Goal: Task Accomplishment & Management: Manage account settings

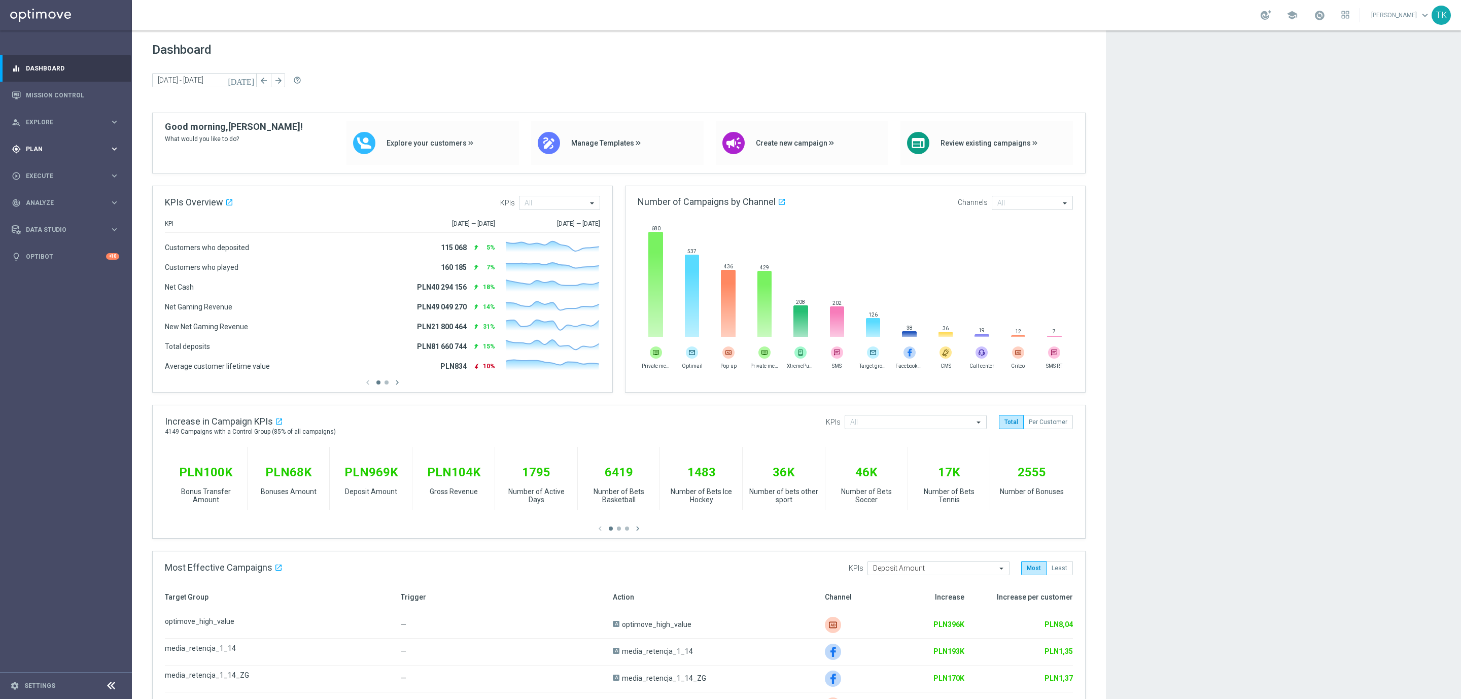
click at [31, 151] on span "Plan" at bounding box center [68, 149] width 84 height 6
click at [45, 198] on span "Templates" at bounding box center [63, 200] width 73 height 6
click at [46, 214] on link "Optimail" at bounding box center [68, 216] width 74 height 8
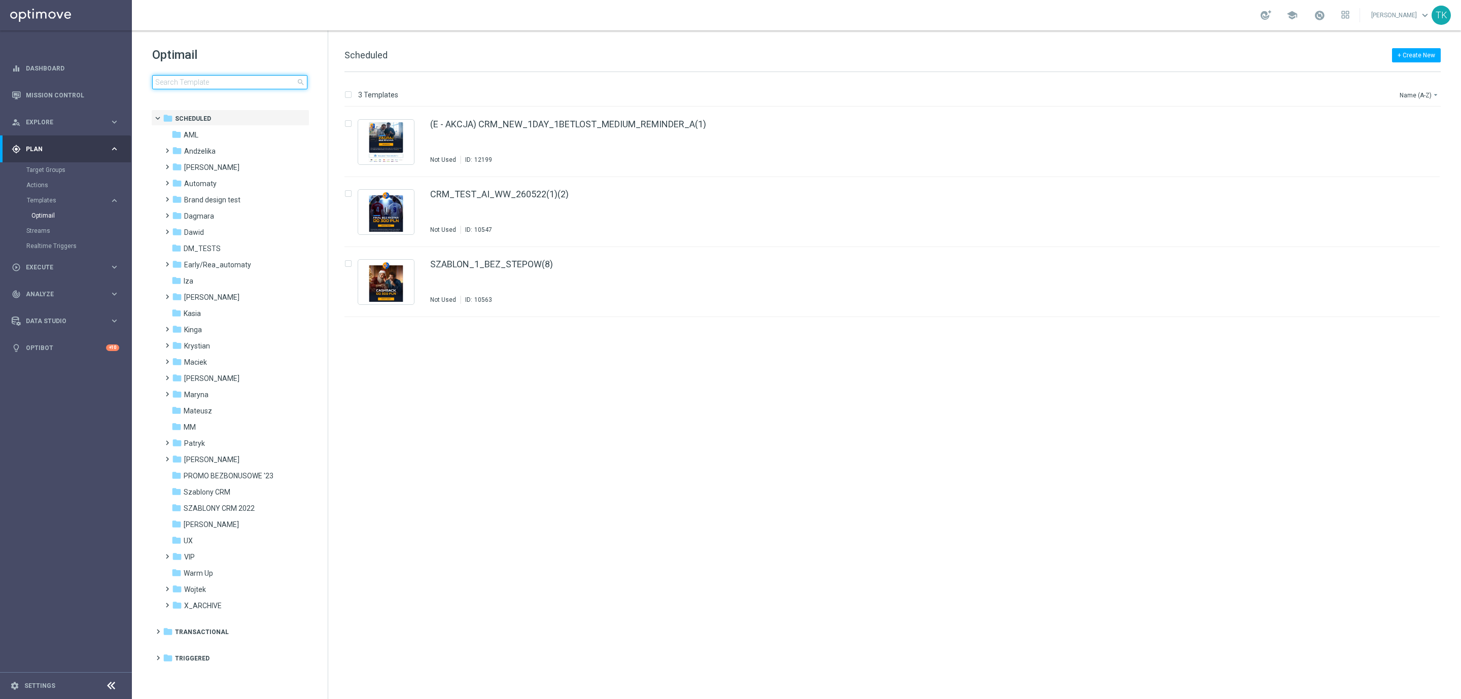
click at [177, 81] on input at bounding box center [229, 82] width 155 height 14
click at [169, 79] on input at bounding box center [229, 82] width 155 height 14
type input "E_ALL_TARGET_OFFER_PLANSZA EP"
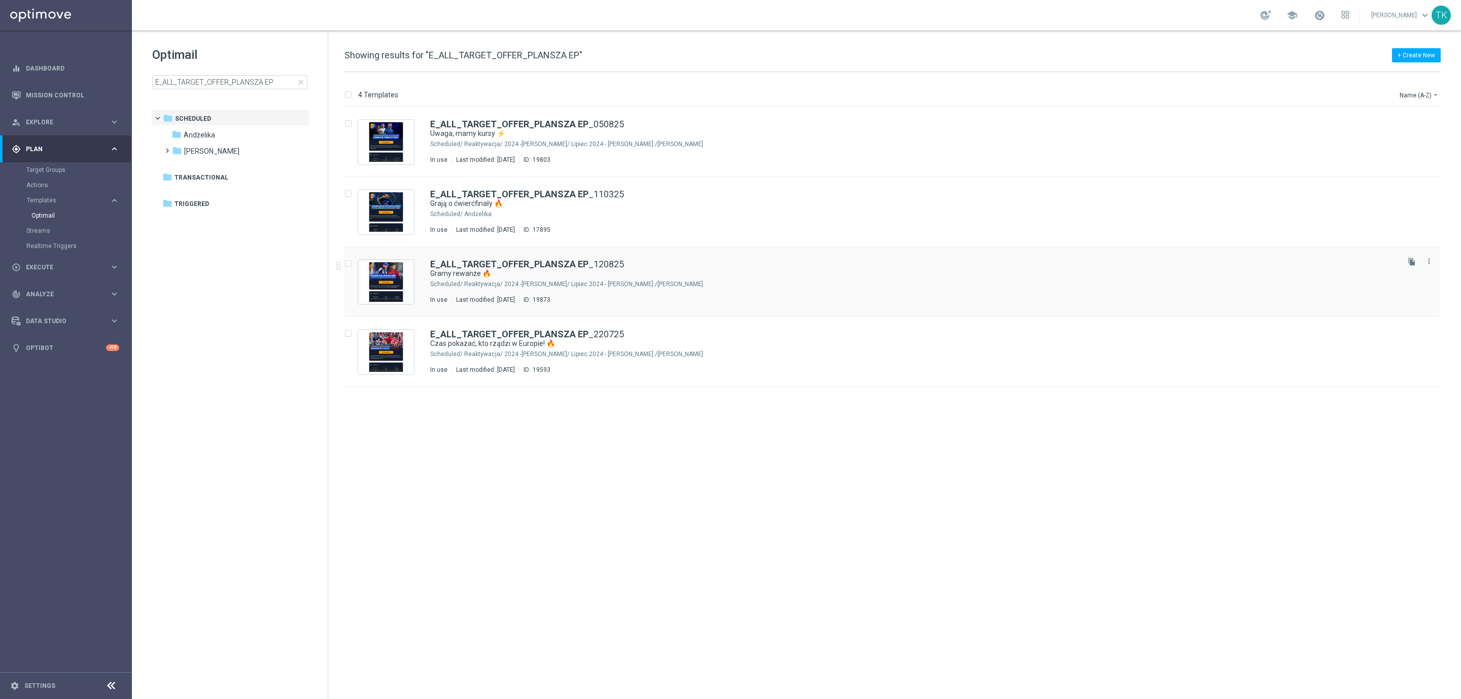
click at [640, 282] on div "[PERSON_NAME]/ Reaktywacja/ 2024 -[PERSON_NAME]/ Lipiec 2024 - [PERSON_NAME]" at bounding box center [930, 284] width 933 height 8
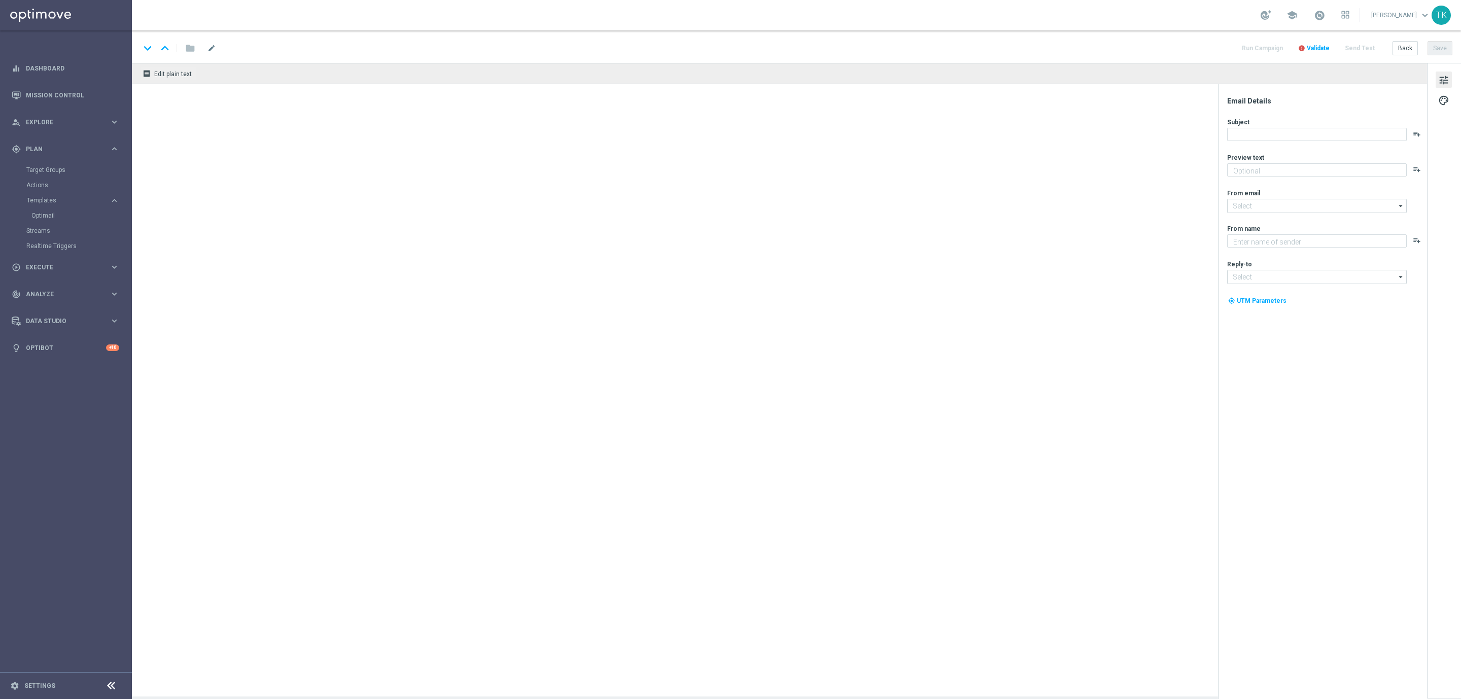
type textarea "Kto zagra dalej w europejskich pucharach ⁉️"
type textarea "STS"
type input "[EMAIL_ADDRESS][DOMAIN_NAME]"
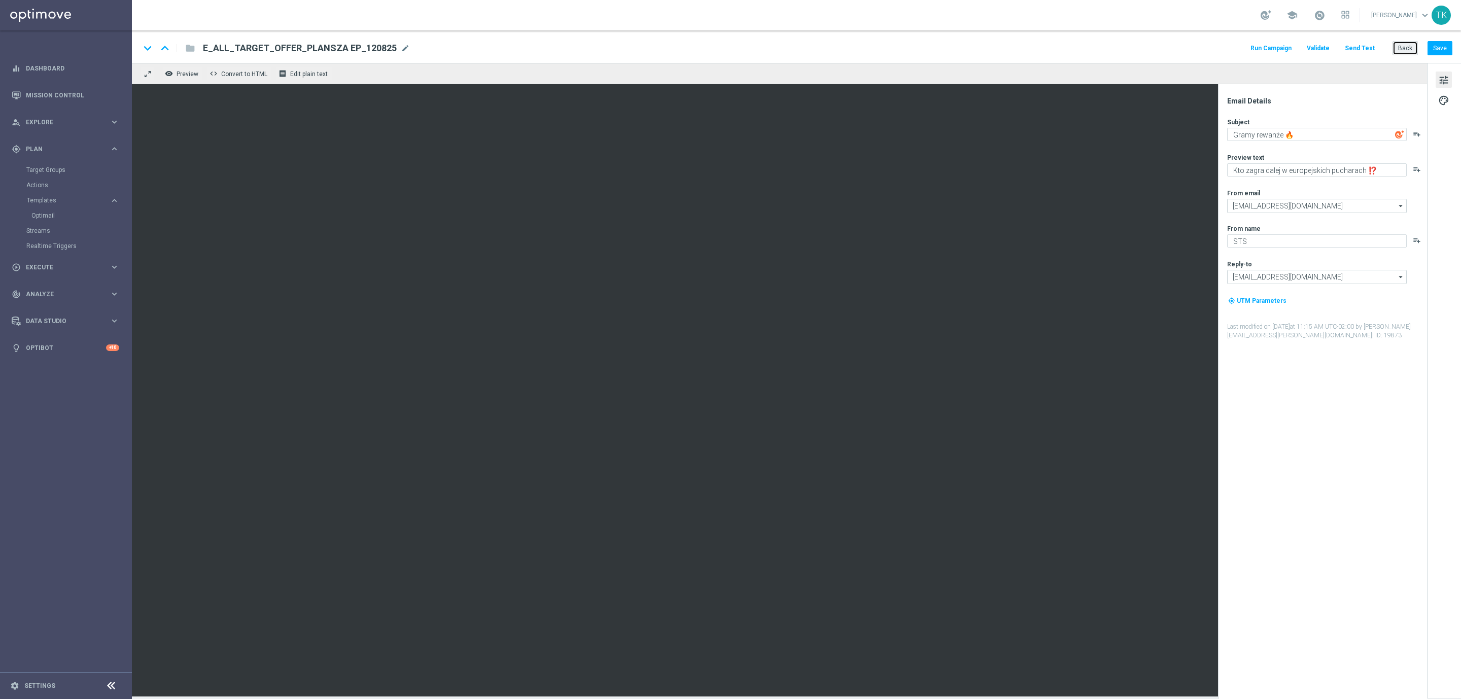
click at [1402, 53] on button "Back" at bounding box center [1405, 48] width 25 height 14
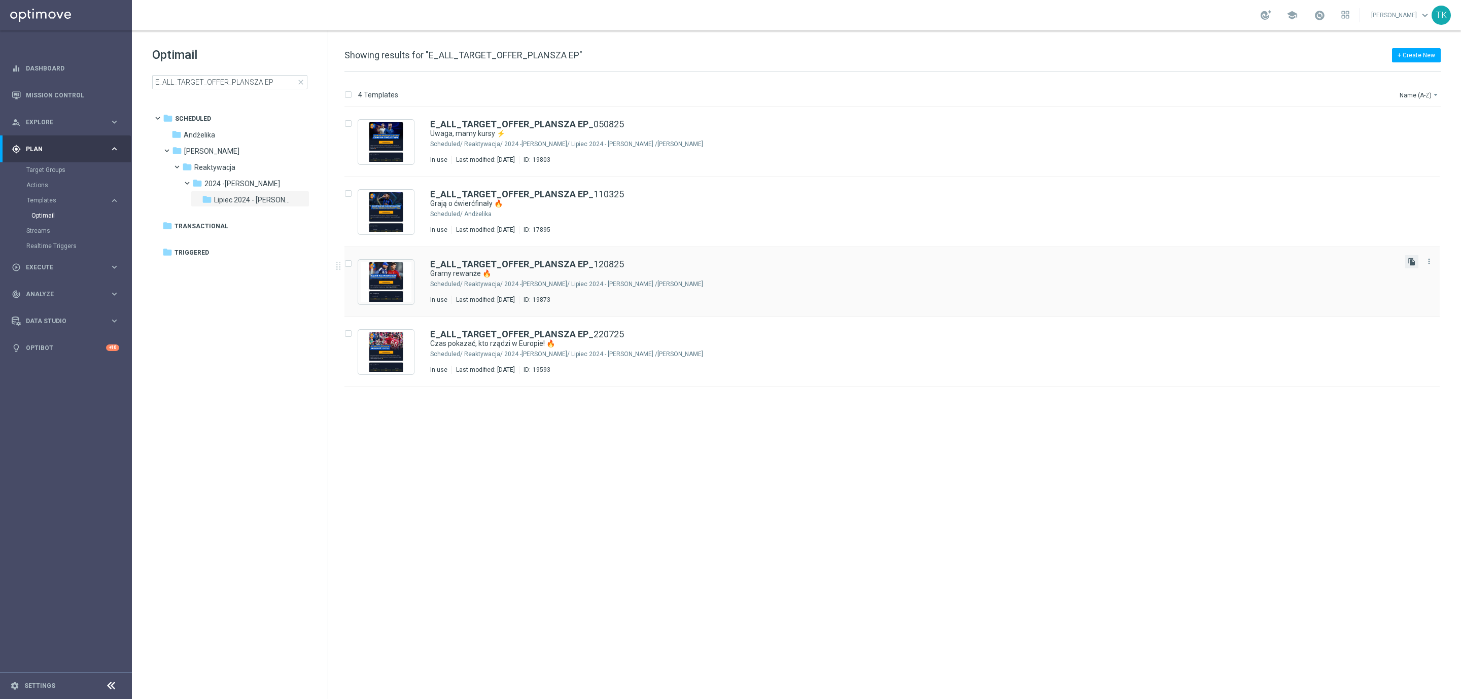
click at [1410, 262] on icon "file_copy" at bounding box center [1412, 262] width 8 height 8
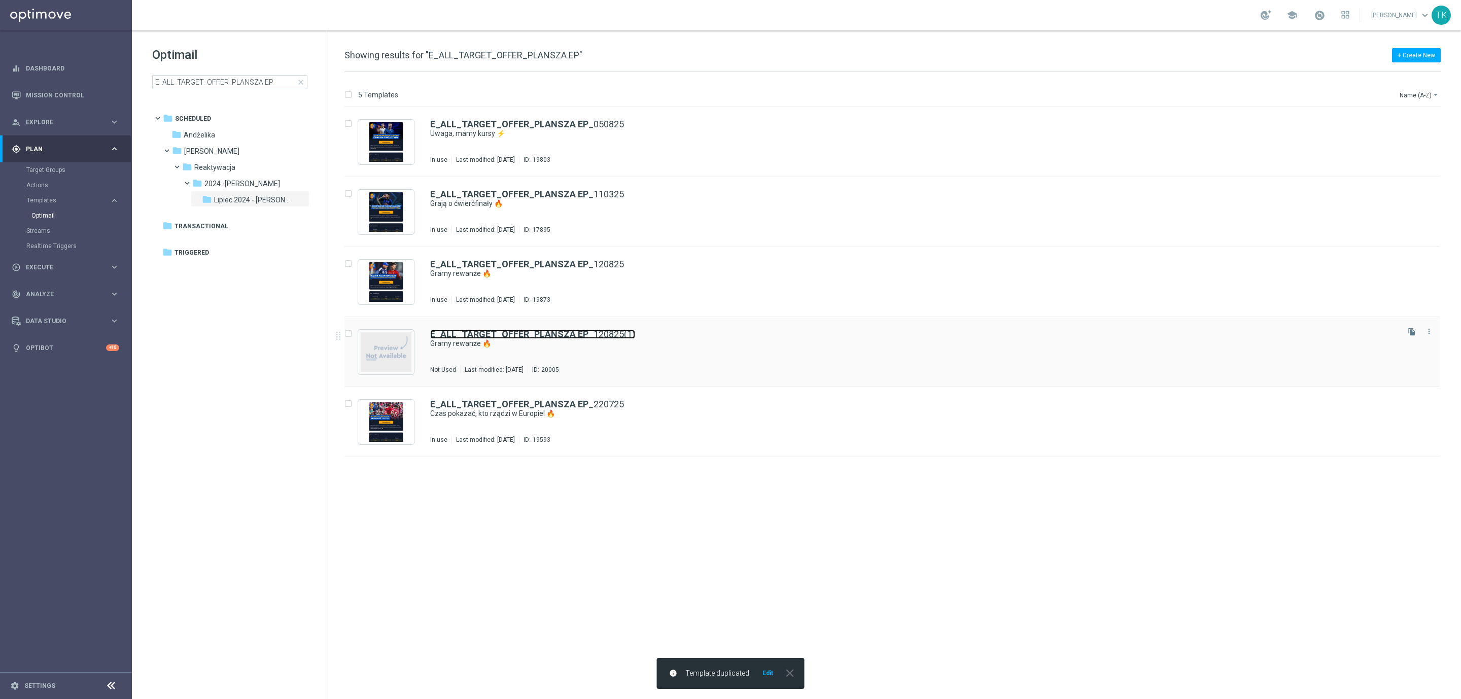
click at [559, 332] on b "E_ALL_TARGET_OFFER_PLANSZA EP" at bounding box center [509, 334] width 158 height 11
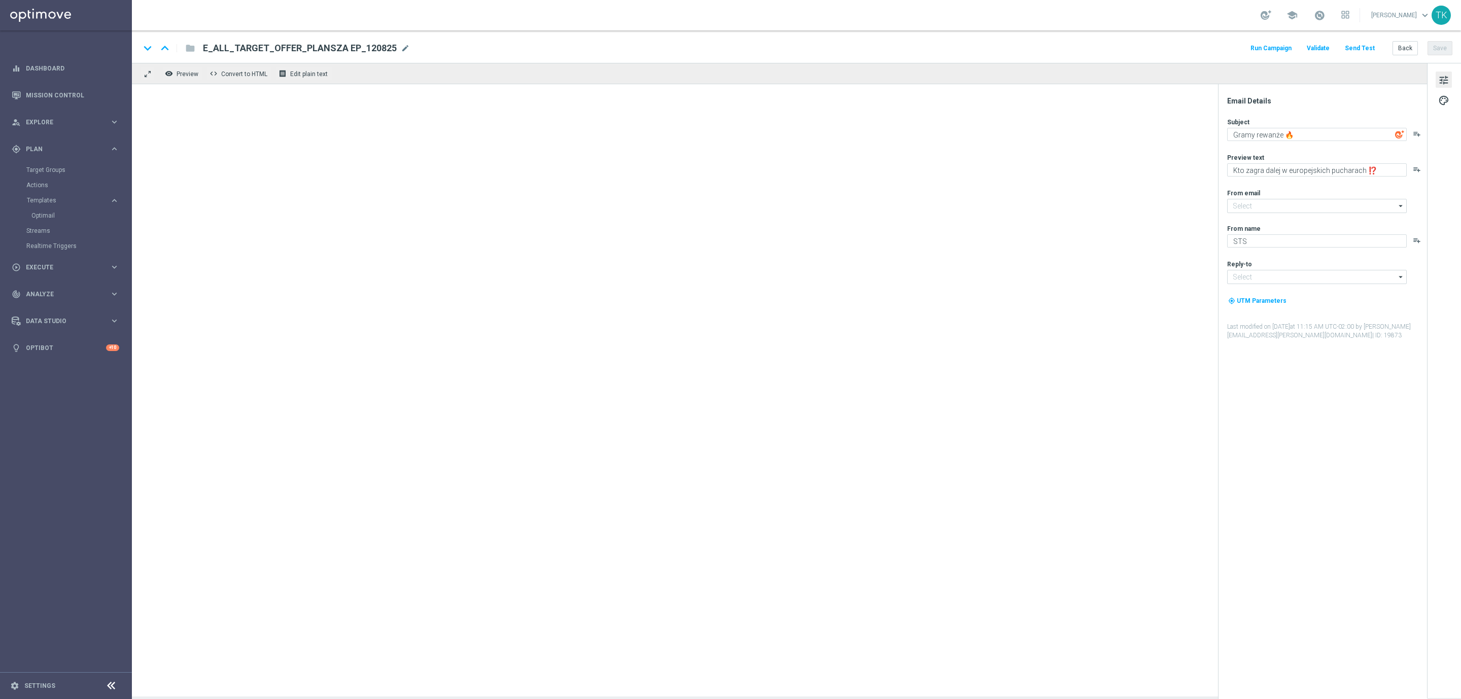
type input "[EMAIL_ADDRESS][DOMAIN_NAME]"
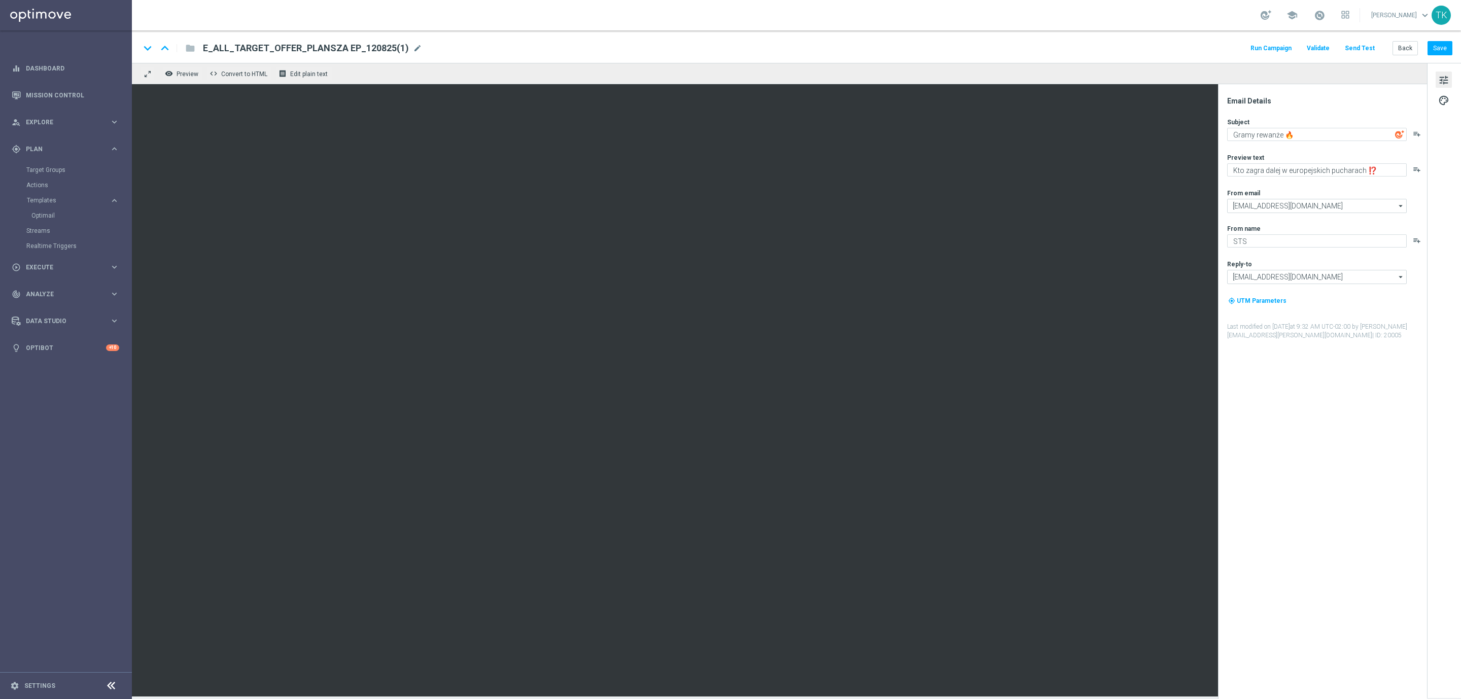
click at [413, 48] on span "mode_edit" at bounding box center [417, 48] width 9 height 9
click at [300, 46] on input "E_ALL_TARGET_OFFER_PLANSZA EP_120825(1)" at bounding box center [329, 48] width 252 height 13
paste input "90825"
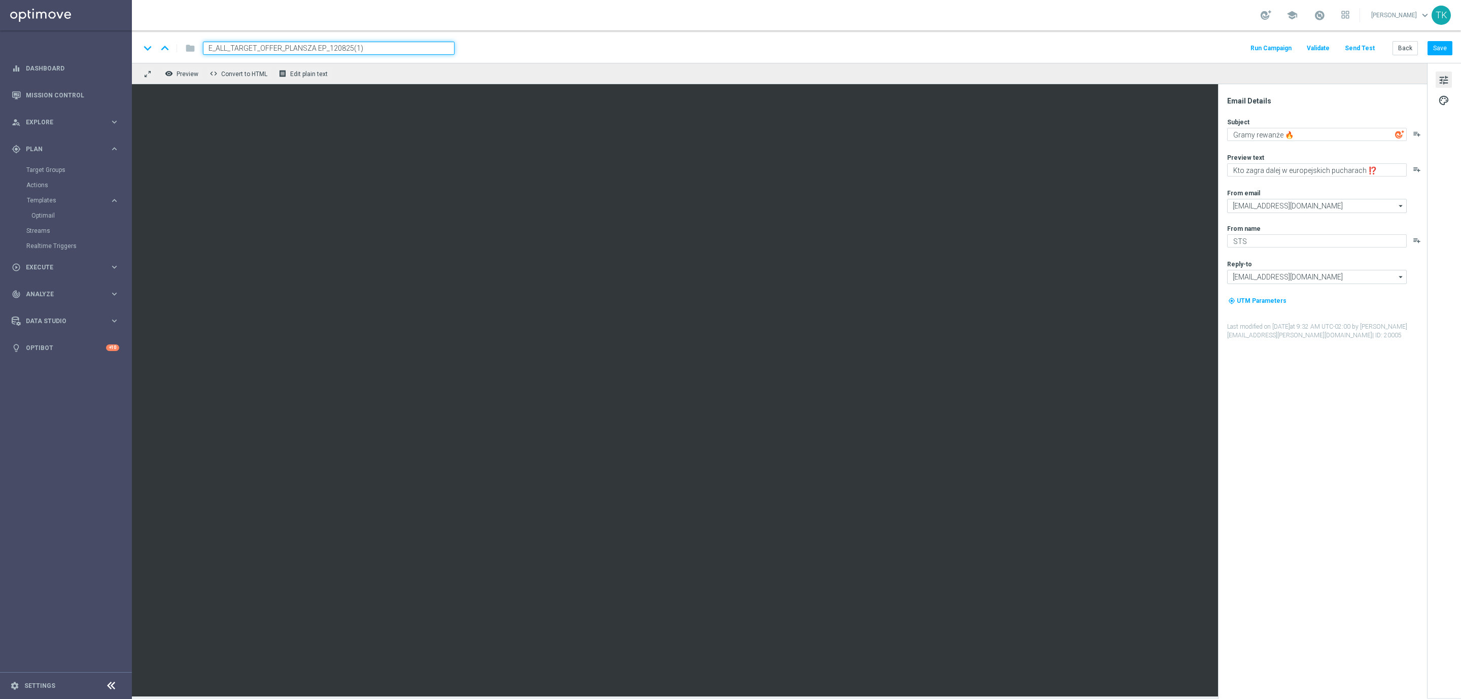
type input "E_ALL_TARGET_OFFER_PLANSZA EP_190825"
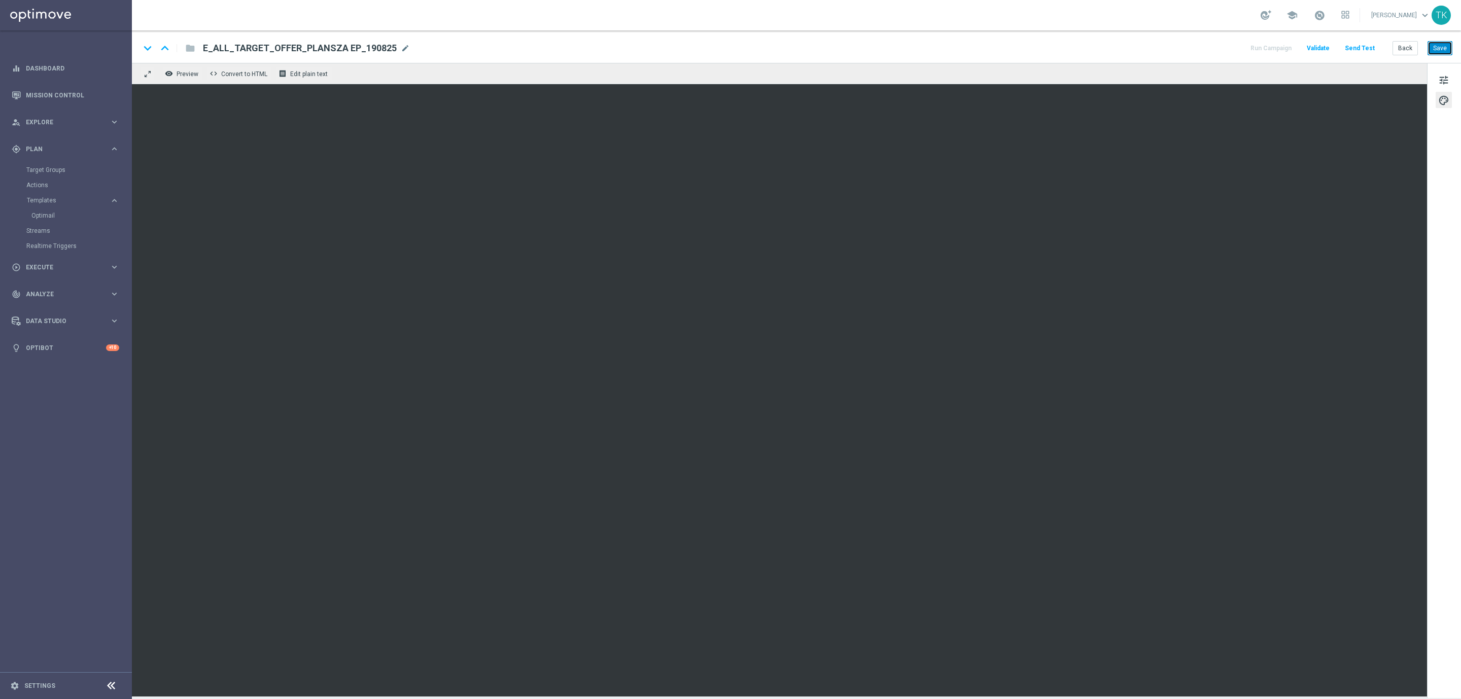
click at [1443, 46] on button "Save" at bounding box center [1440, 48] width 25 height 14
click at [1448, 80] on span "tune" at bounding box center [1443, 80] width 11 height 13
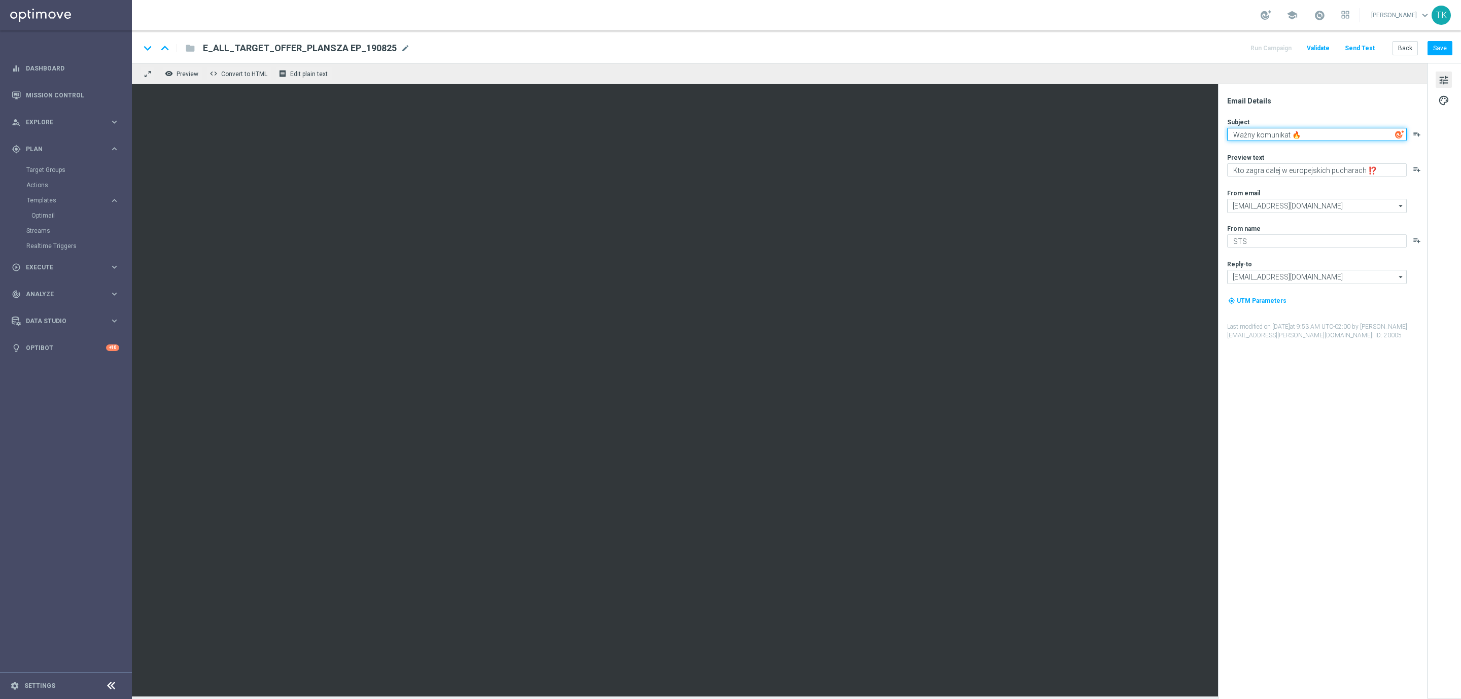
type textarea "Ważny komunikat 🔥"
drag, startPoint x: 1361, startPoint y: 169, endPoint x: 1224, endPoint y: 185, distance: 137.8
click at [1224, 185] on div "Email Details Subject [PERSON_NAME] komunikat 🔥 playlist_add Preview text Kto z…" at bounding box center [1325, 397] width 202 height 603
drag, startPoint x: 1323, startPoint y: 166, endPoint x: 1285, endPoint y: 183, distance: 41.4
click at [1285, 183] on div "Subject [PERSON_NAME] komunikat 🔥 playlist_add Preview text Jest na co grać, ku…" at bounding box center [1326, 229] width 199 height 222
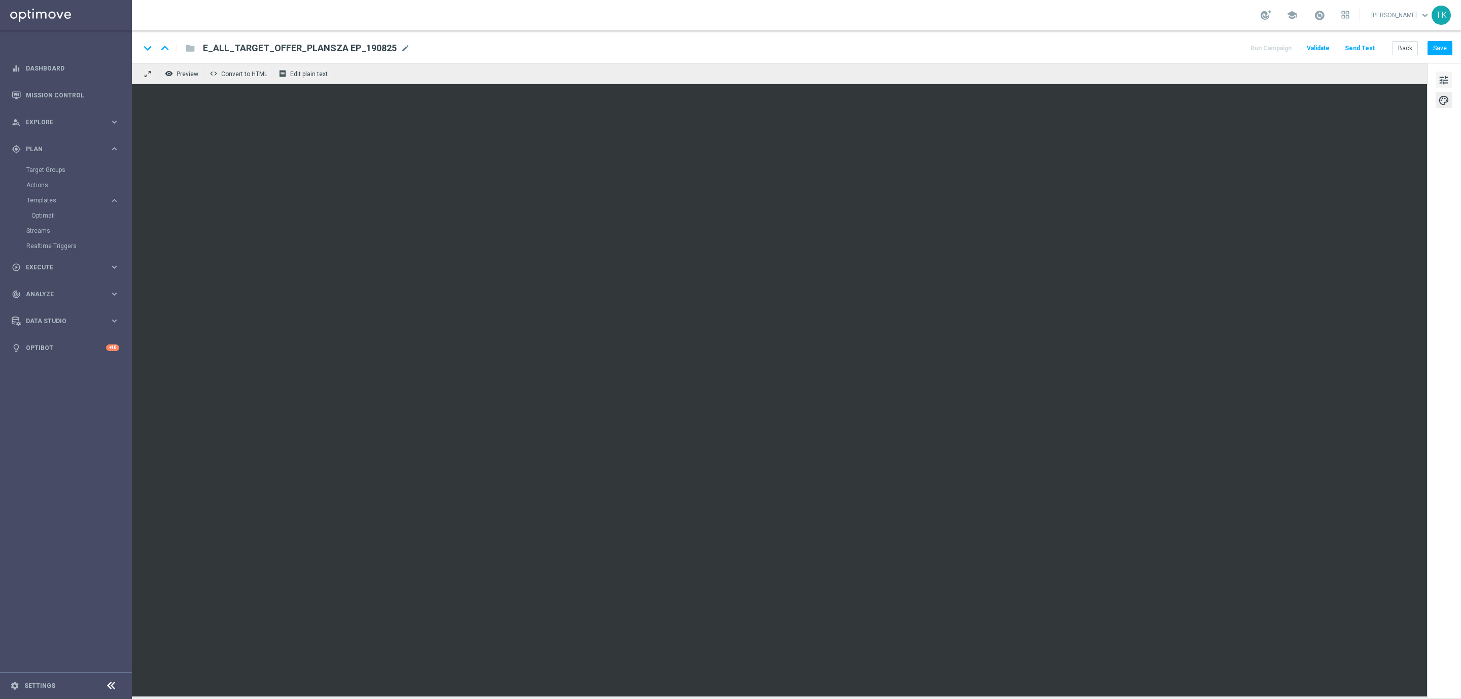
click at [1442, 72] on button "tune" at bounding box center [1444, 80] width 16 height 16
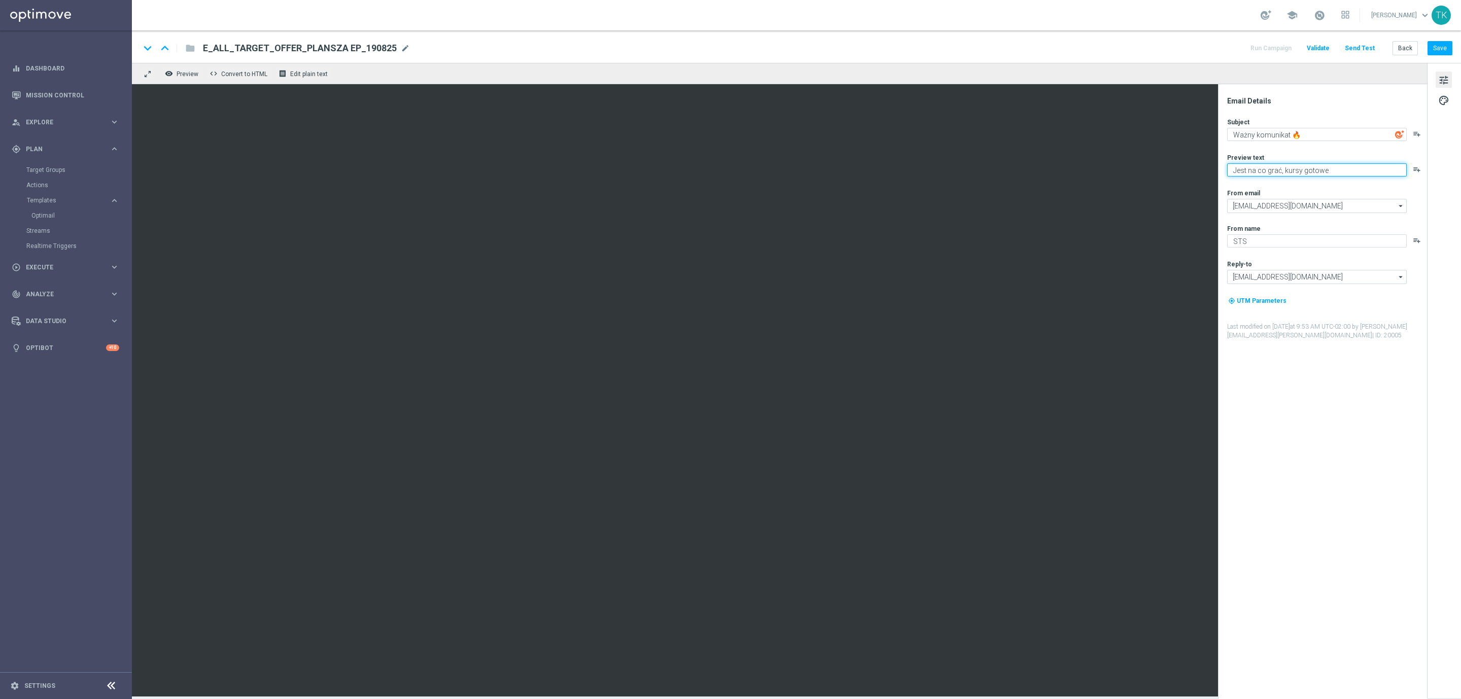
click at [1329, 175] on textarea "Jest na co grać, kursy gotowe" at bounding box center [1317, 169] width 180 height 13
click at [1230, 168] on textarea "Jest na co grać, kursy gotowe" at bounding box center [1317, 169] width 180 height 13
paste textarea "⚽"
click at [1349, 176] on textarea "⚽ Jest na co grać, kursy gotowe" at bounding box center [1317, 169] width 180 height 13
paste textarea "⚽"
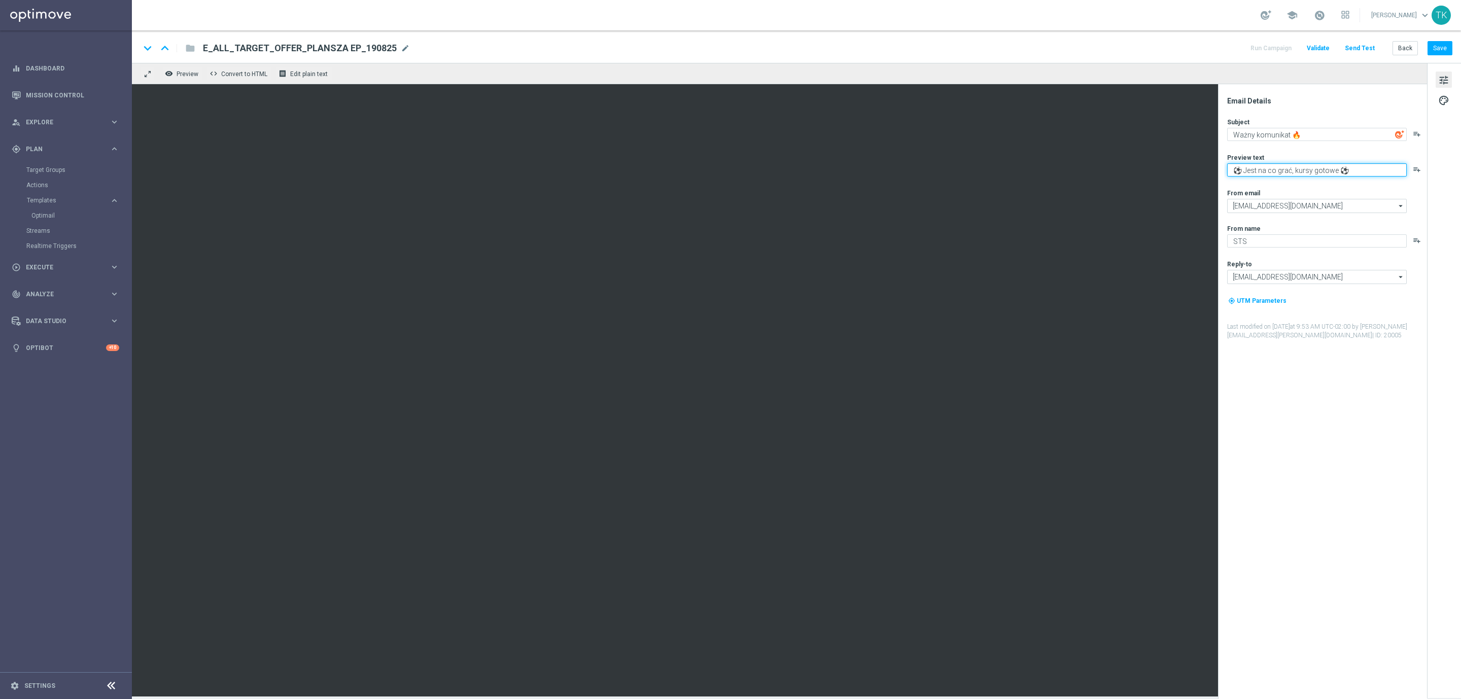
click at [1234, 164] on textarea "⚽ Jest na co grać, kursy gotowe ⚽" at bounding box center [1317, 169] width 180 height 13
type textarea "⚽ Jest na co grać, kursy gotowe ⚽"
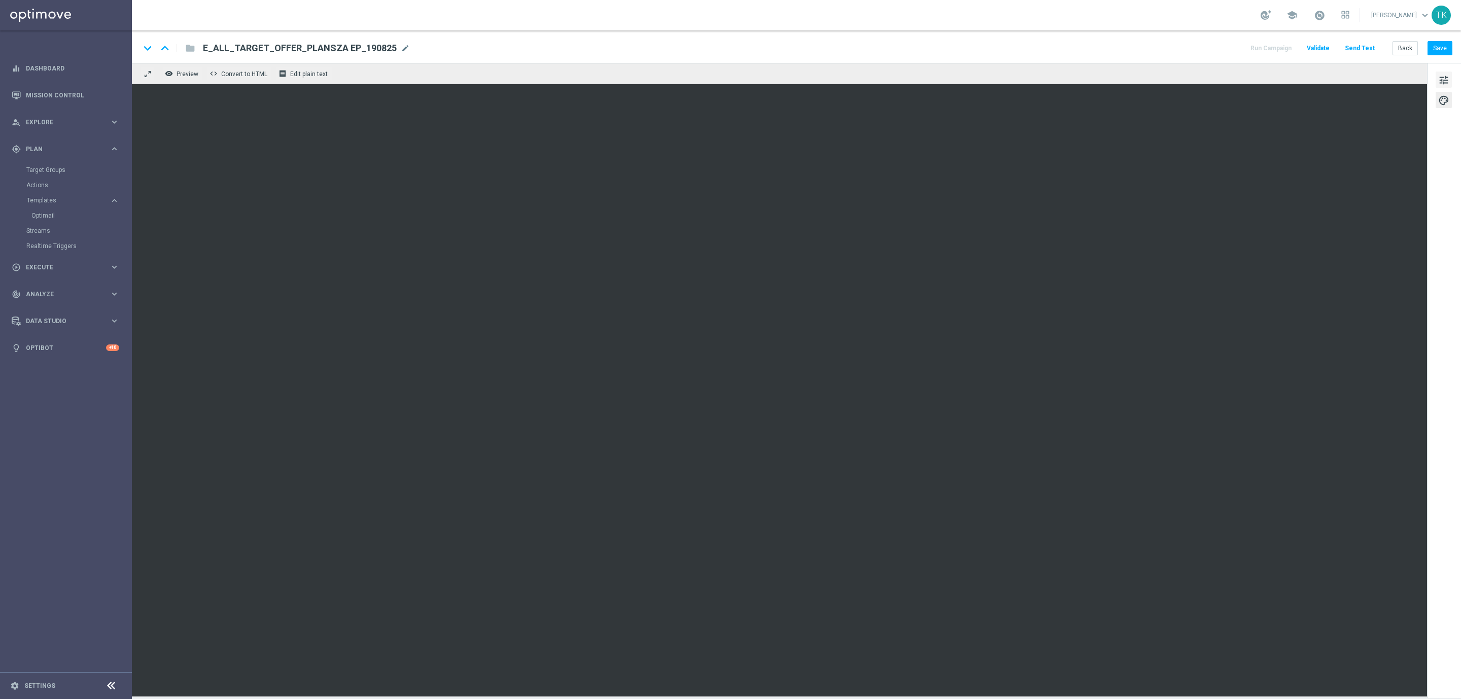
click at [1448, 81] on span "tune" at bounding box center [1443, 80] width 11 height 13
click at [1445, 81] on span "tune" at bounding box center [1443, 80] width 11 height 13
click at [1441, 49] on button "Save" at bounding box center [1440, 48] width 25 height 14
click at [1442, 78] on span "tune" at bounding box center [1443, 80] width 11 height 13
click at [1434, 48] on button "Save" at bounding box center [1440, 48] width 25 height 14
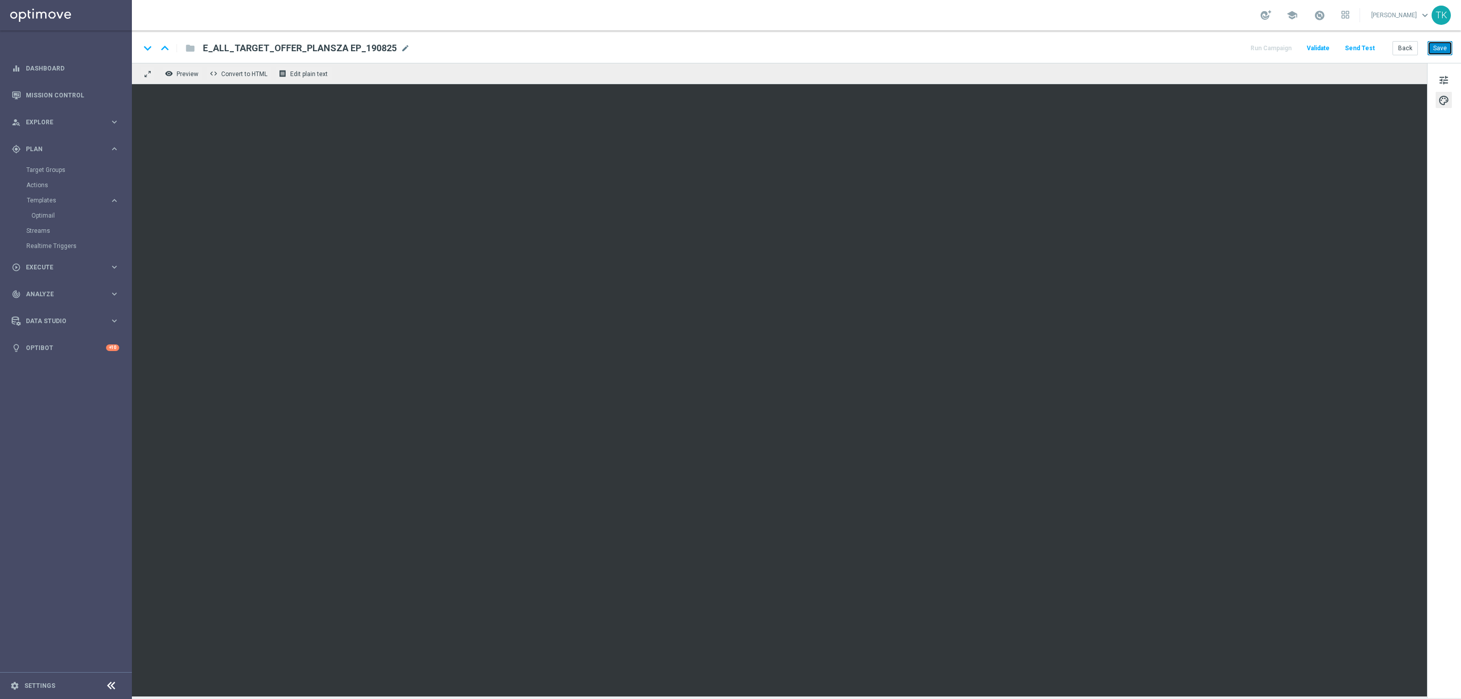
click at [1449, 45] on button "Save" at bounding box center [1440, 48] width 25 height 14
click at [1441, 45] on button "Save" at bounding box center [1440, 48] width 25 height 14
click at [1442, 48] on button "Save" at bounding box center [1440, 48] width 25 height 14
click at [1440, 49] on button "Save" at bounding box center [1440, 48] width 25 height 14
click at [1431, 49] on button "Save" at bounding box center [1440, 48] width 25 height 14
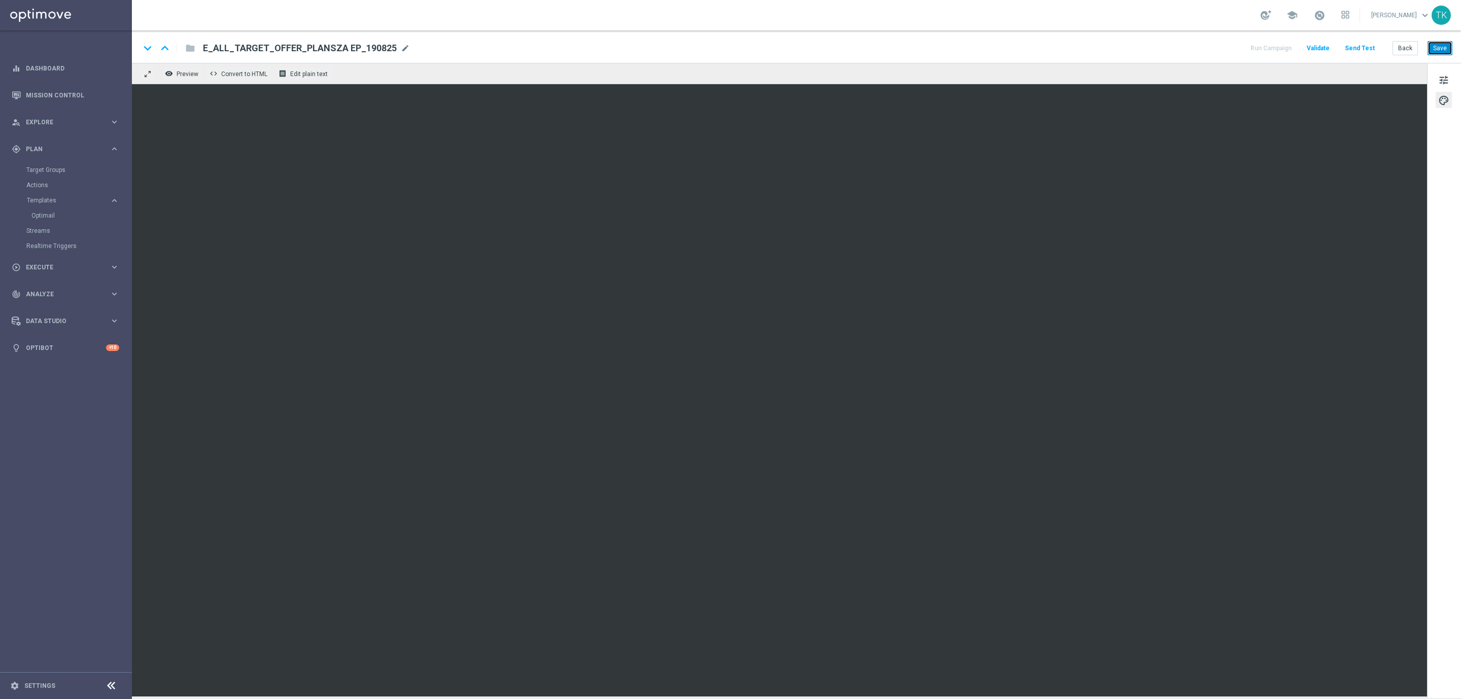
click at [1439, 41] on button "Save" at bounding box center [1440, 48] width 25 height 14
click at [1443, 43] on button "Save" at bounding box center [1440, 48] width 25 height 14
click at [1439, 45] on button "Save" at bounding box center [1440, 48] width 25 height 14
click at [1362, 52] on button "Send Test" at bounding box center [1359, 49] width 33 height 14
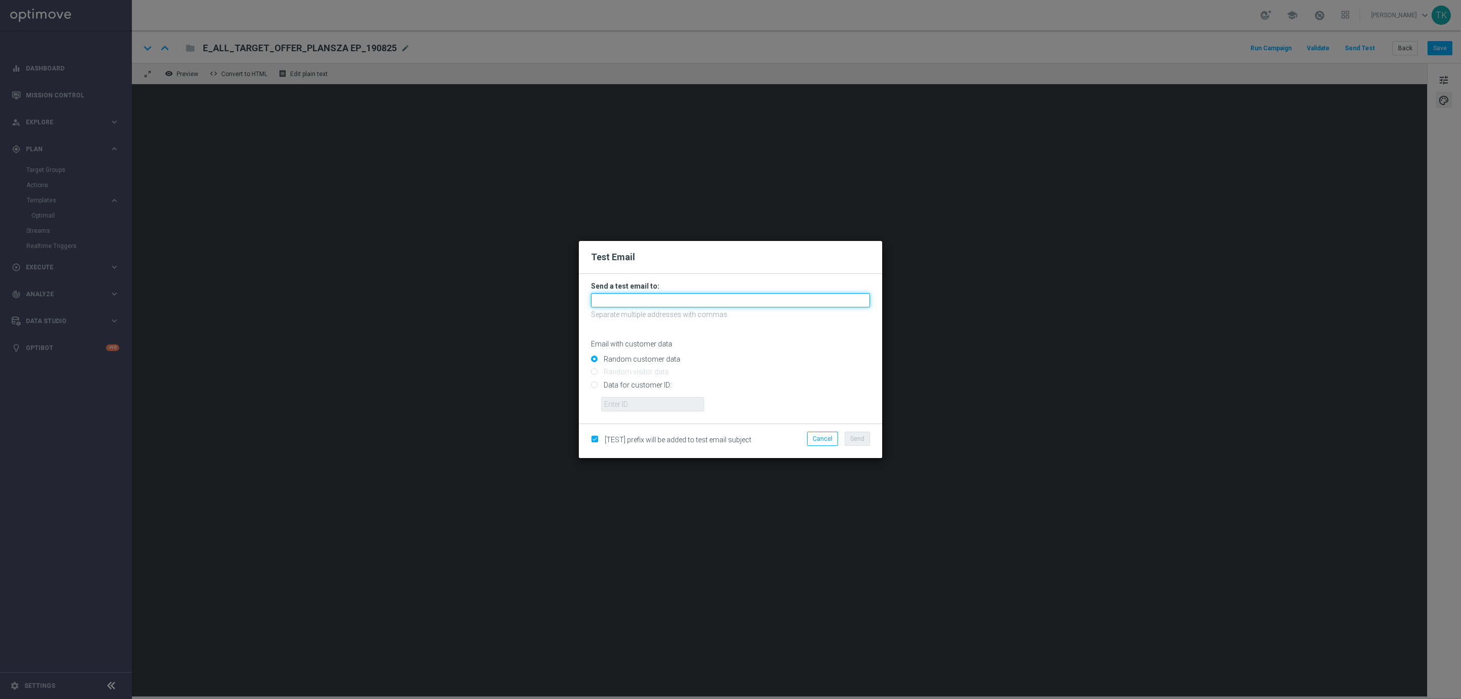
click at [618, 301] on input "text" at bounding box center [730, 300] width 279 height 14
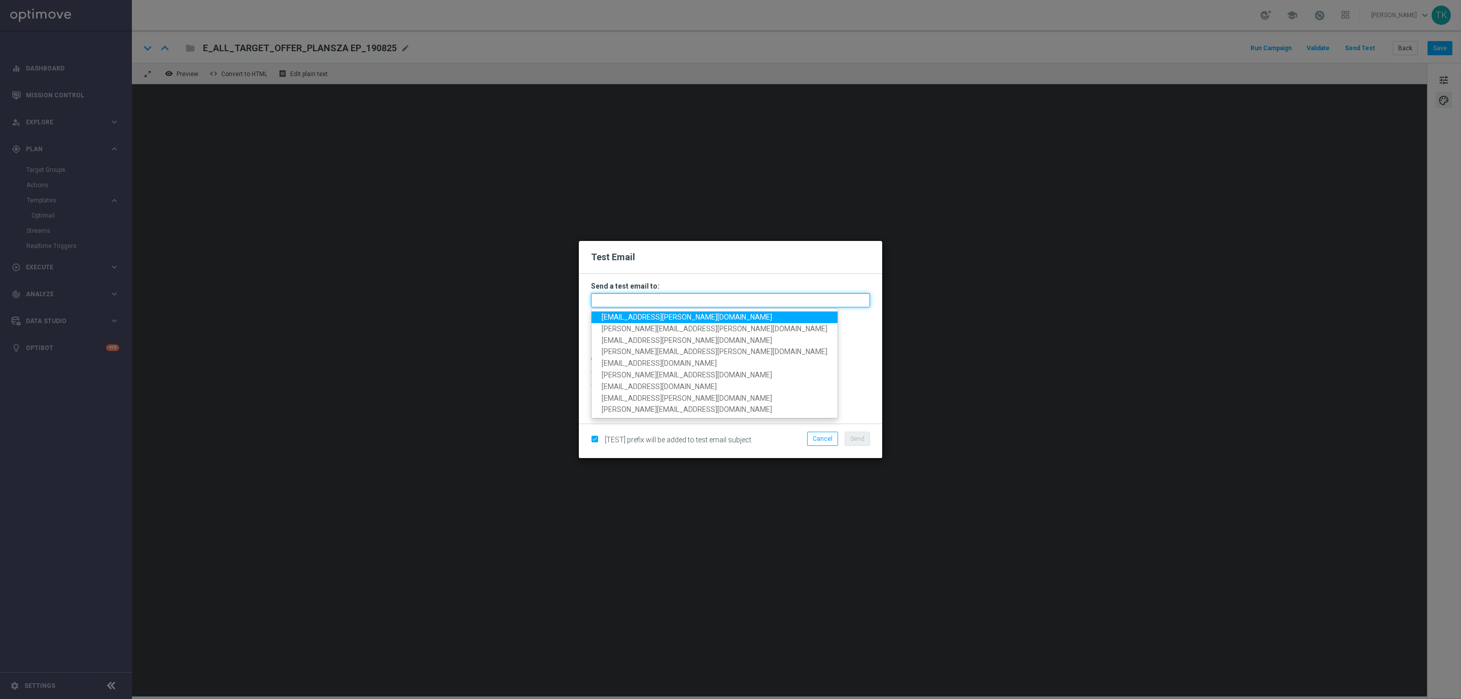
paste input "2319177, 3052823, 1952006"
type input "2319177, 3052823, 1952006"
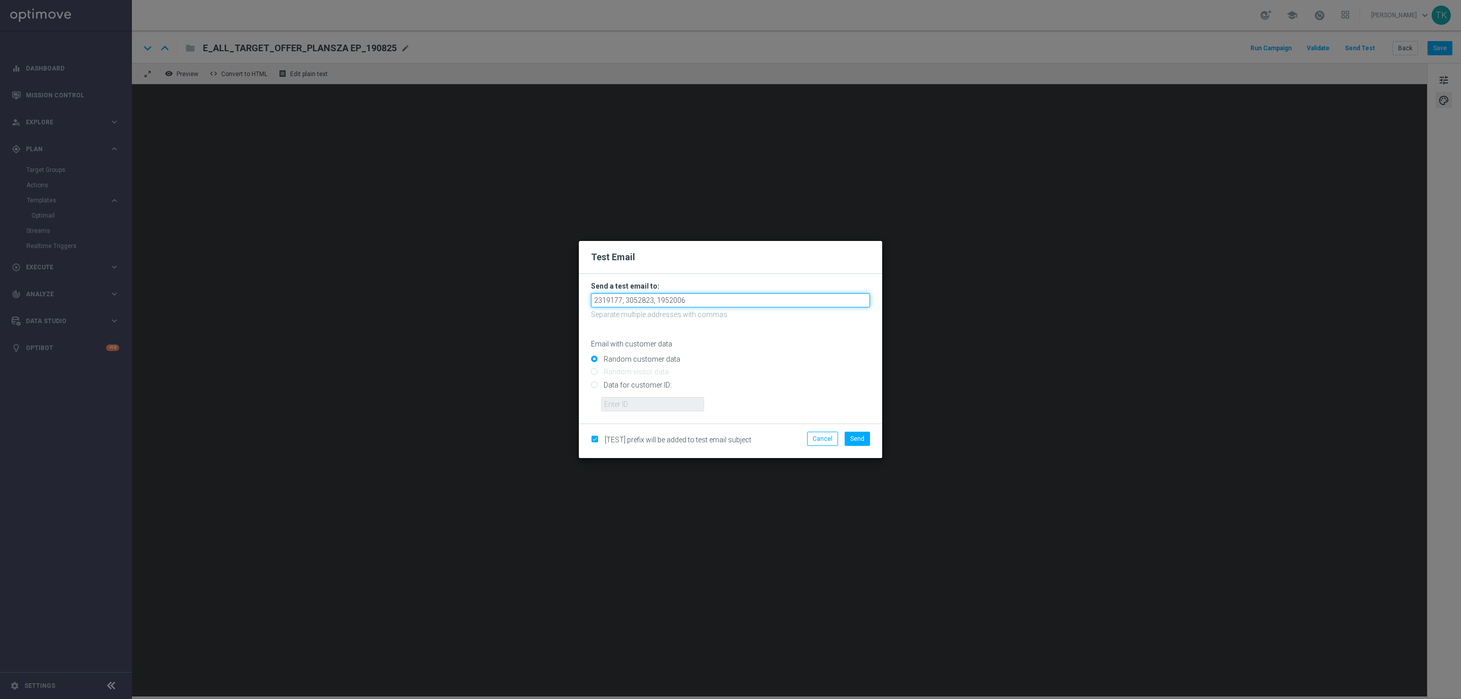
click at [645, 298] on input "2319177, 3052823, 1952006" at bounding box center [730, 300] width 279 height 14
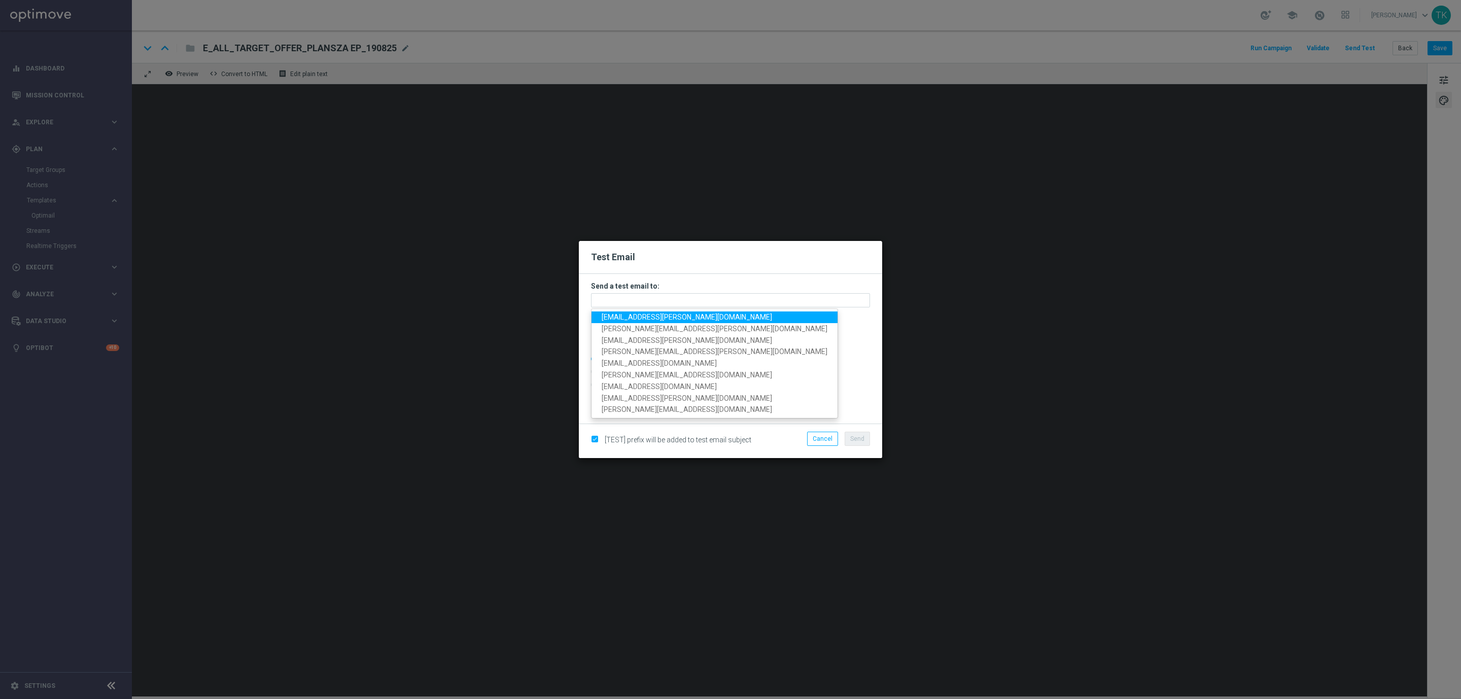
click at [649, 316] on span "[EMAIL_ADDRESS][PERSON_NAME][DOMAIN_NAME]" at bounding box center [687, 317] width 170 height 8
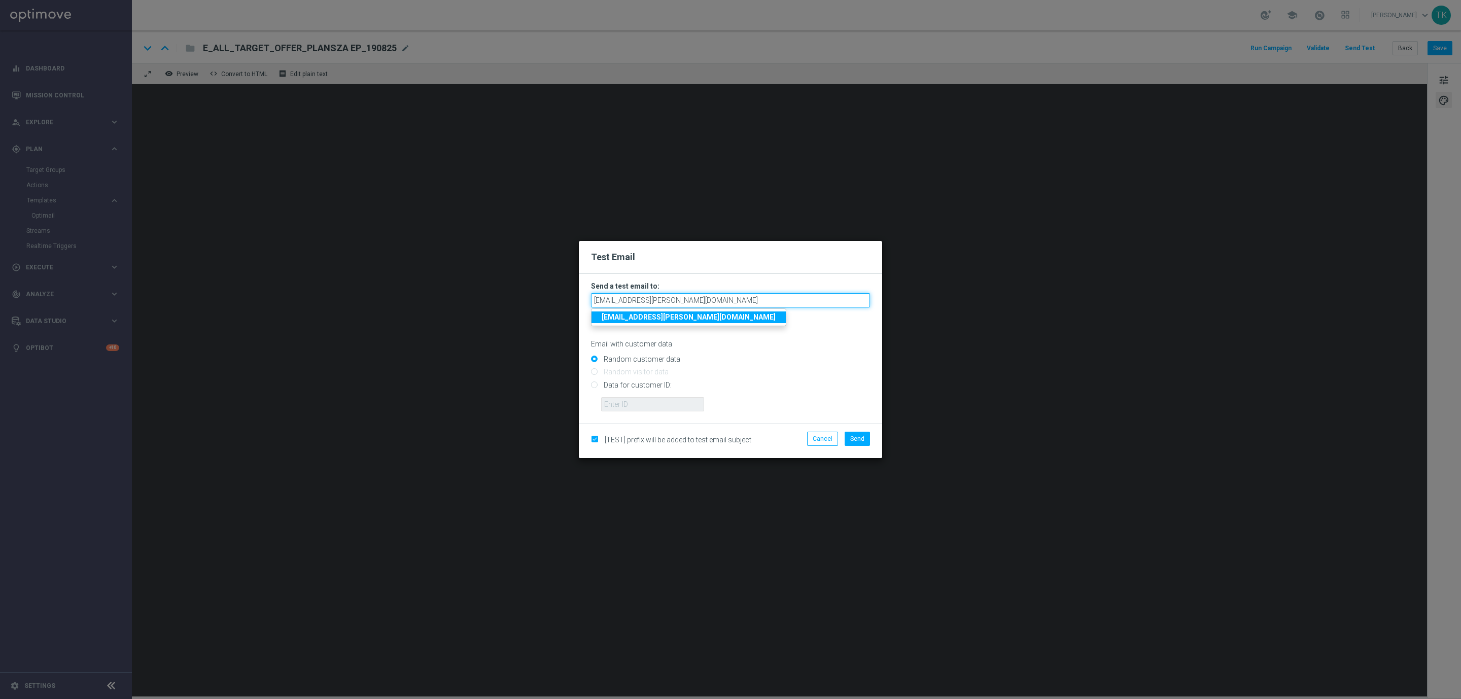
click at [693, 294] on input "[EMAIL_ADDRESS][PERSON_NAME][DOMAIN_NAME]" at bounding box center [730, 300] width 279 height 14
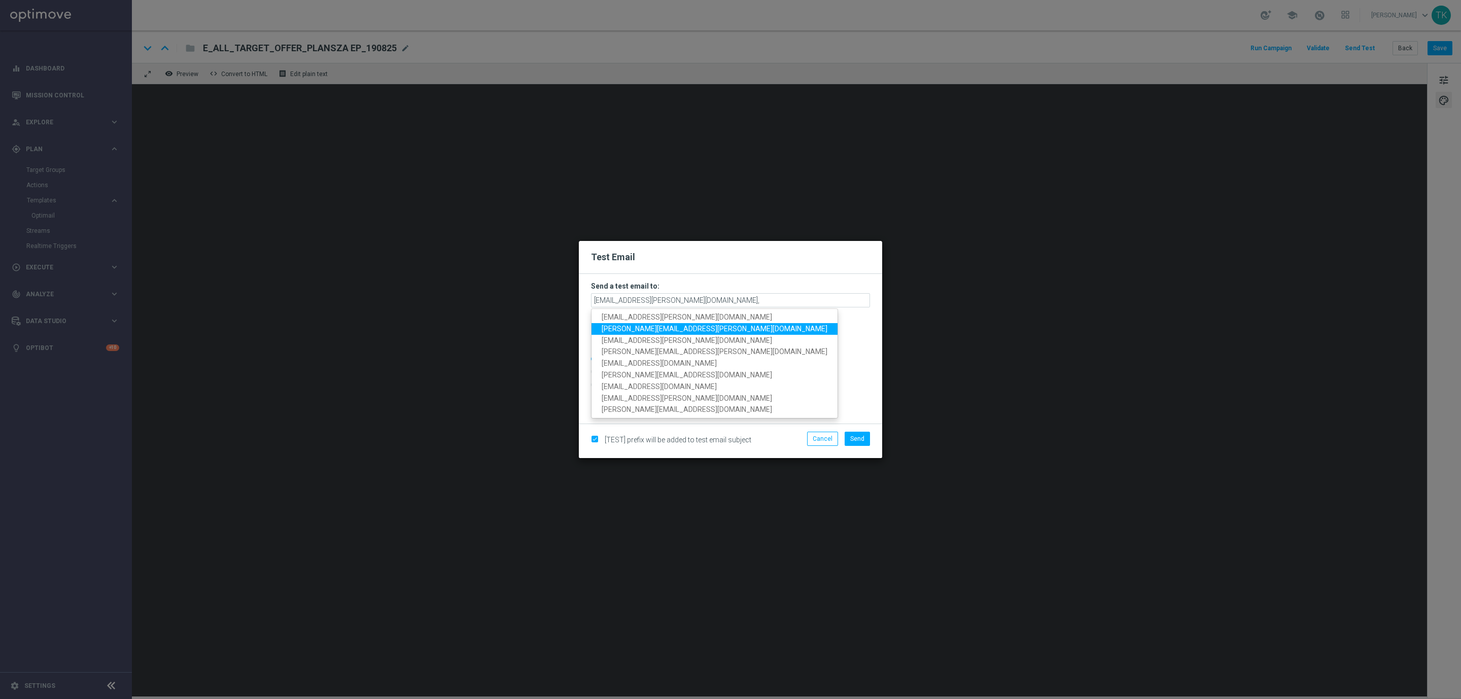
click at [654, 332] on span "[PERSON_NAME][EMAIL_ADDRESS][PERSON_NAME][DOMAIN_NAME]" at bounding box center [715, 329] width 226 height 8
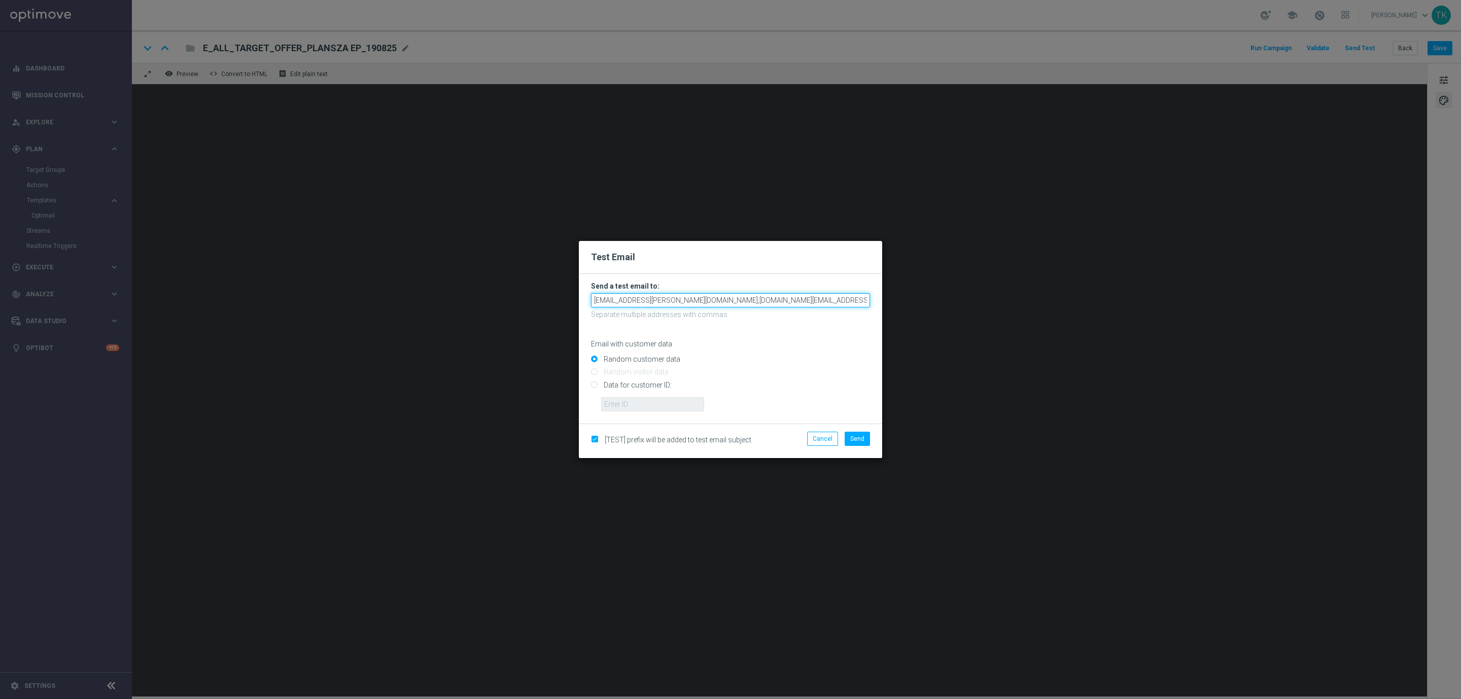
click at [780, 300] on input "[EMAIL_ADDRESS][PERSON_NAME][DOMAIN_NAME],[DOMAIN_NAME][EMAIL_ADDRESS][PERSON_N…" at bounding box center [730, 300] width 279 height 14
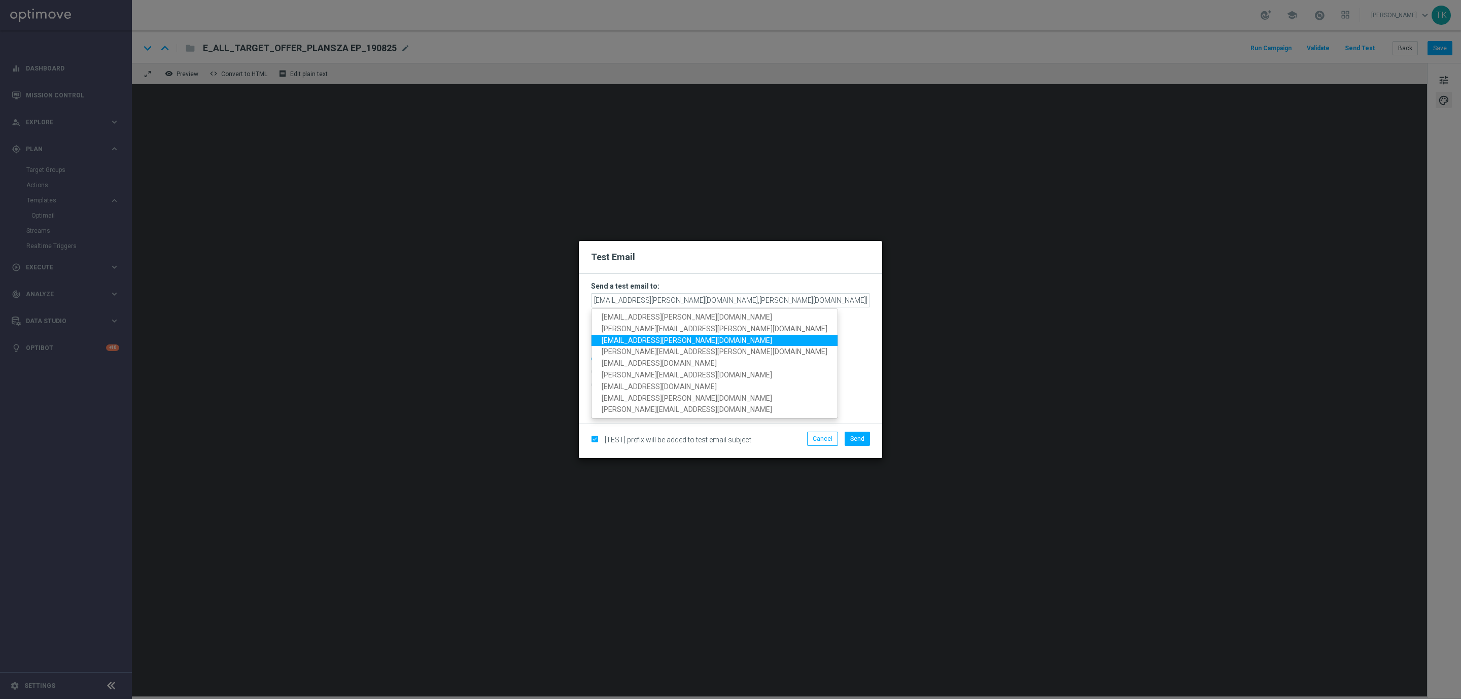
click at [640, 341] on span "[EMAIL_ADDRESS][PERSON_NAME][DOMAIN_NAME]" at bounding box center [687, 340] width 170 height 8
type input "[EMAIL_ADDRESS][PERSON_NAME][DOMAIN_NAME],[PERSON_NAME][DOMAIN_NAME][EMAIL_ADDR…"
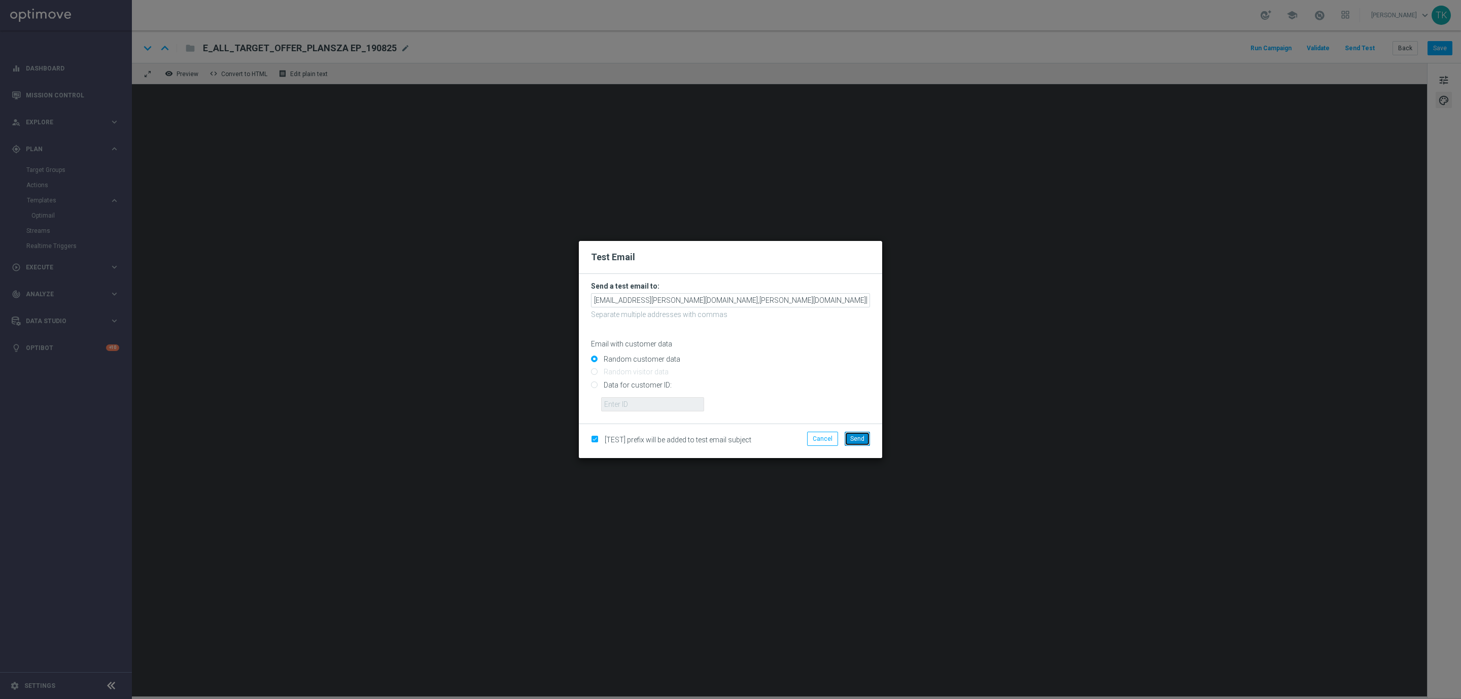
click at [853, 437] on span "Send" at bounding box center [857, 438] width 14 height 7
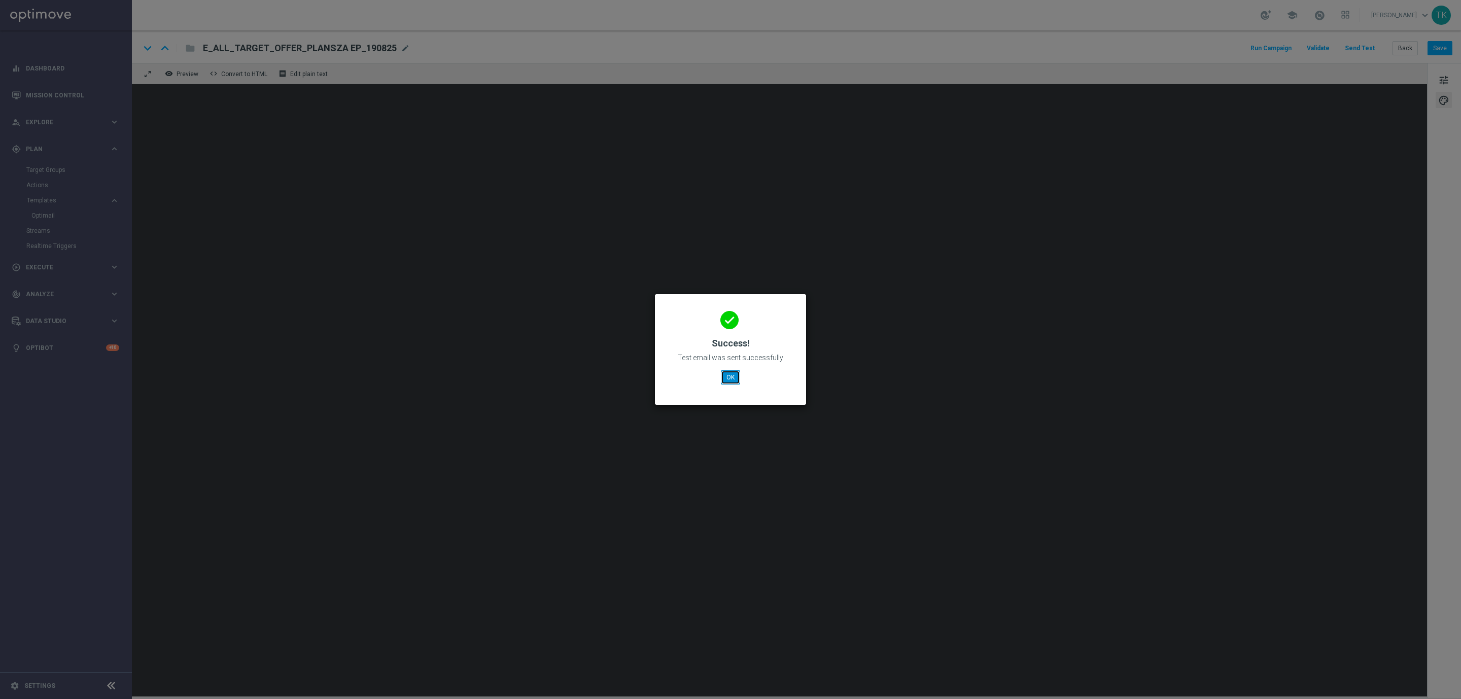
click at [729, 384] on button "OK" at bounding box center [730, 377] width 19 height 14
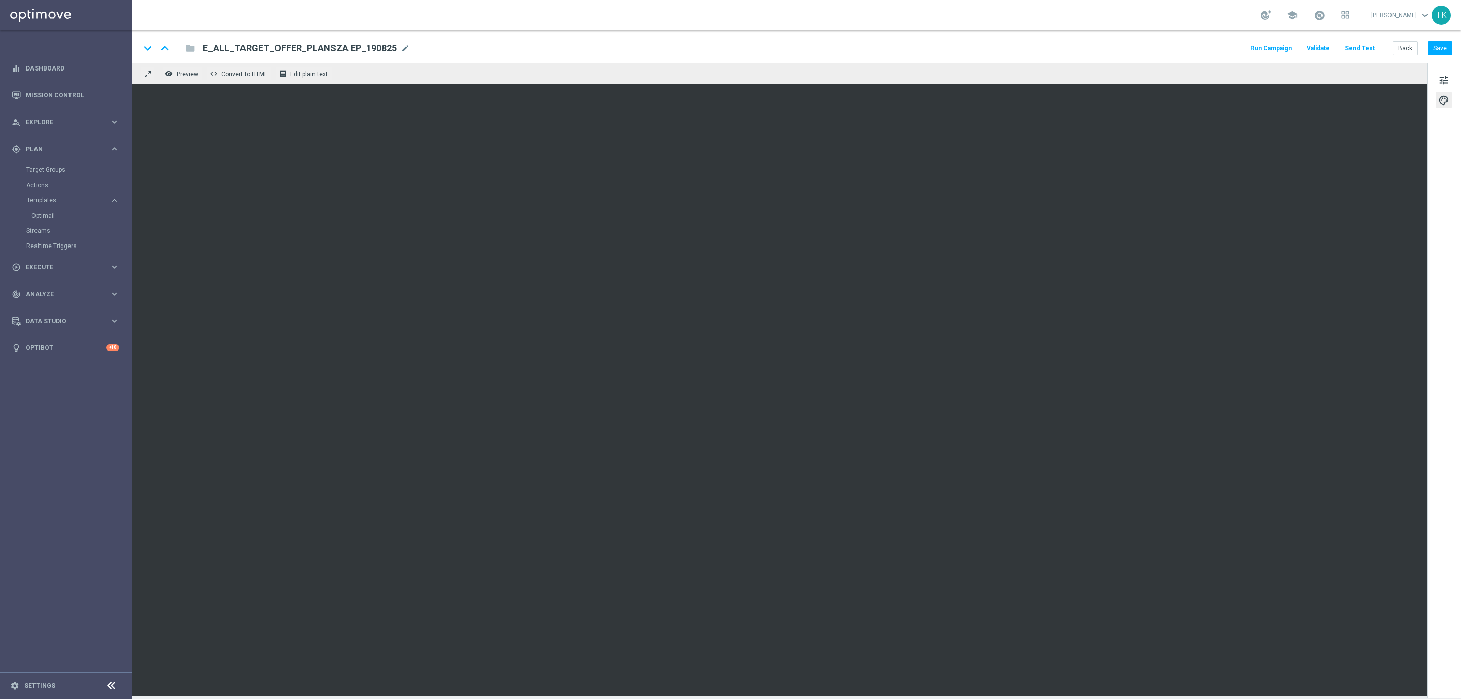
click at [1361, 43] on button "Send Test" at bounding box center [1359, 49] width 33 height 14
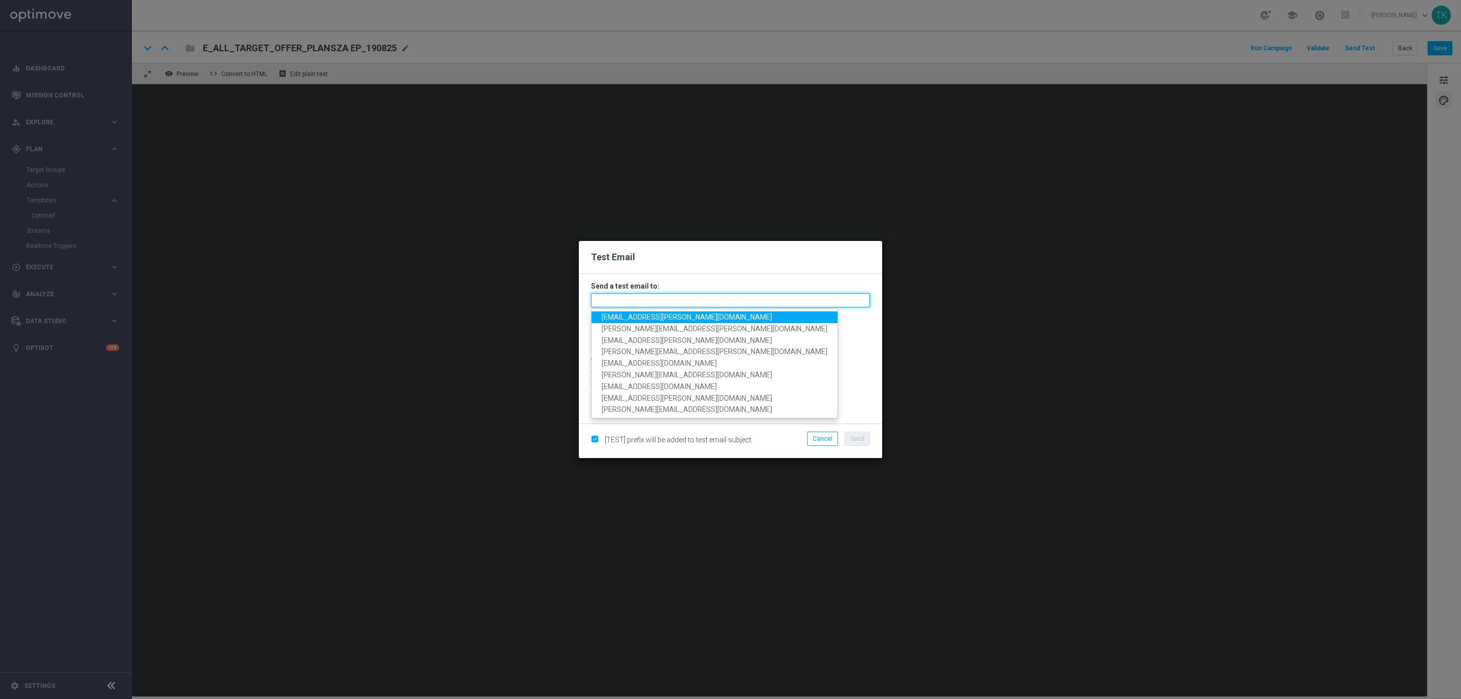
click at [607, 296] on input "text" at bounding box center [730, 300] width 279 height 14
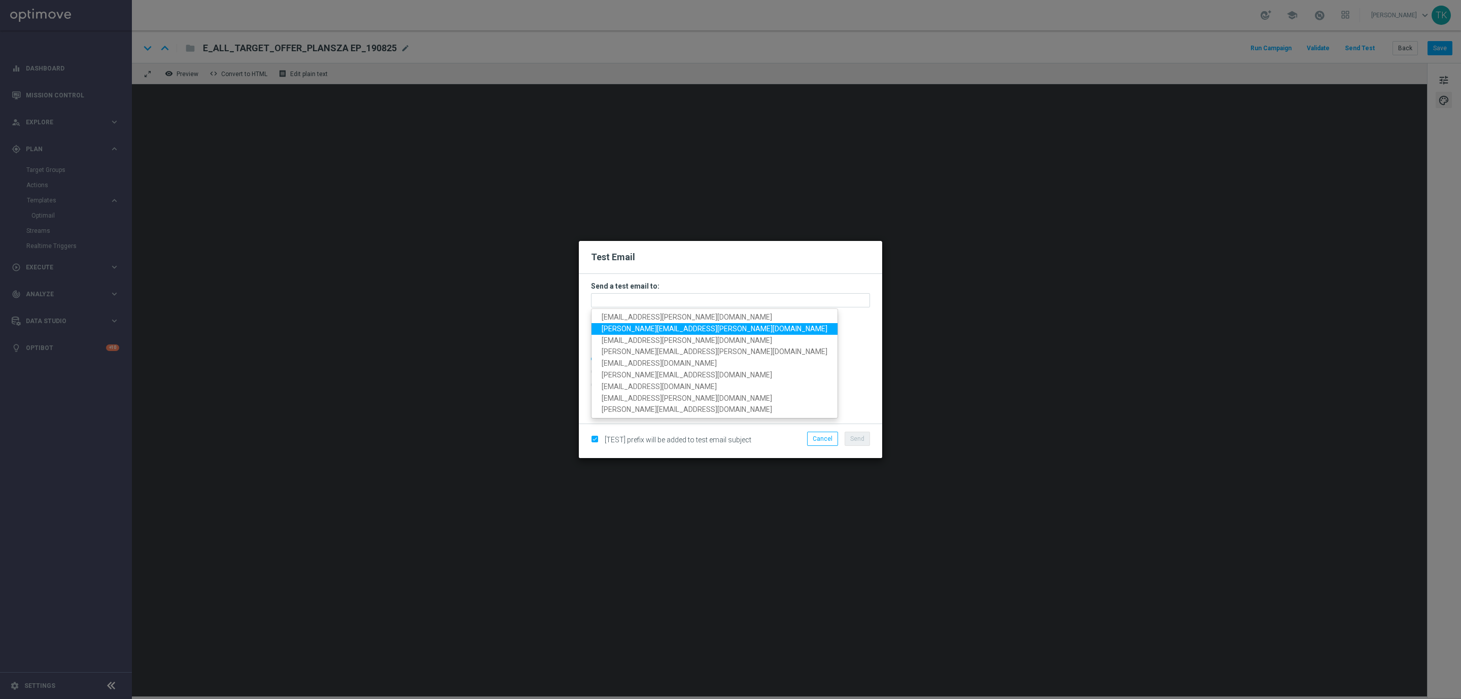
click at [641, 326] on span "[PERSON_NAME][EMAIL_ADDRESS][PERSON_NAME][DOMAIN_NAME]" at bounding box center [715, 329] width 226 height 8
type input "[PERSON_NAME][EMAIL_ADDRESS][PERSON_NAME][DOMAIN_NAME]"
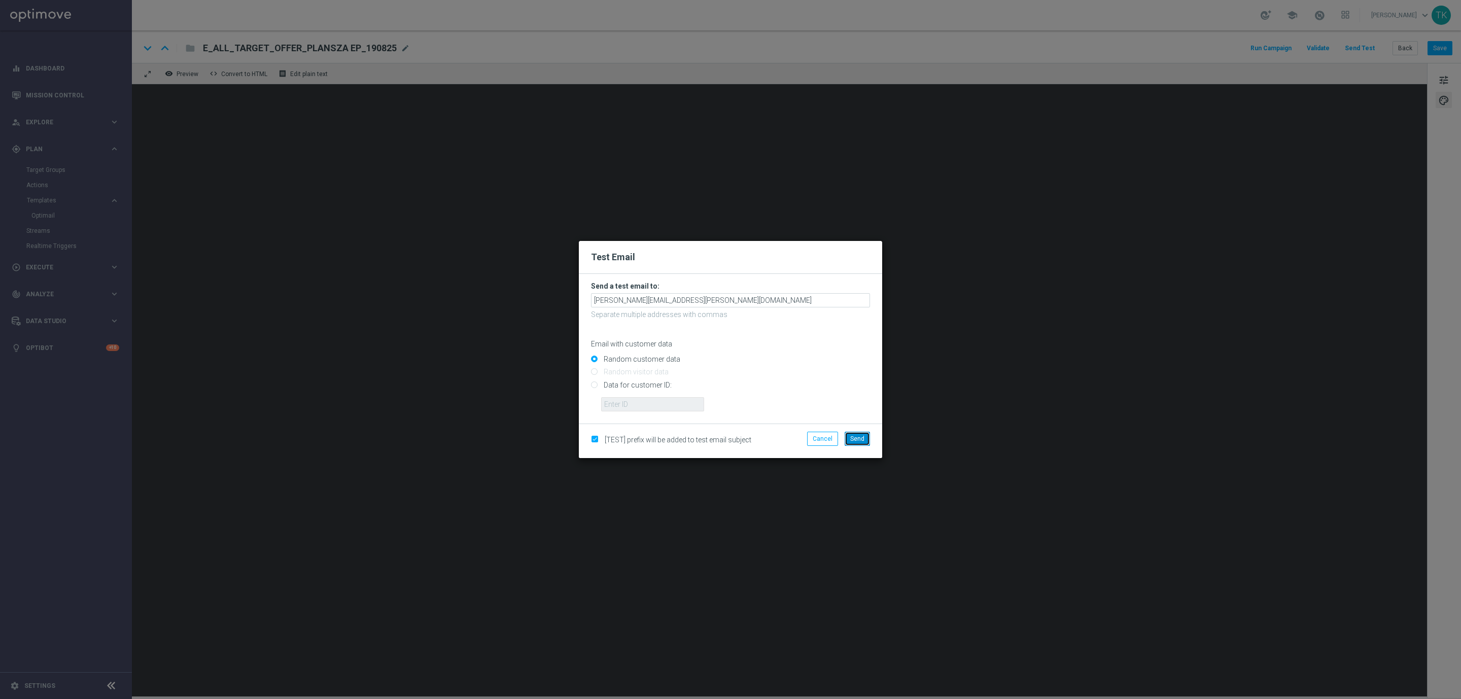
click at [860, 435] on span "Send" at bounding box center [857, 438] width 14 height 7
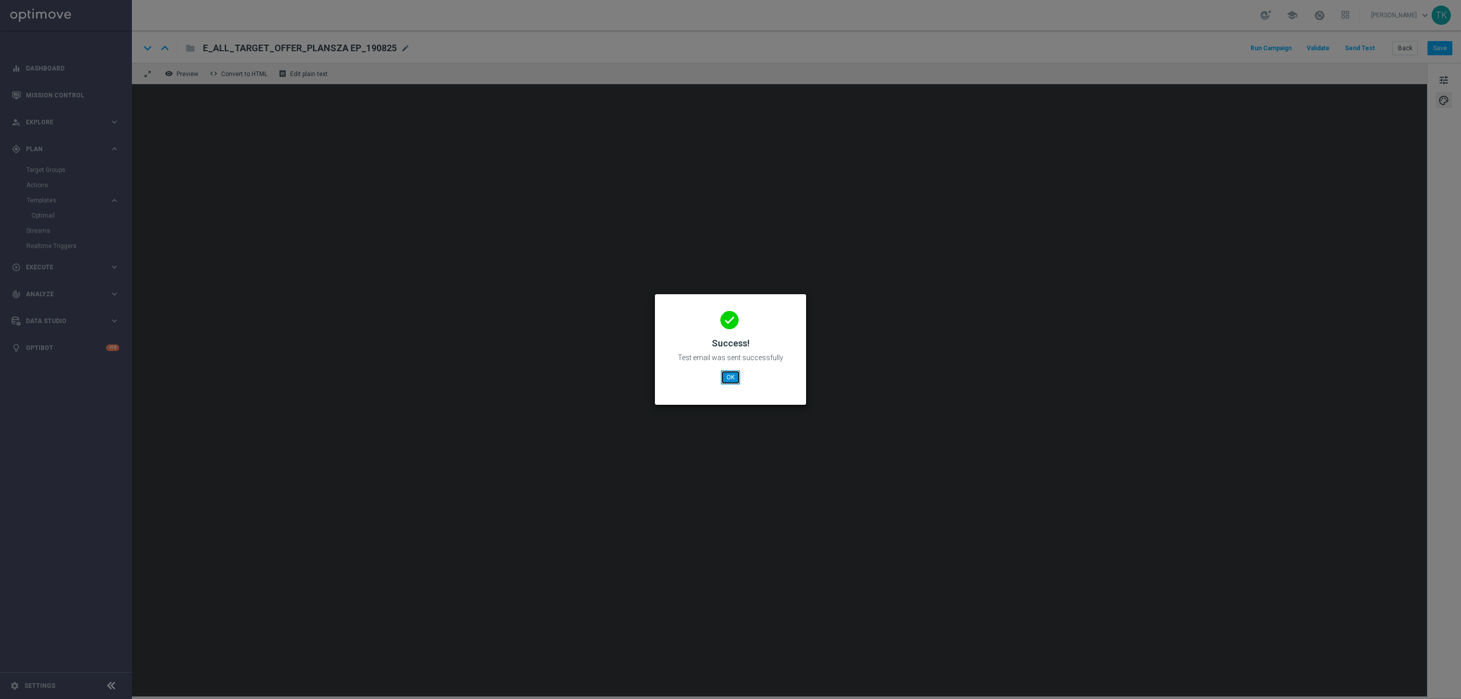
click at [725, 375] on button "OK" at bounding box center [730, 377] width 19 height 14
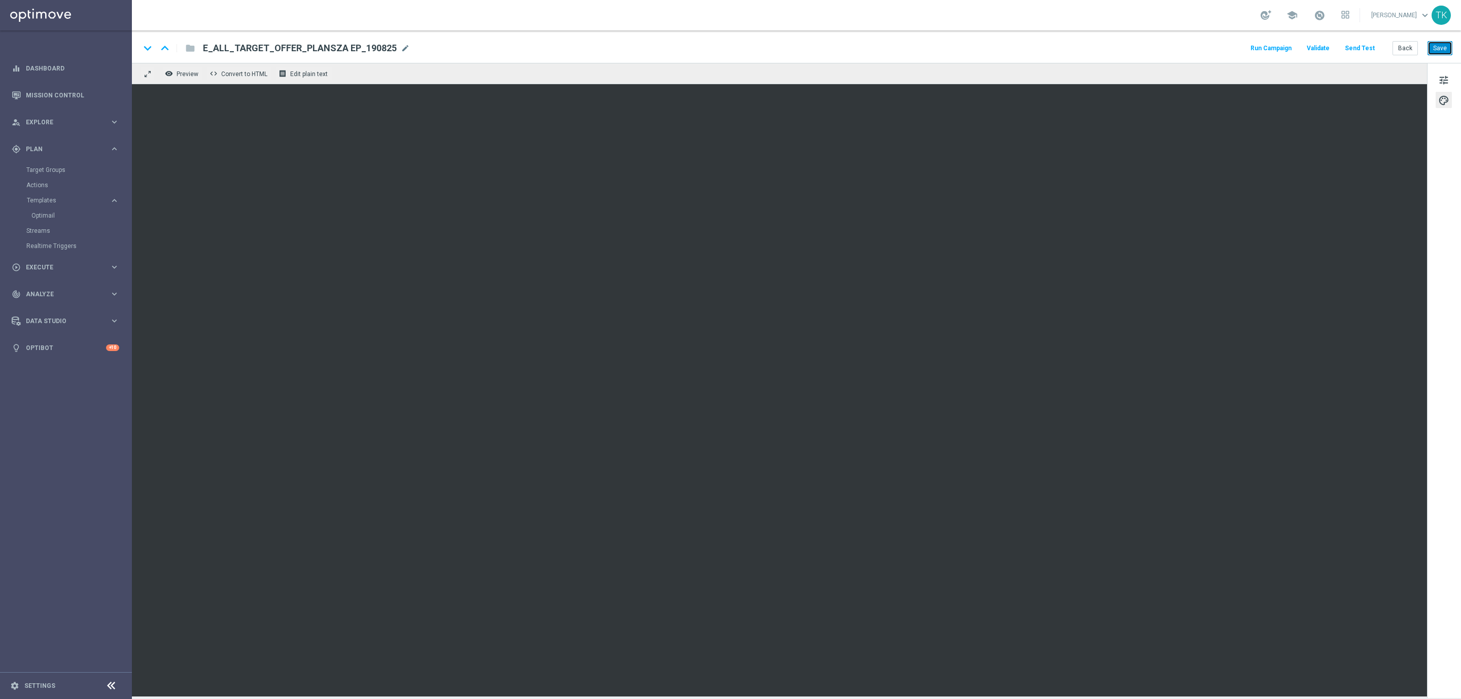
click at [1436, 54] on button "Save" at bounding box center [1440, 48] width 25 height 14
click at [1402, 51] on button "Back" at bounding box center [1405, 48] width 25 height 14
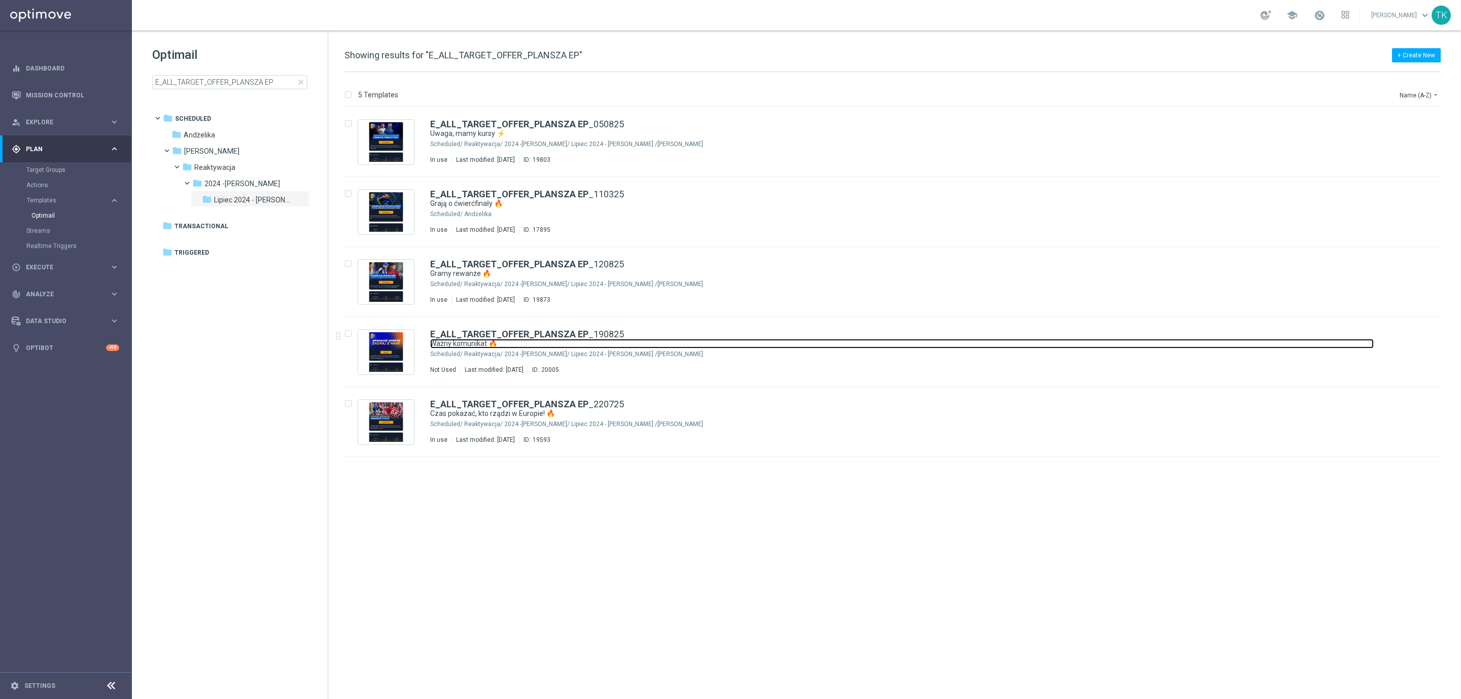
drag, startPoint x: 623, startPoint y: 346, endPoint x: 26, endPoint y: 484, distance: 612.9
click at [623, 346] on link "Ważny komunikat 🔥" at bounding box center [902, 344] width 944 height 10
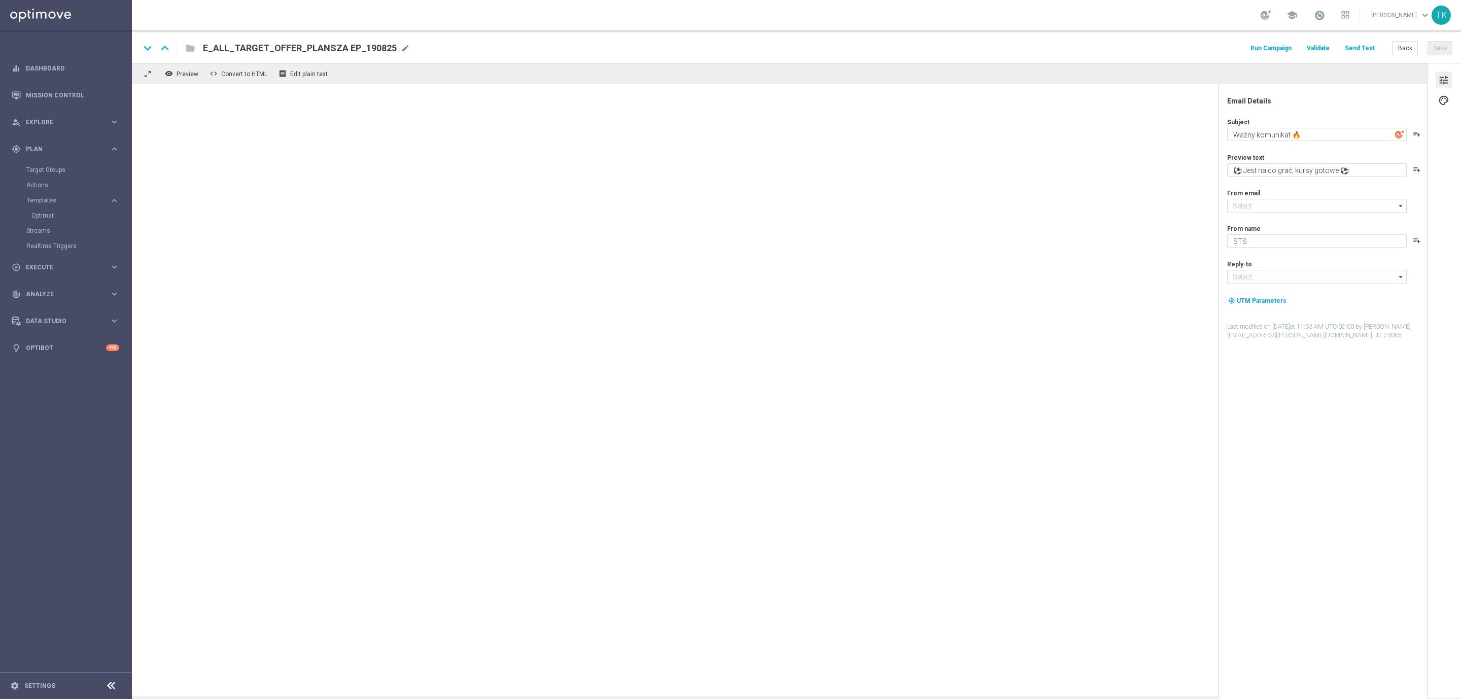
type input "[EMAIL_ADDRESS][DOMAIN_NAME]"
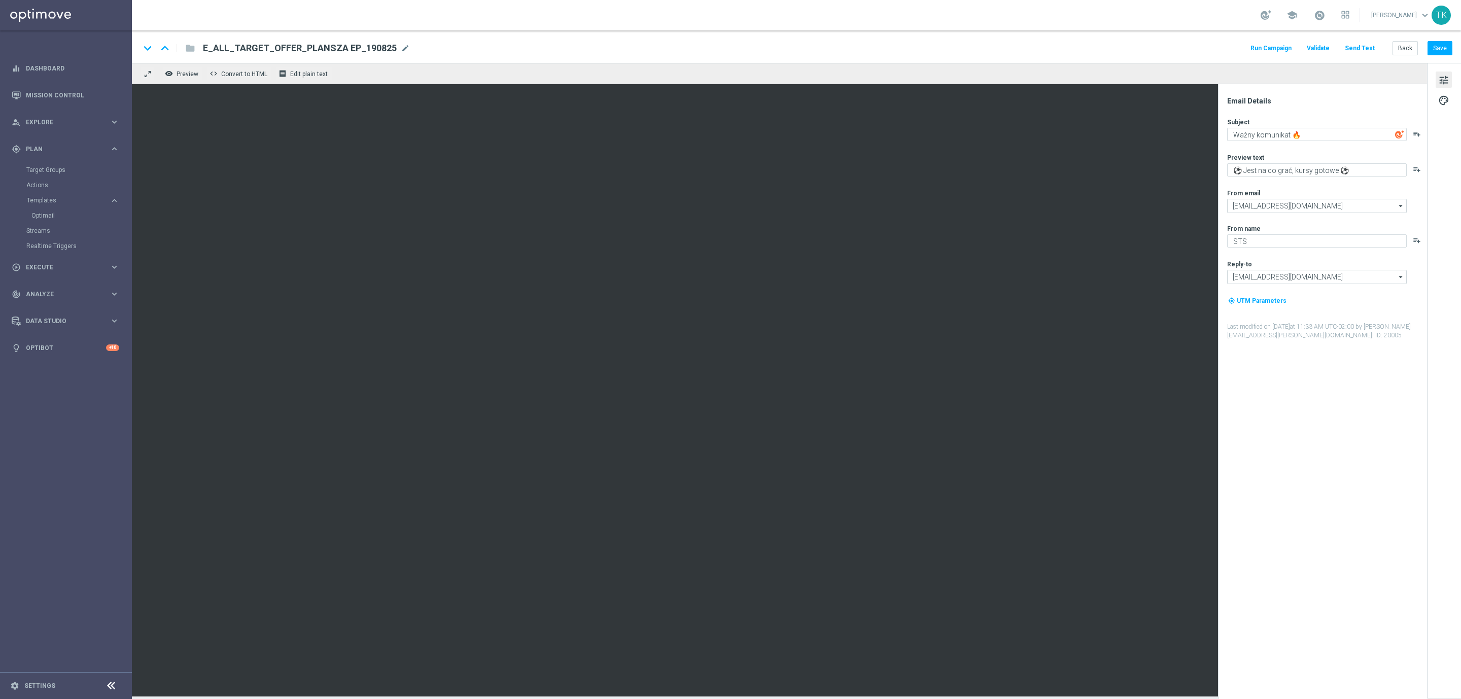
click at [1364, 43] on button "Send Test" at bounding box center [1359, 49] width 33 height 14
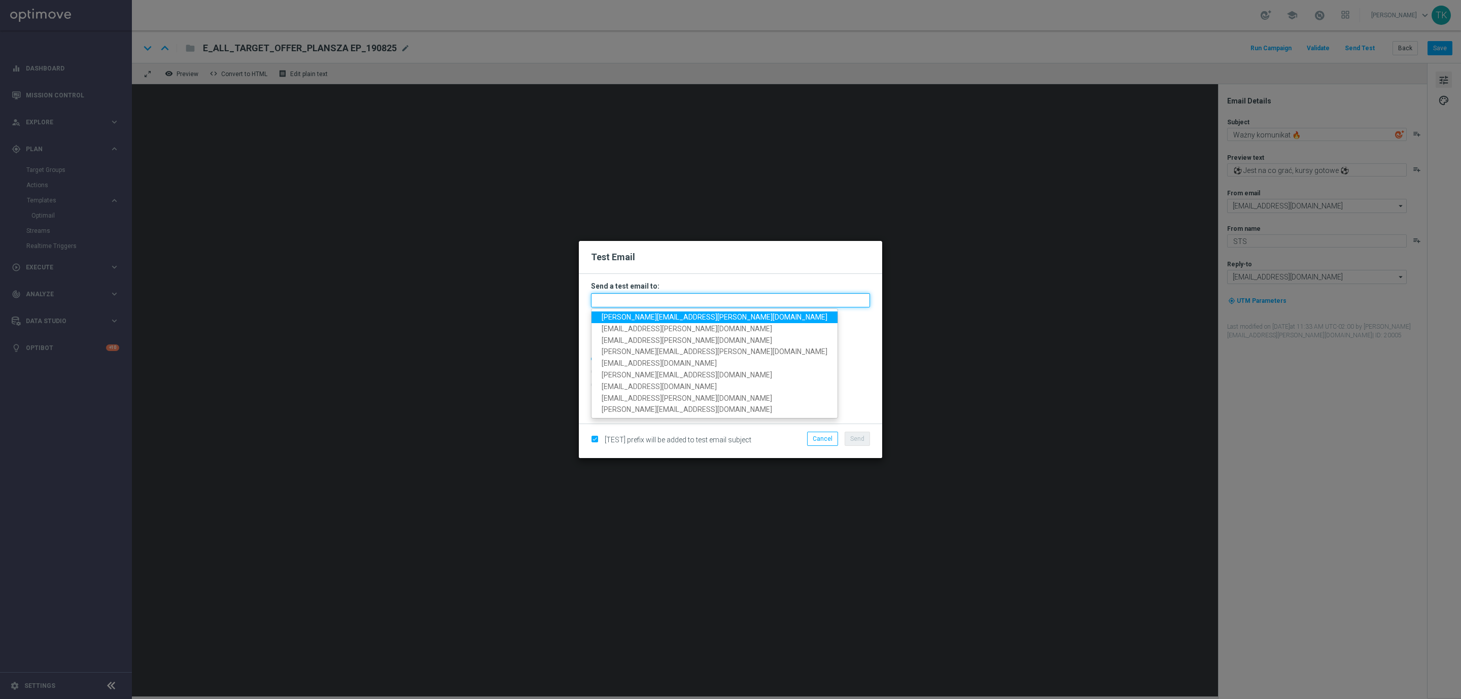
click at [617, 295] on input "text" at bounding box center [730, 300] width 279 height 14
click at [632, 317] on span "[PERSON_NAME][EMAIL_ADDRESS][PERSON_NAME][DOMAIN_NAME]" at bounding box center [715, 317] width 226 height 8
type input "[PERSON_NAME][EMAIL_ADDRESS][PERSON_NAME][DOMAIN_NAME]"
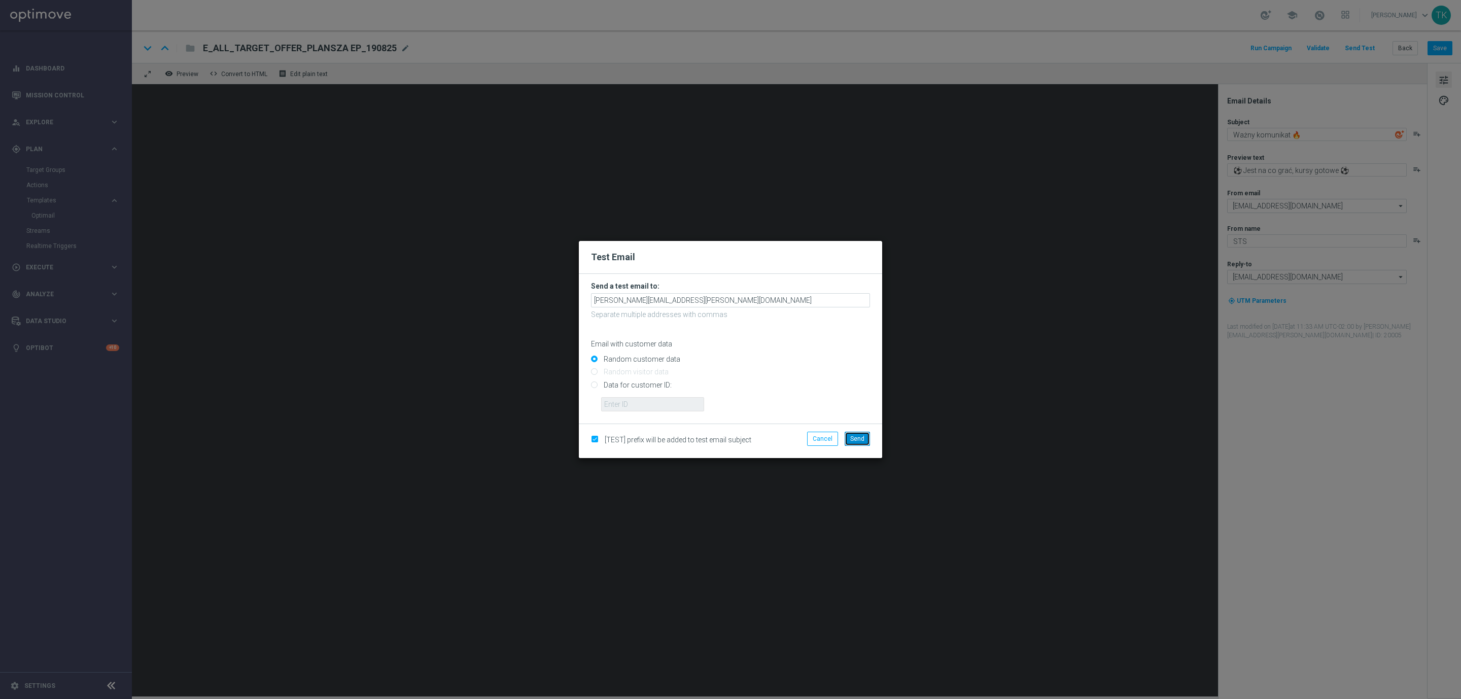
click at [859, 440] on span "Send" at bounding box center [857, 438] width 14 height 7
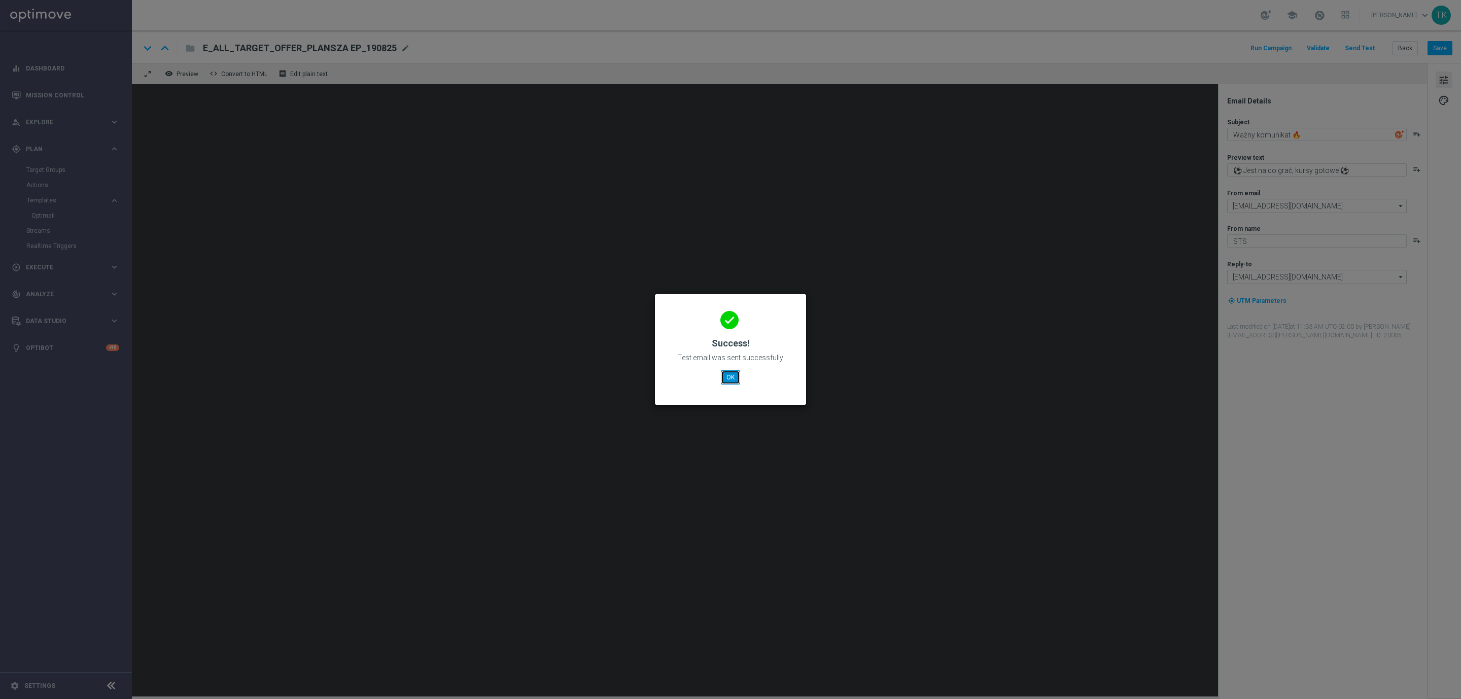
click at [738, 373] on button "OK" at bounding box center [730, 377] width 19 height 14
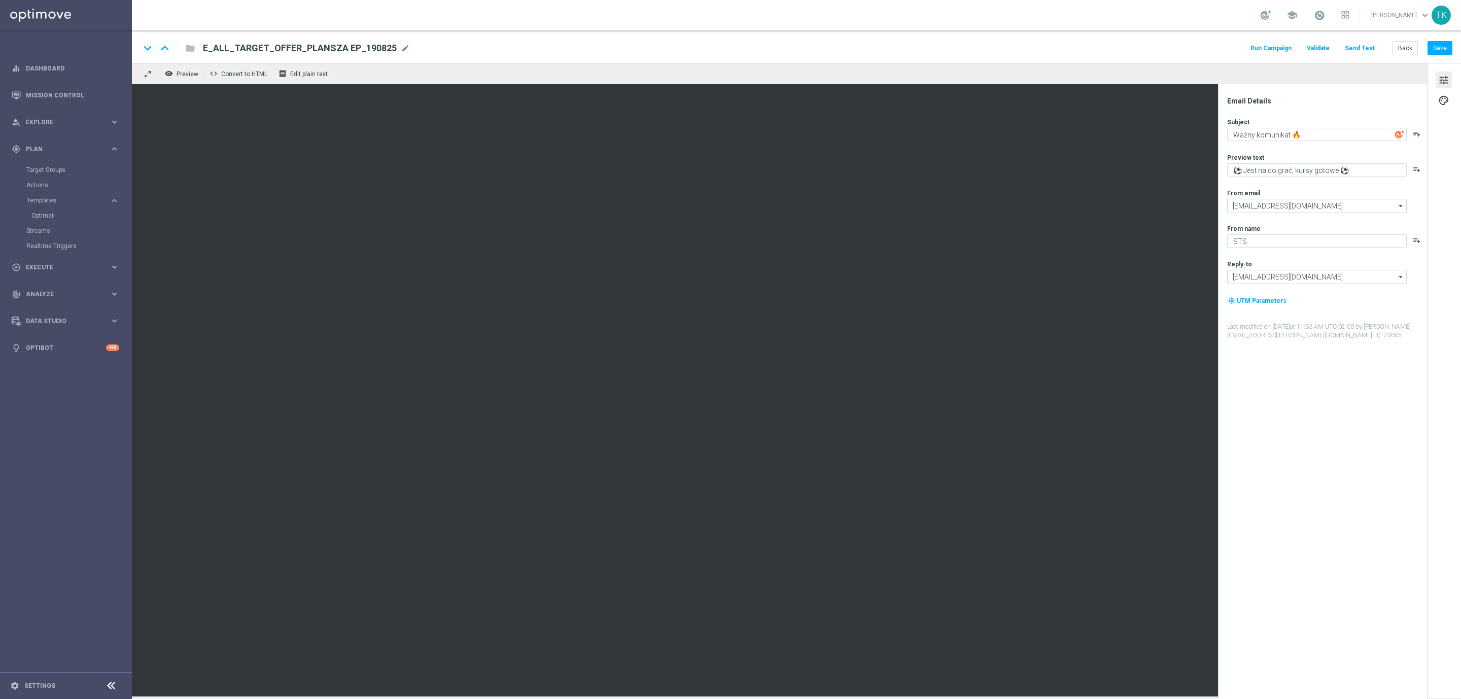
click at [1365, 45] on button "Send Test" at bounding box center [1359, 49] width 33 height 14
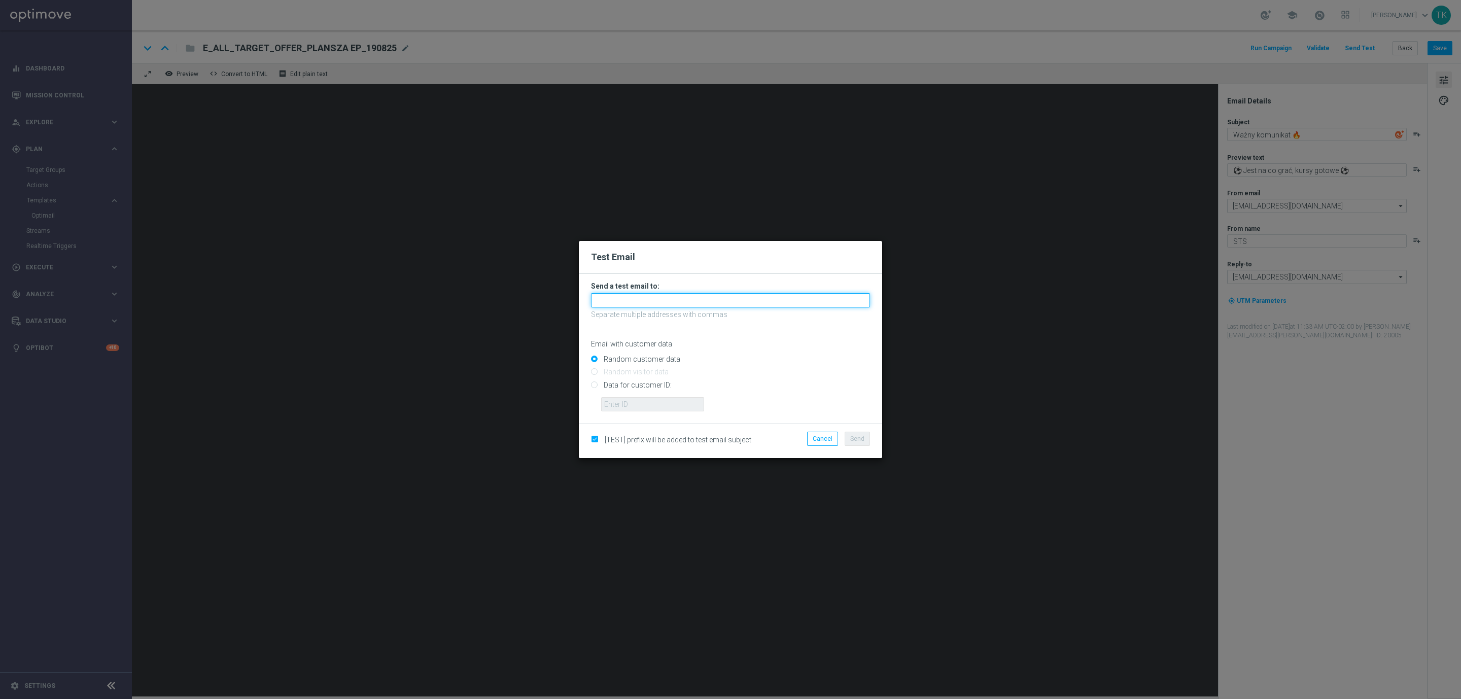
click at [638, 297] on input "text" at bounding box center [730, 300] width 279 height 14
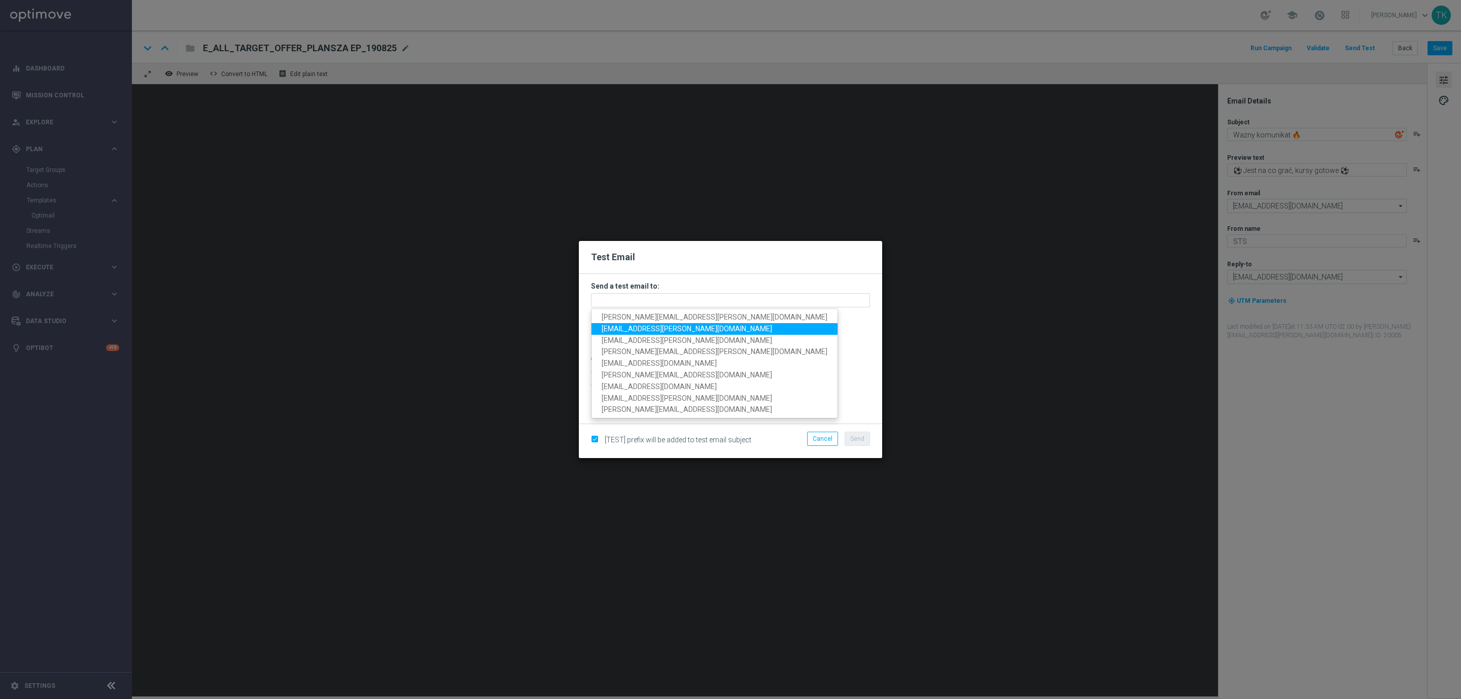
click at [638, 329] on span "[EMAIL_ADDRESS][PERSON_NAME][DOMAIN_NAME]" at bounding box center [687, 329] width 170 height 8
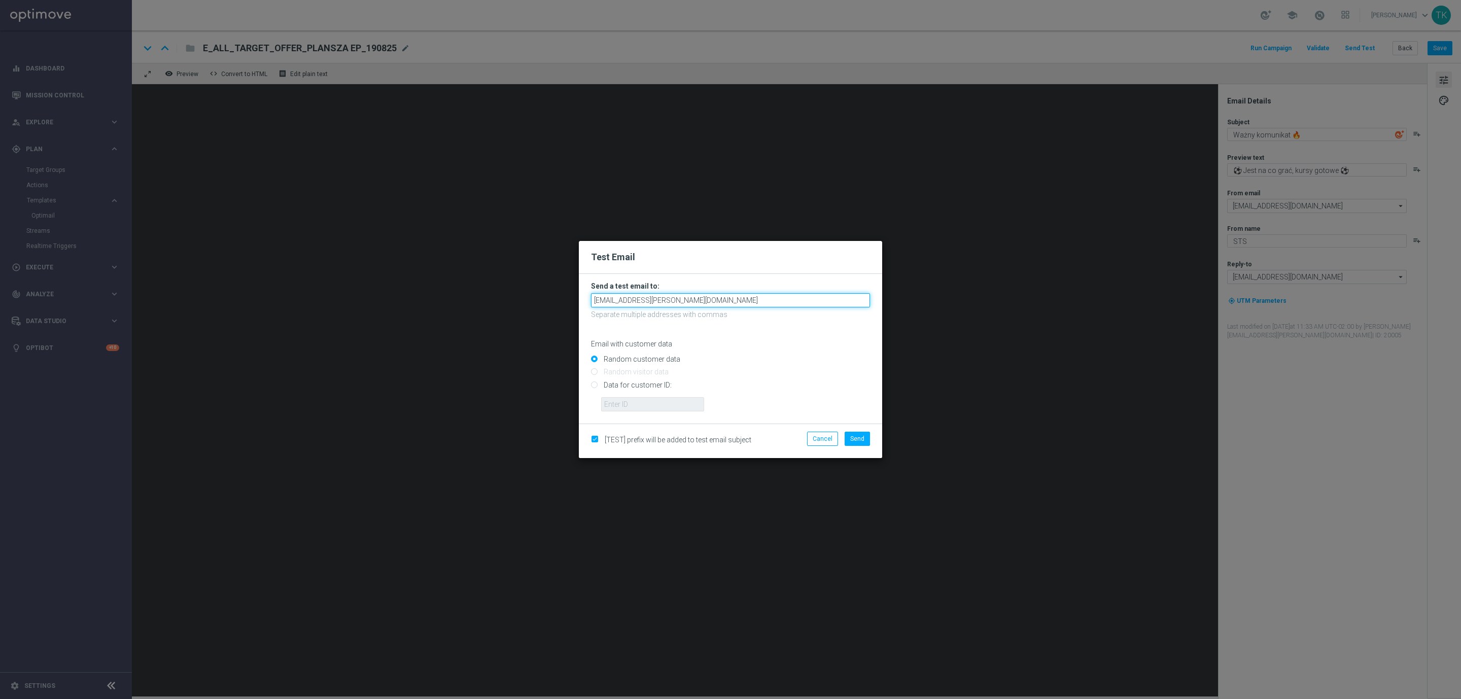
click at [719, 298] on input "[EMAIL_ADDRESS][PERSON_NAME][DOMAIN_NAME]" at bounding box center [730, 300] width 279 height 14
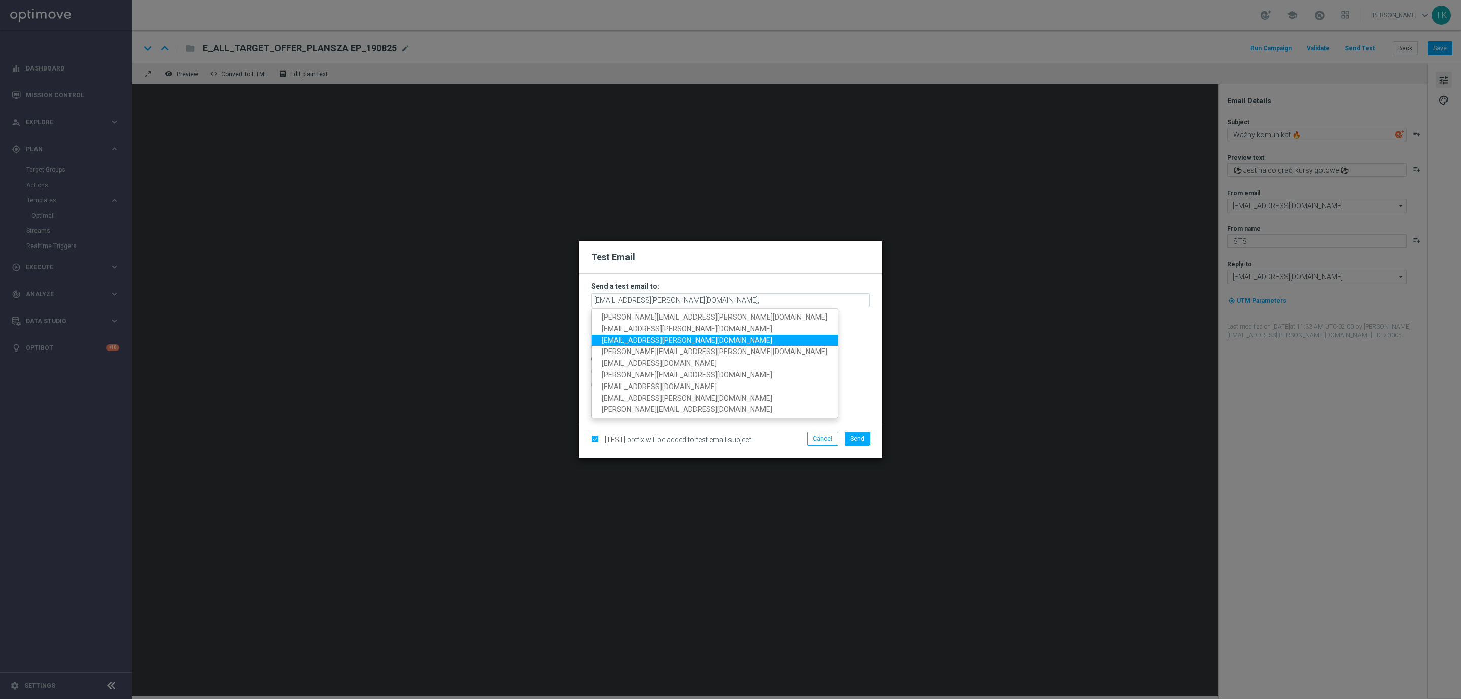
click at [653, 338] on span "[EMAIL_ADDRESS][PERSON_NAME][DOMAIN_NAME]" at bounding box center [687, 340] width 170 height 8
type input "[EMAIL_ADDRESS][PERSON_NAME][DOMAIN_NAME],[DOMAIN_NAME][EMAIL_ADDRESS][PERSON_N…"
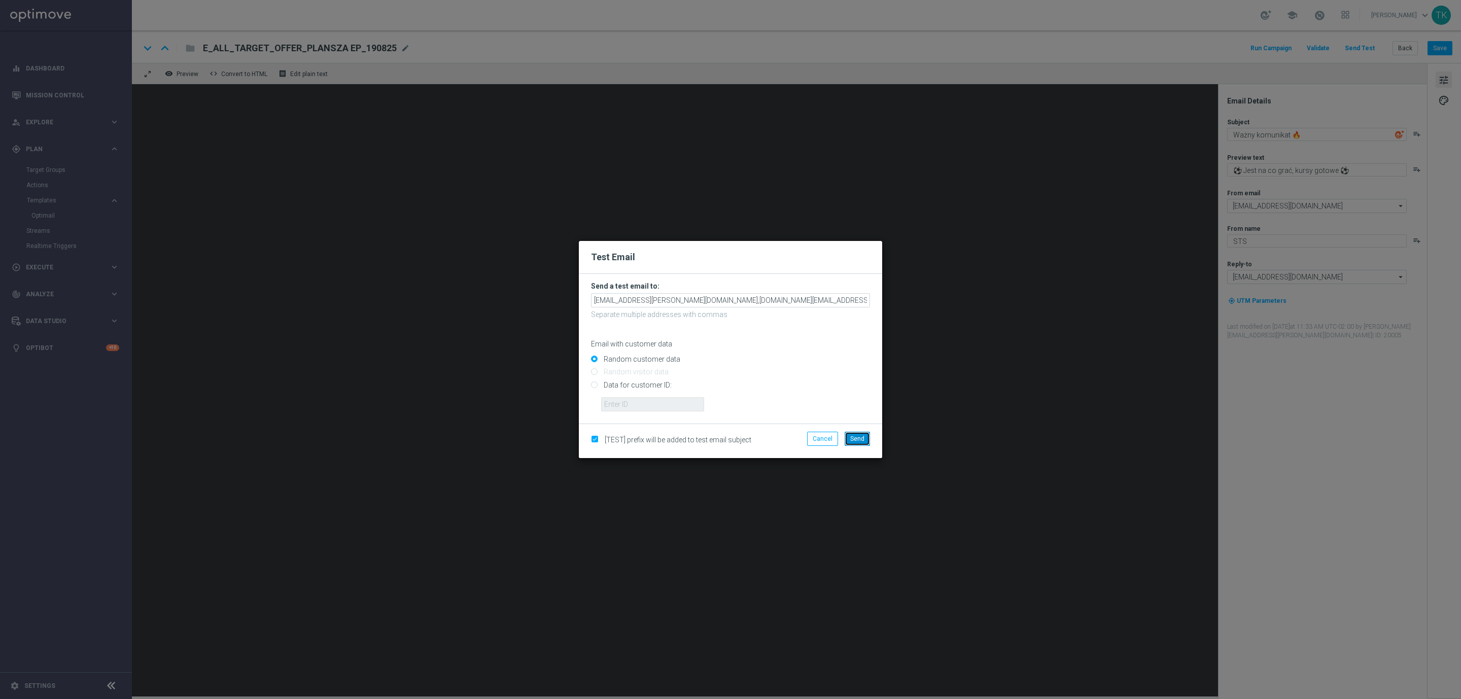
click at [850, 440] on span "Send" at bounding box center [857, 438] width 14 height 7
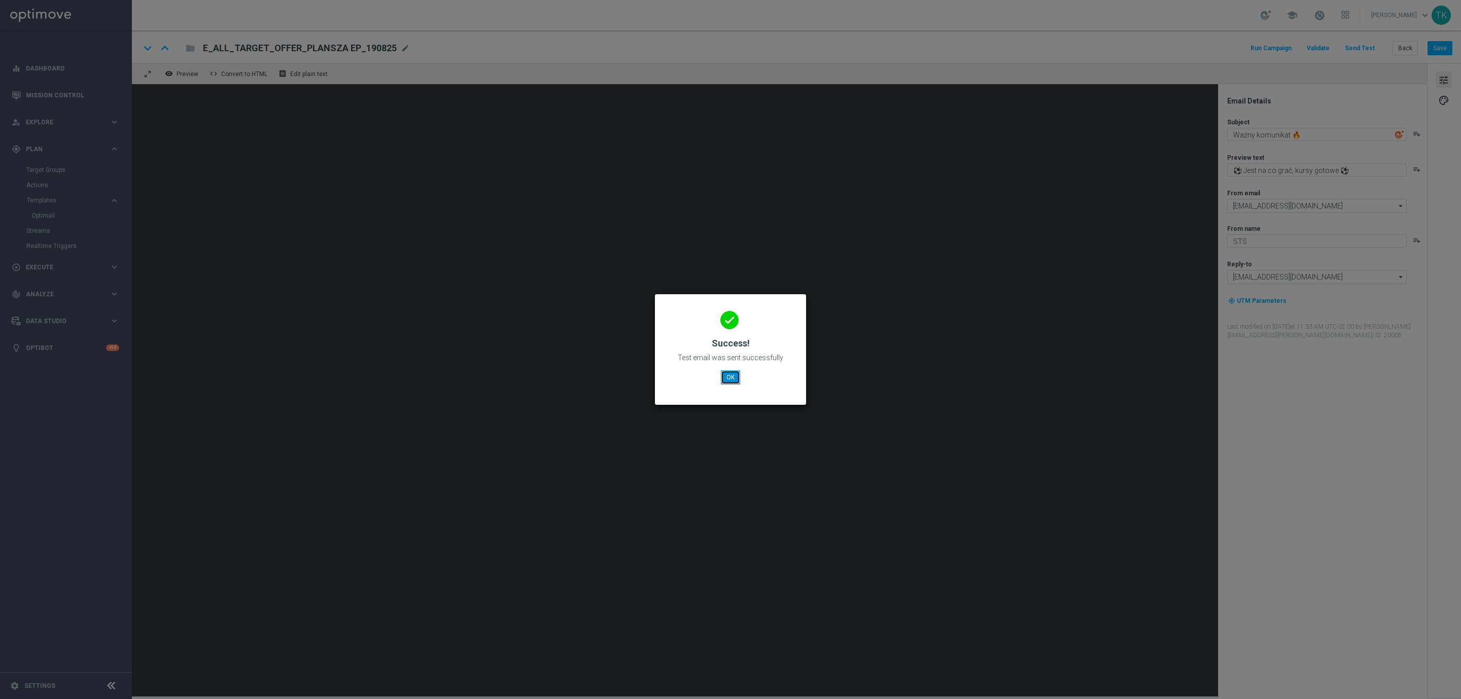
click at [732, 377] on button "OK" at bounding box center [730, 377] width 19 height 14
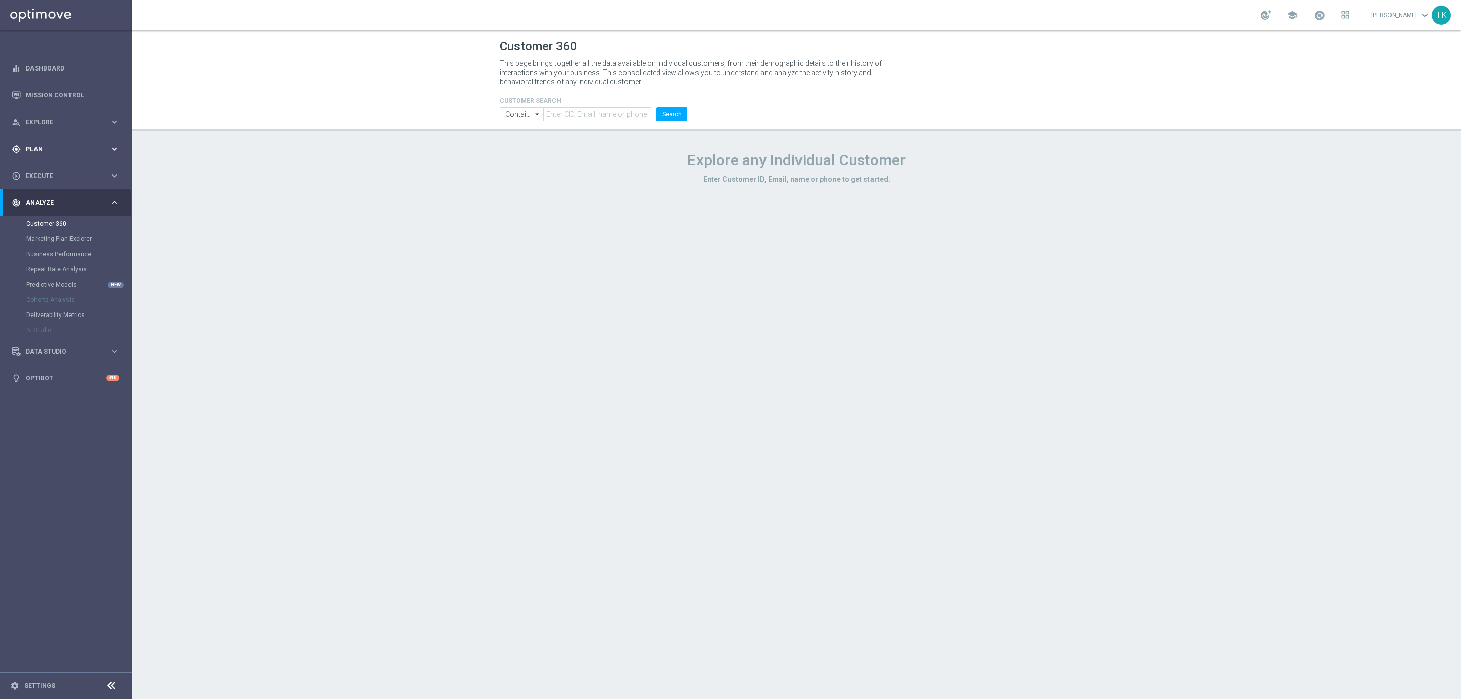
click at [37, 147] on span "Plan" at bounding box center [68, 149] width 84 height 6
click at [38, 169] on link "Target Groups" at bounding box center [65, 170] width 79 height 8
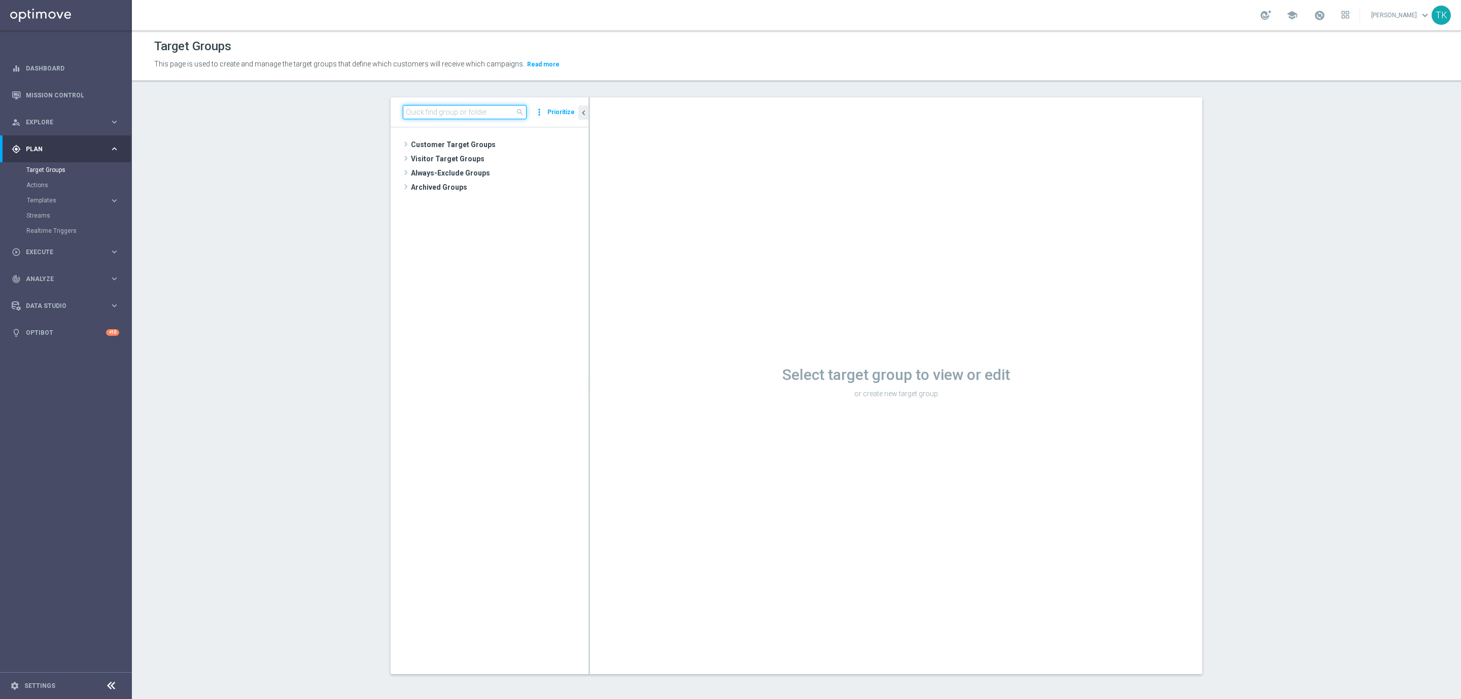
click at [442, 118] on input at bounding box center [465, 112] width 124 height 14
paste input "E_ALL_TARGET_OFFER_POWROT LIG_150825"
click at [470, 168] on div "insert_drive_file E_ALL_TARGET_OFFER_POWROT LIG_150825" at bounding box center [498, 173] width 134 height 14
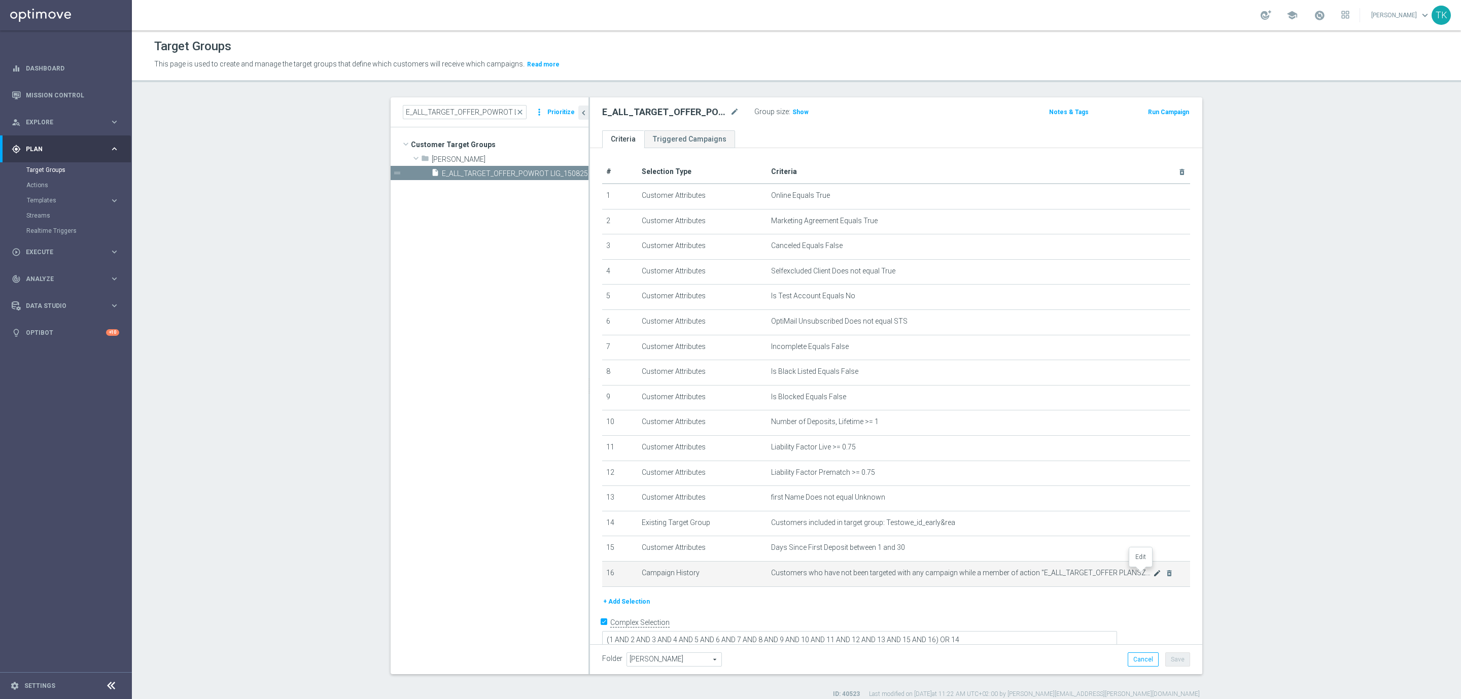
click at [1153, 571] on icon "mode_edit" at bounding box center [1157, 573] width 8 height 8
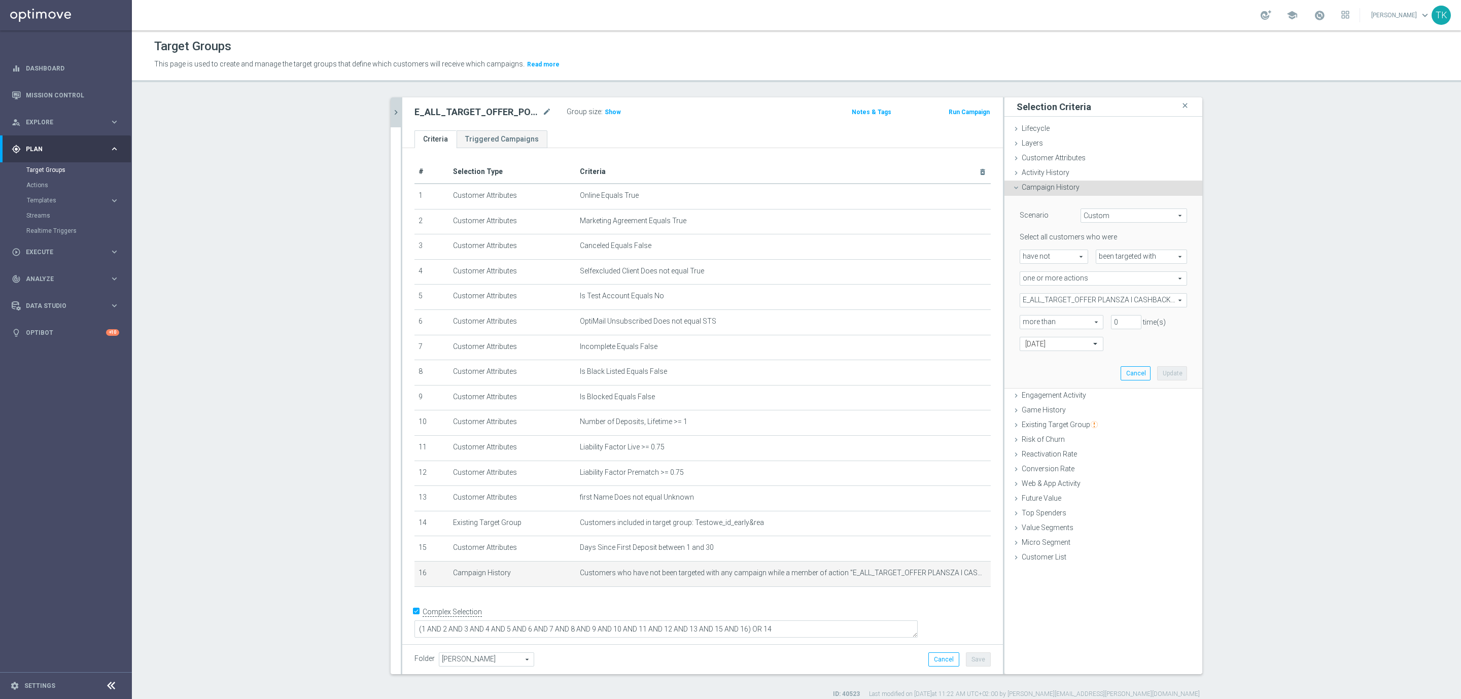
click at [392, 112] on icon "chevron_right" at bounding box center [396, 113] width 10 height 10
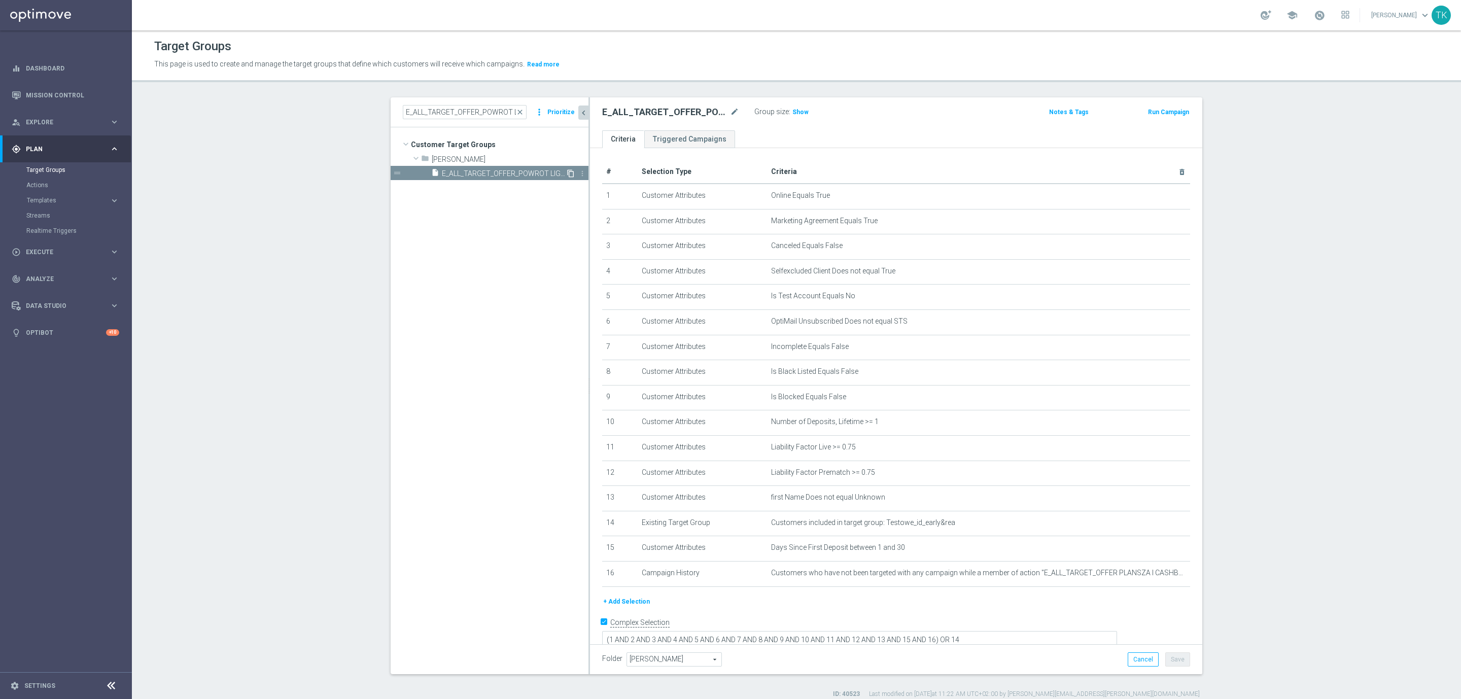
click at [567, 170] on icon "content_copy" at bounding box center [571, 173] width 8 height 8
click at [731, 111] on icon "mode_edit" at bounding box center [734, 112] width 9 height 12
click at [446, 114] on input "E_ALL_TARGET_OFFER_POWROT LIG_150825" at bounding box center [465, 112] width 124 height 14
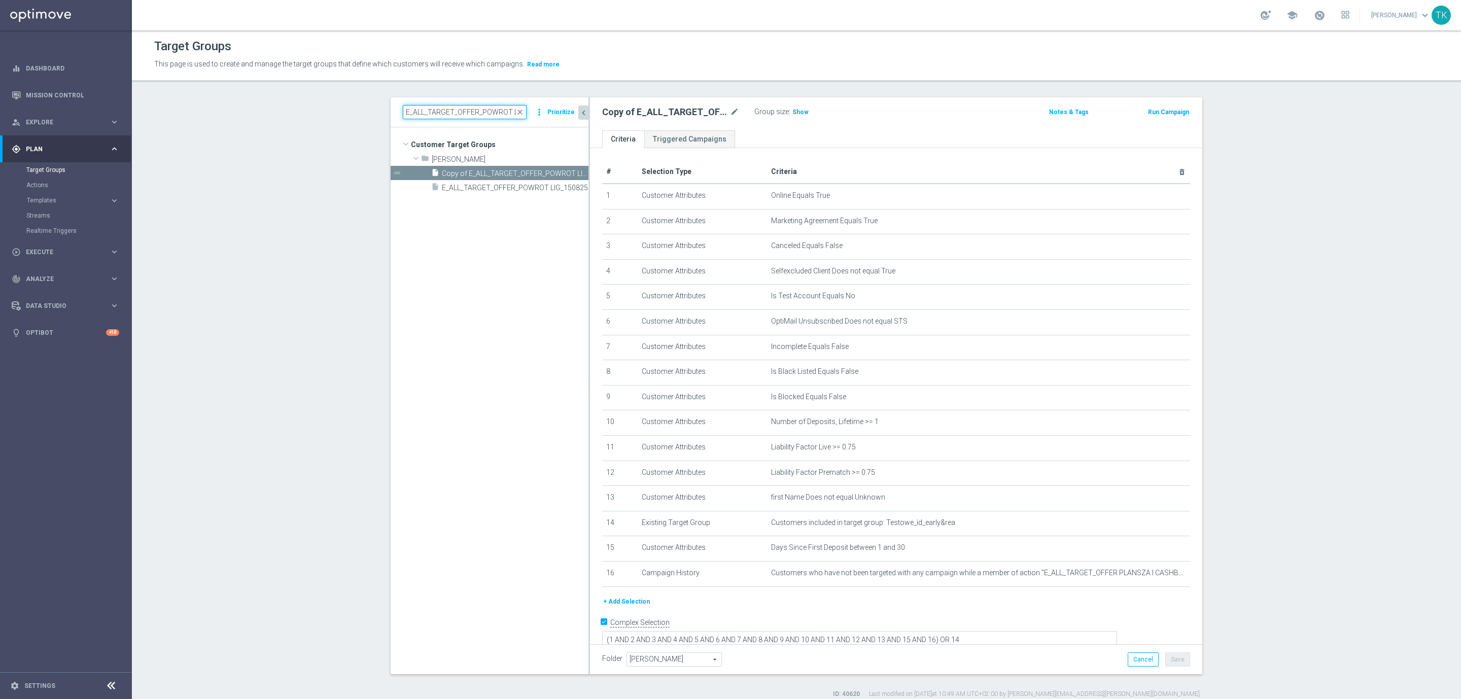
paste input "LANSZA EP_12"
type input "E_ALL_TARGET_OFFER_PLANSZA EP_120825"
click at [517, 172] on span "E_ALL_TARGET_OFFER_PLANSZA EP_120825" at bounding box center [504, 173] width 124 height 9
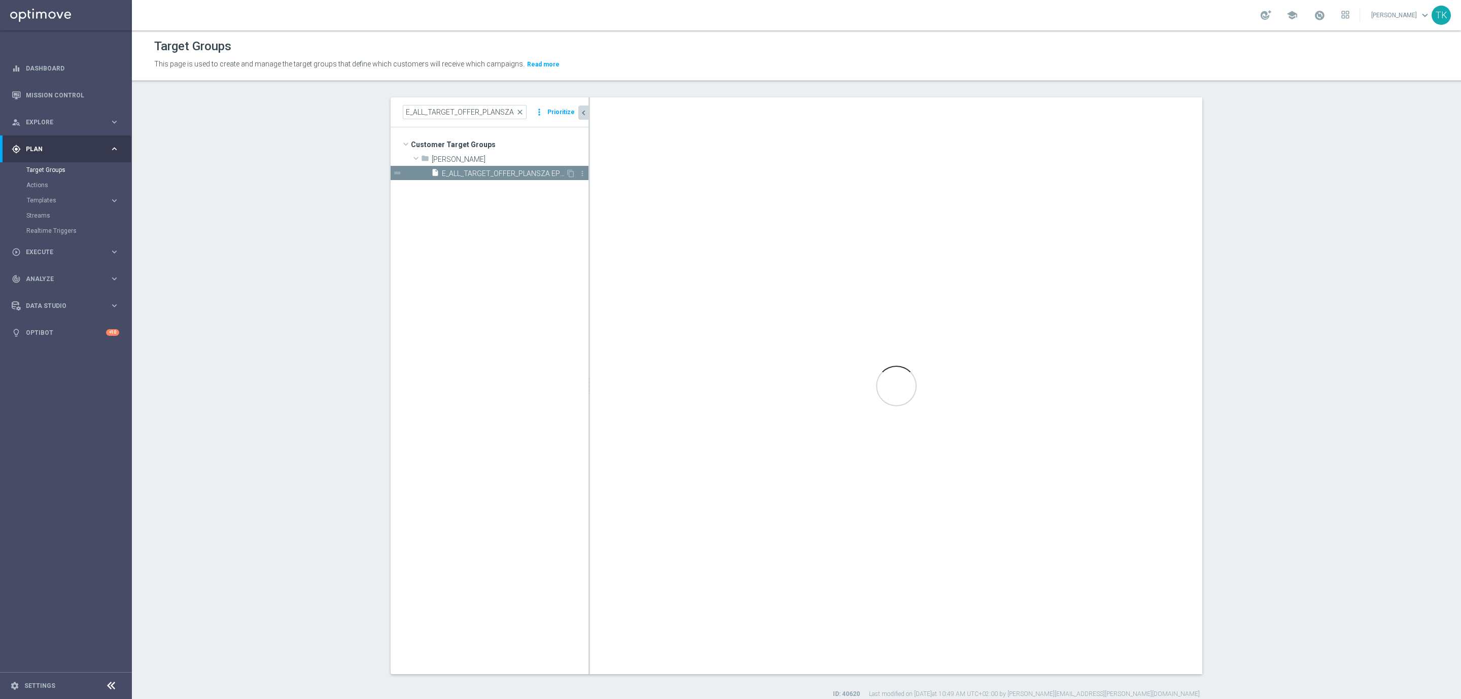
type textarea "(1 AND 2 AND 3 AND 4 AND 5 AND 6 AND 7 AND 8 AND 9 AND 10 AND 11 AND 12 AND 13 …"
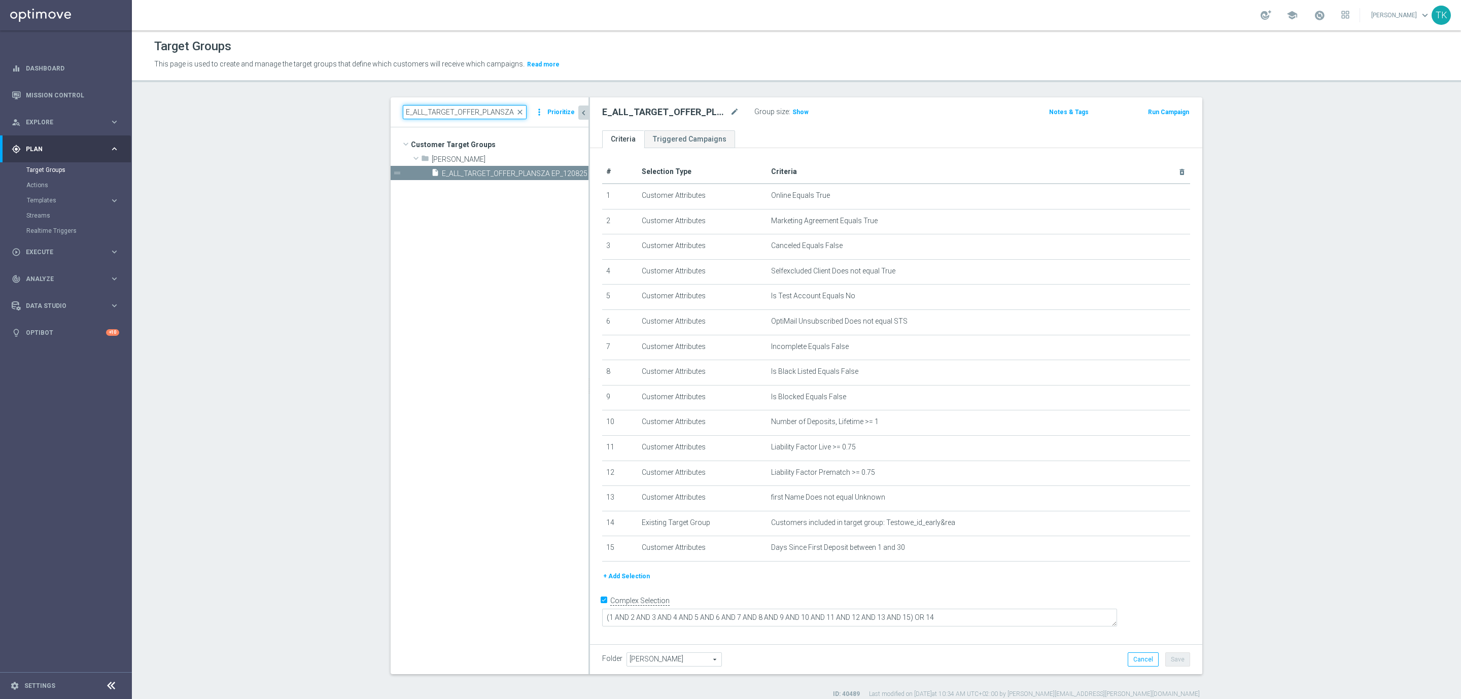
click at [457, 112] on input "E_ALL_TARGET_OFFER_PLANSZA EP_120825" at bounding box center [465, 112] width 124 height 14
paste input "SA_08"
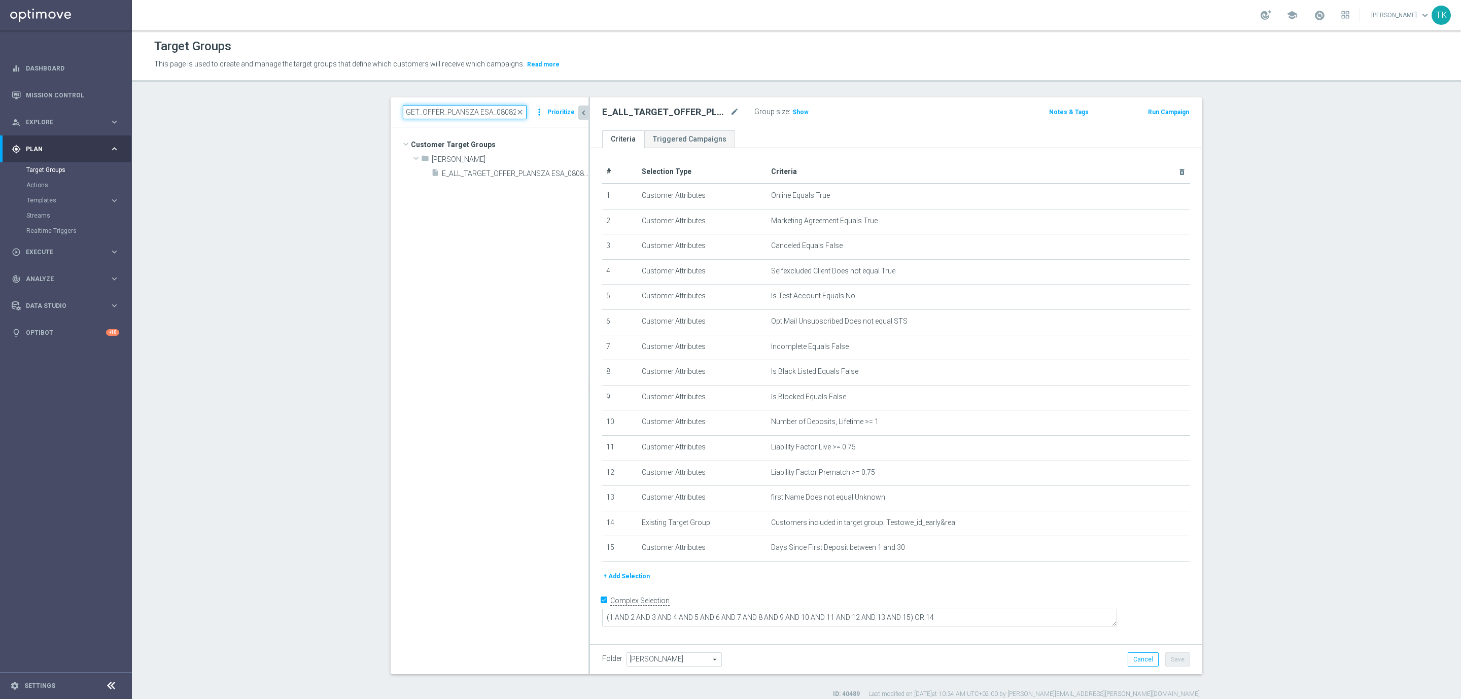
type input "E_ALL_TARGET_OFFER_PLANSZA ESA_080825"
click at [475, 181] on tree-viewport "Customer Target Groups library_add create_new_folder folder" at bounding box center [490, 400] width 198 height 546
click at [477, 180] on div "insert_drive_file E_ALL_TARGET_OFFER_PLANSZA ESA_080825" at bounding box center [498, 173] width 134 height 14
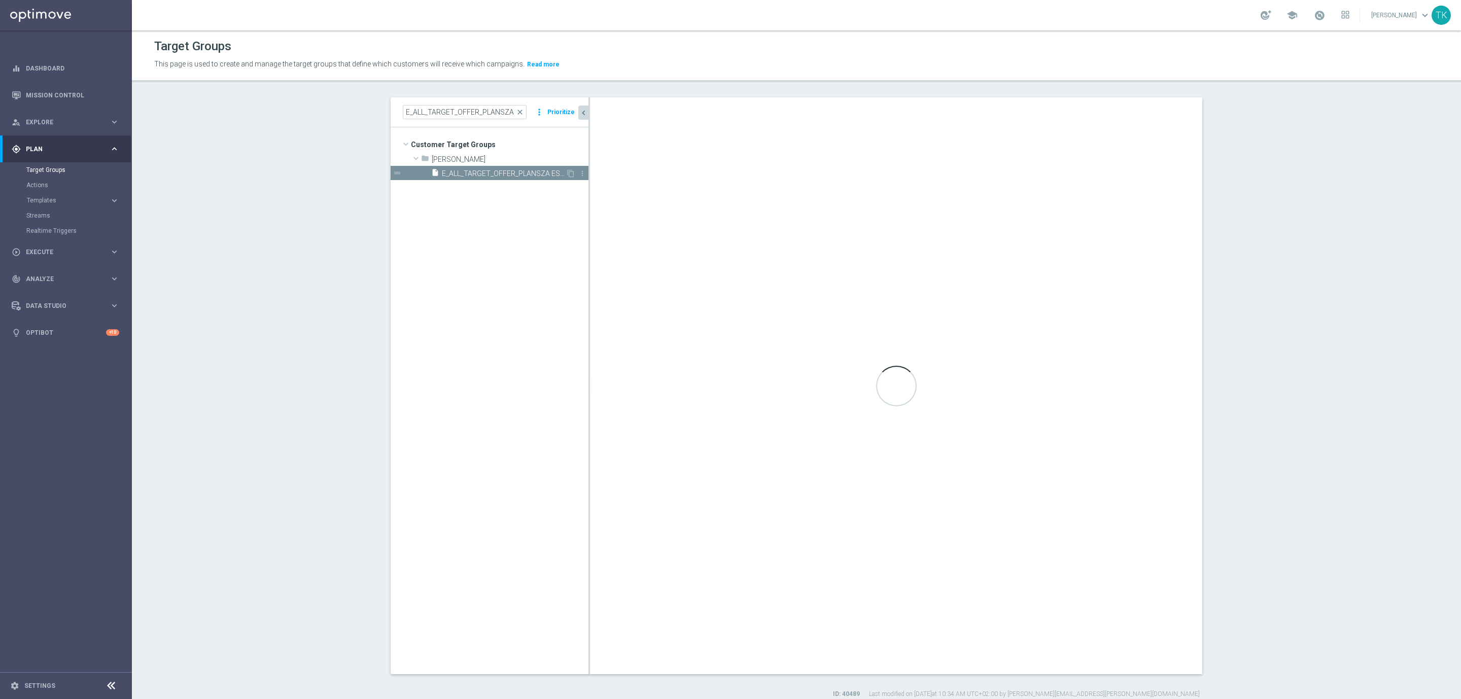
type textarea "(1 AND 2 AND 3 AND 4 AND 5 AND 6 AND 7 AND 8 AND 9 AND 10 AND 11 AND 12 AND 13 …"
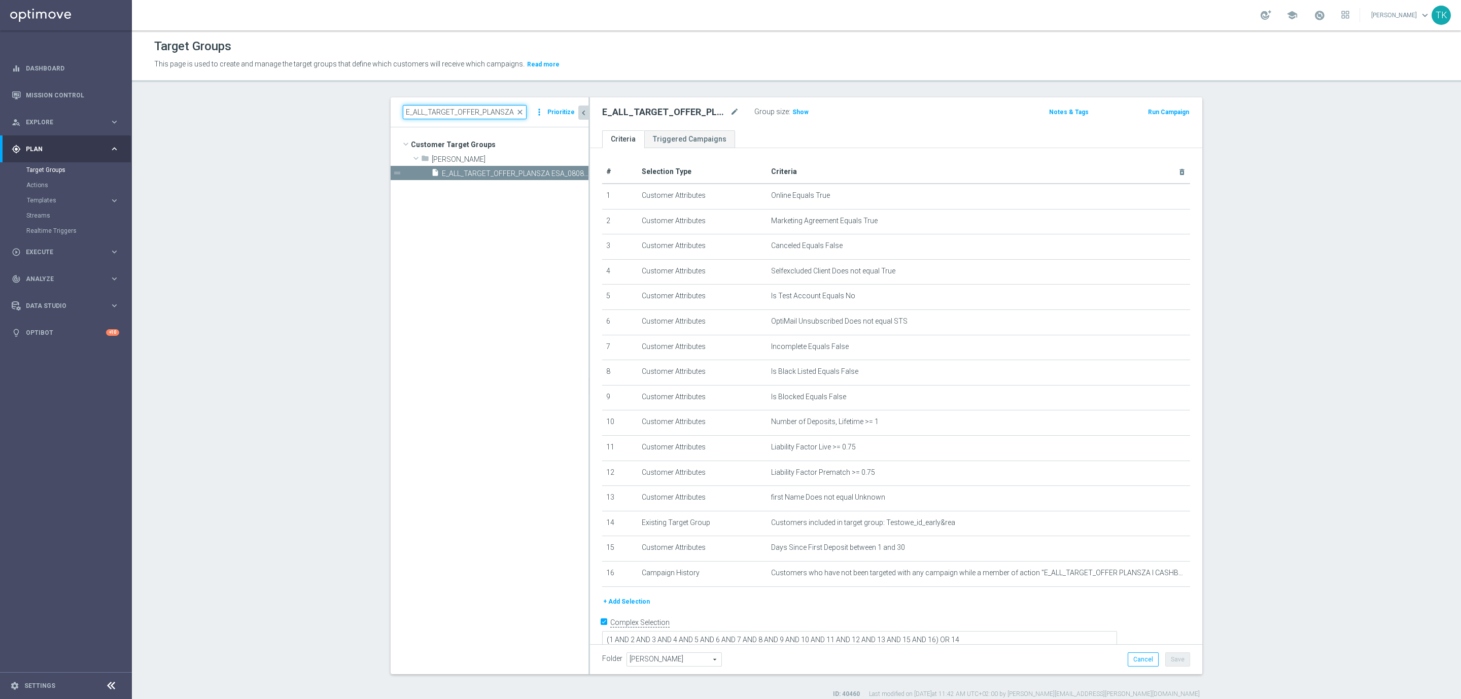
click at [471, 115] on input "E_ALL_TARGET_OFFER_PLANSZA ESA_080825" at bounding box center [465, 112] width 124 height 14
click at [487, 115] on input "E_ALL_TARGET_OFFER_PLANSZA ESA_080825" at bounding box center [465, 112] width 124 height 14
drag, startPoint x: 498, startPoint y: 111, endPoint x: 518, endPoint y: 114, distance: 20.0
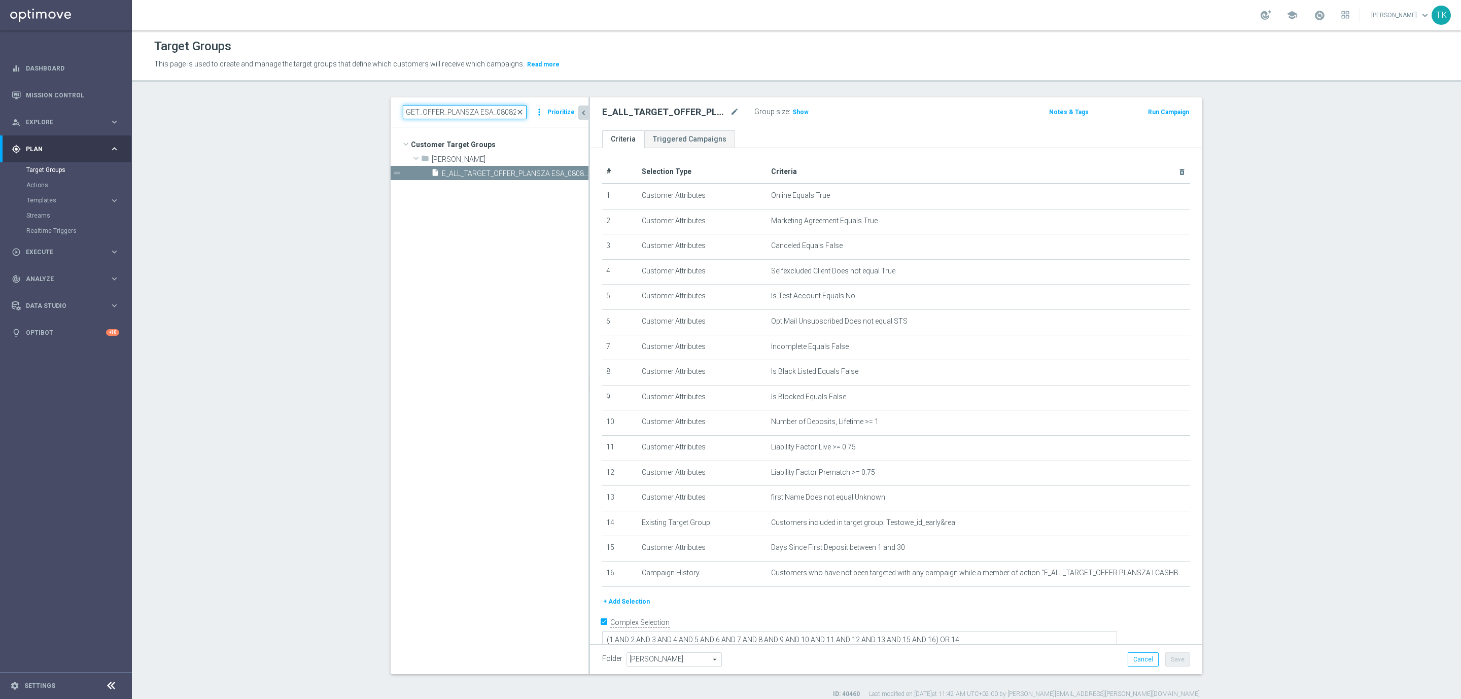
click at [518, 114] on div "E_ALL_TARGET_OFFER_PLANSZA ESA_080825 close" at bounding box center [465, 112] width 124 height 14
click at [507, 112] on input "E_ALL_TARGET_OFFER_PLANSZA ESA_080825" at bounding box center [465, 112] width 124 height 14
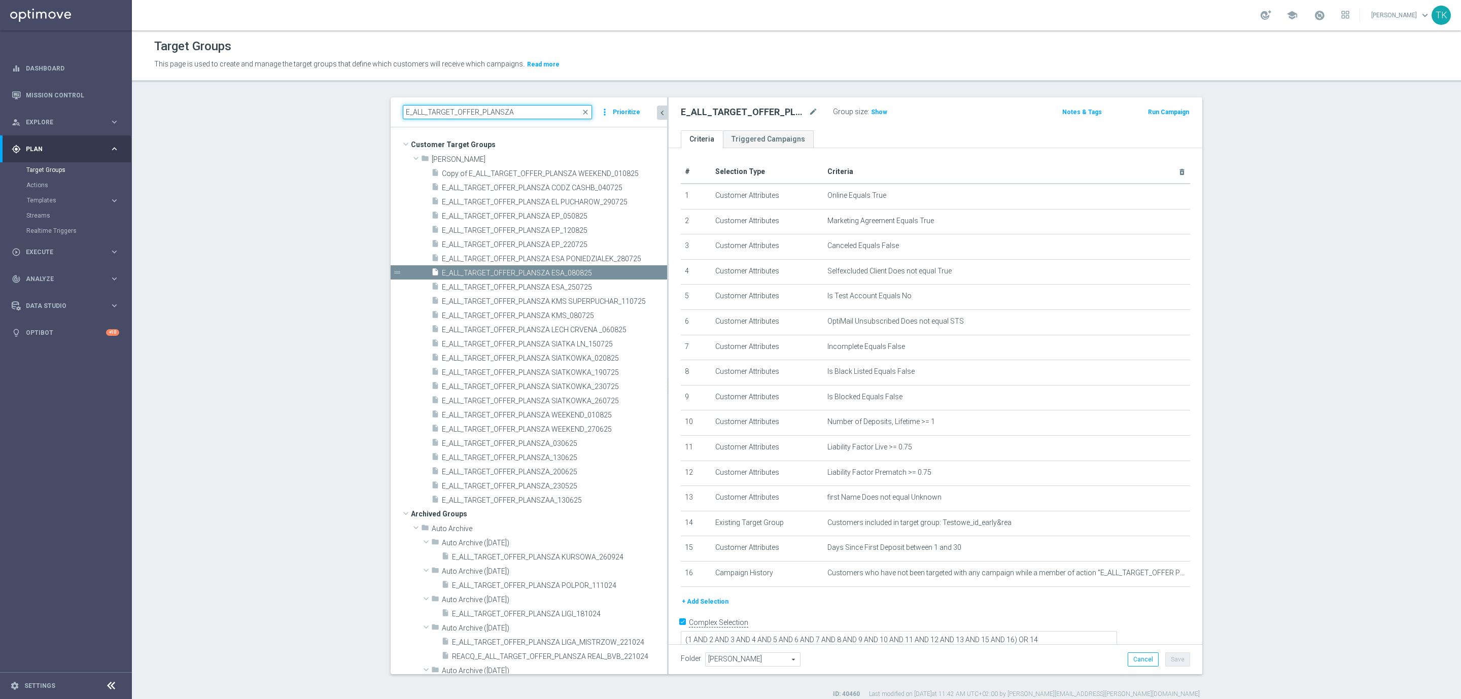
drag, startPoint x: 583, startPoint y: 172, endPoint x: 711, endPoint y: 166, distance: 128.0
click at [711, 166] on as-split "E_ALL_TARGET_OFFER_PLANSZA close more_vert Prioritize Customer Target Groups li…" at bounding box center [797, 385] width 812 height 577
type input "E_ALL_TARGET_OFFER_PLANSZA"
click at [579, 286] on span "E_ALL_TARGET_OFFER_PLANSZA ESA_250725" at bounding box center [542, 287] width 201 height 9
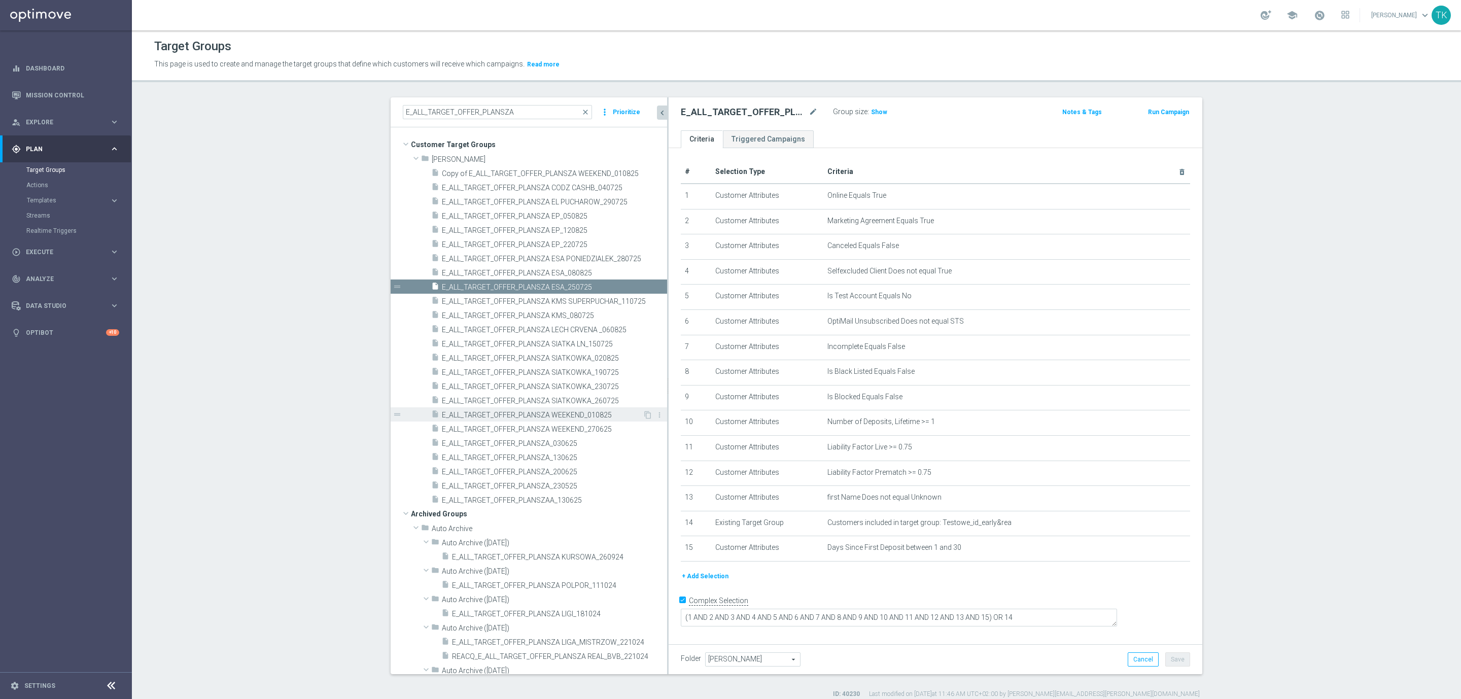
click at [570, 414] on span "E_ALL_TARGET_OFFER_PLANSZA WEEKEND_010825" at bounding box center [542, 415] width 201 height 9
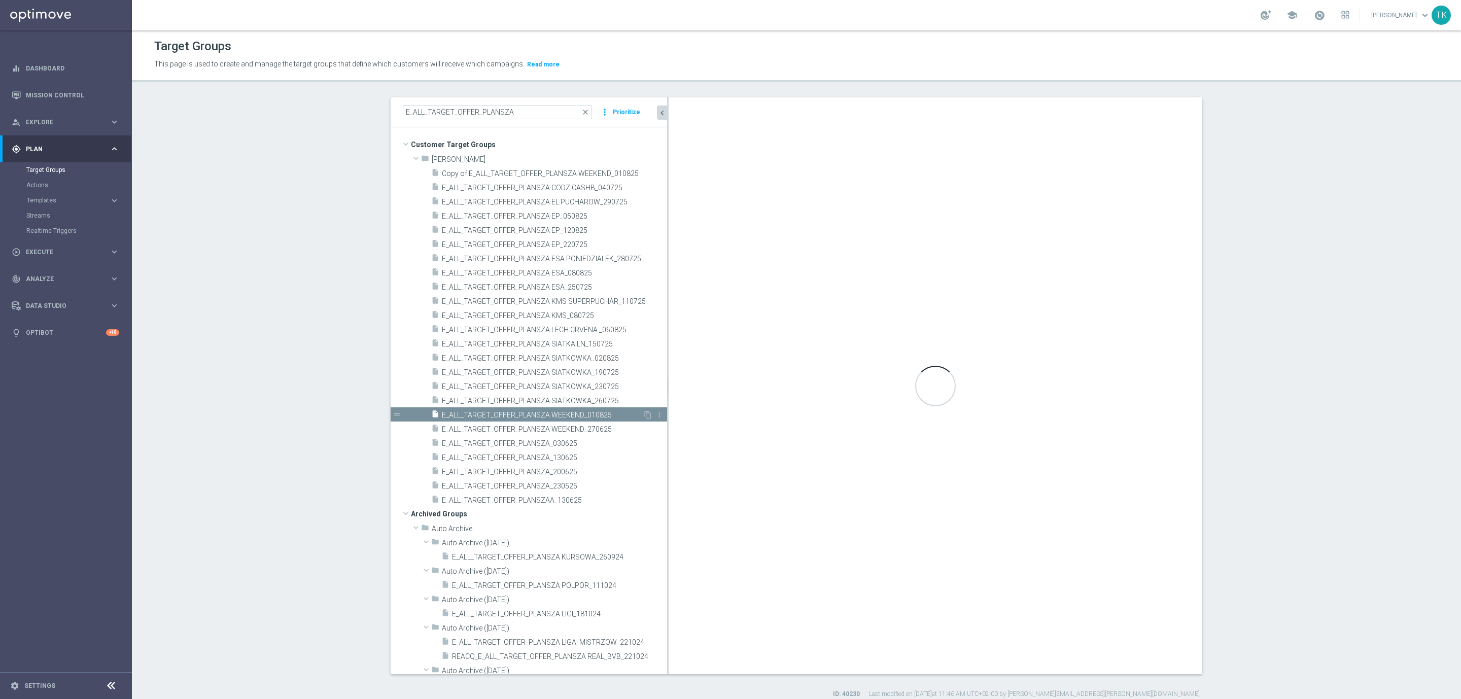
type textarea "(1 AND 2 AND 3 AND 4 AND 5 AND 6 AND 7 AND 8 AND 9 AND 10 AND 11 AND 12 AND 13 …"
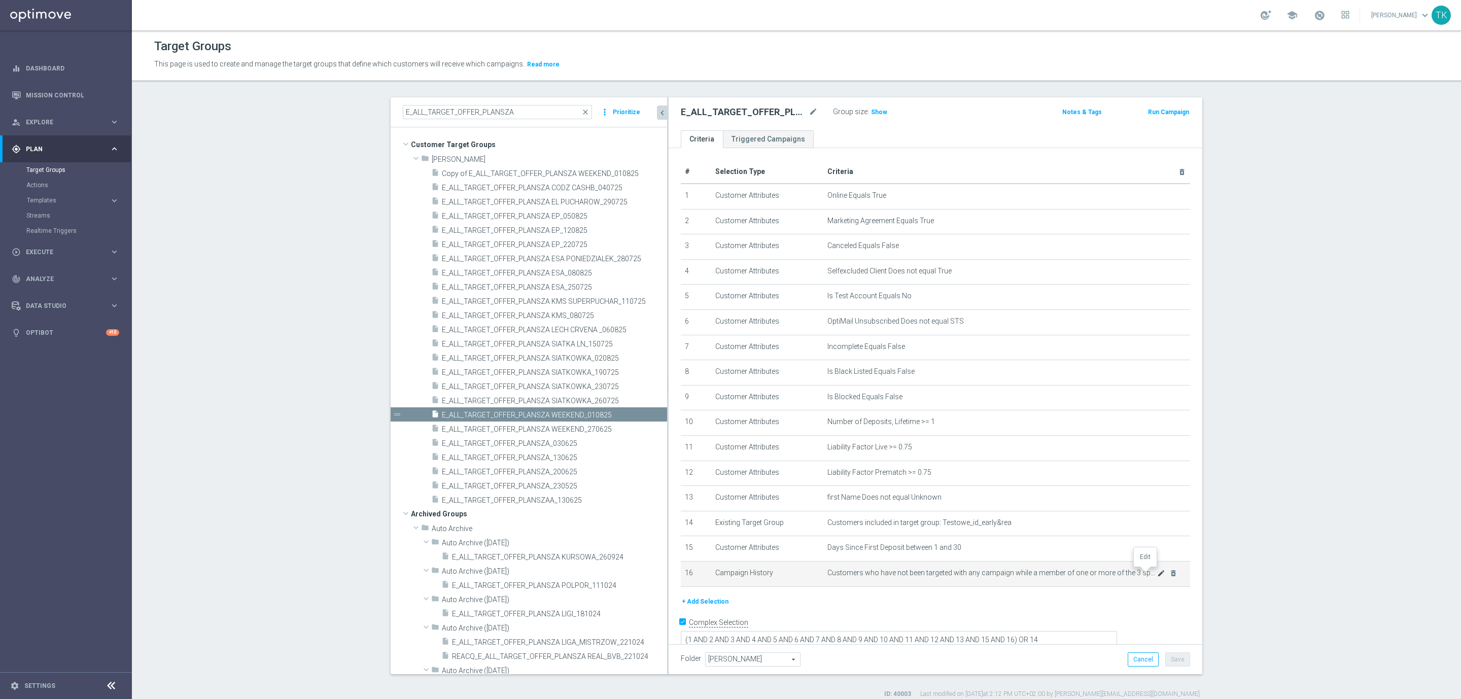
click at [1157, 571] on icon "mode_edit" at bounding box center [1161, 573] width 8 height 8
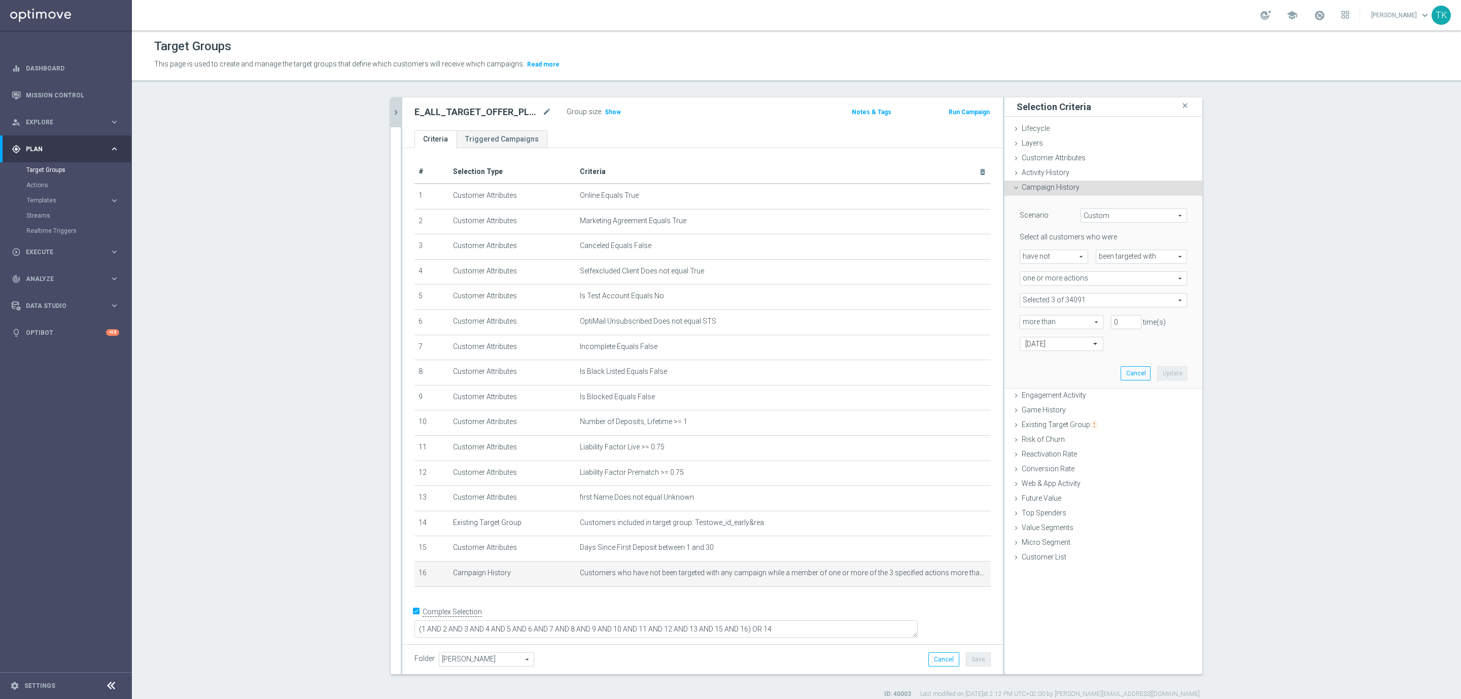
click at [1048, 299] on span at bounding box center [1103, 300] width 166 height 13
click at [1024, 317] on div "Show Selected" at bounding box center [1048, 320] width 48 height 13
click at [1024, 318] on div "Show Selected" at bounding box center [1048, 320] width 48 height 13
click at [1024, 324] on input "Show Selected" at bounding box center [1027, 322] width 7 height 7
checkbox input "true"
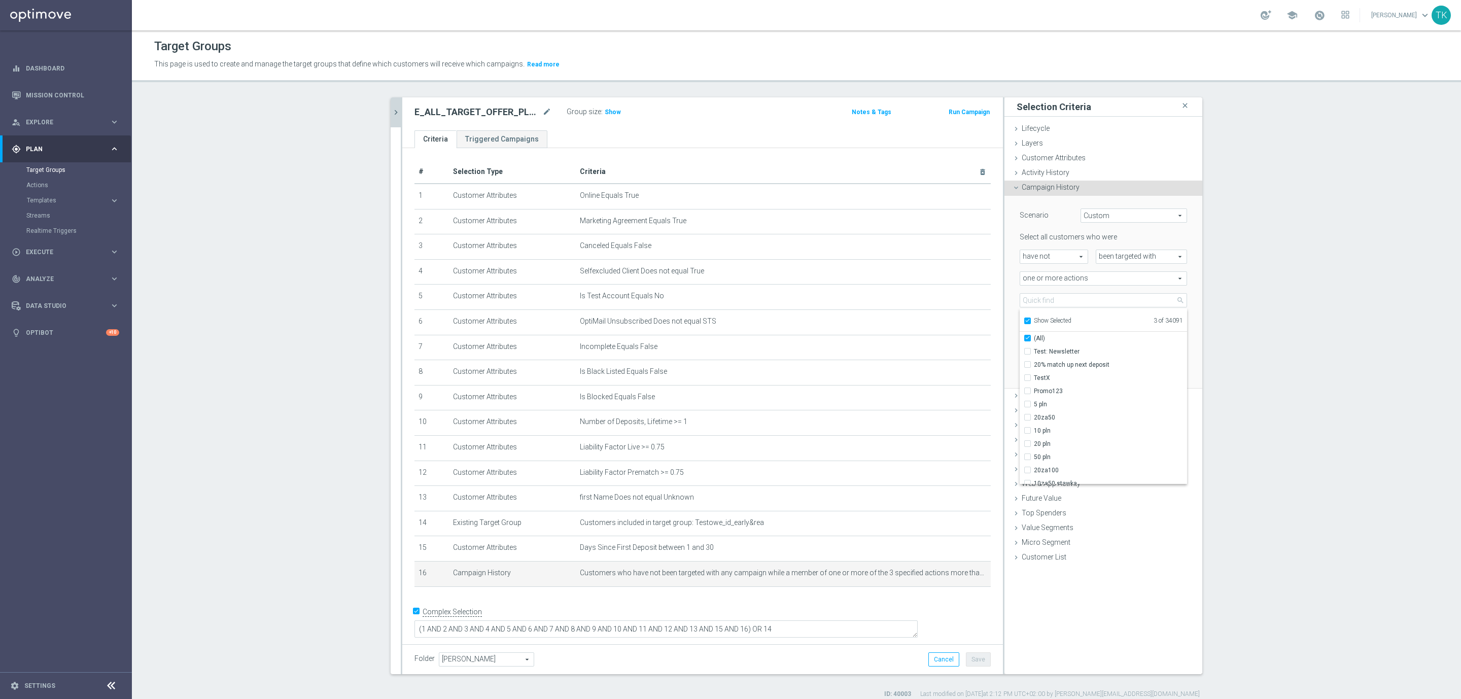
checkbox input "true"
click at [1024, 323] on input "Show Selected" at bounding box center [1027, 322] width 7 height 7
checkbox input "false"
click at [391, 116] on icon "chevron_right" at bounding box center [396, 113] width 10 height 10
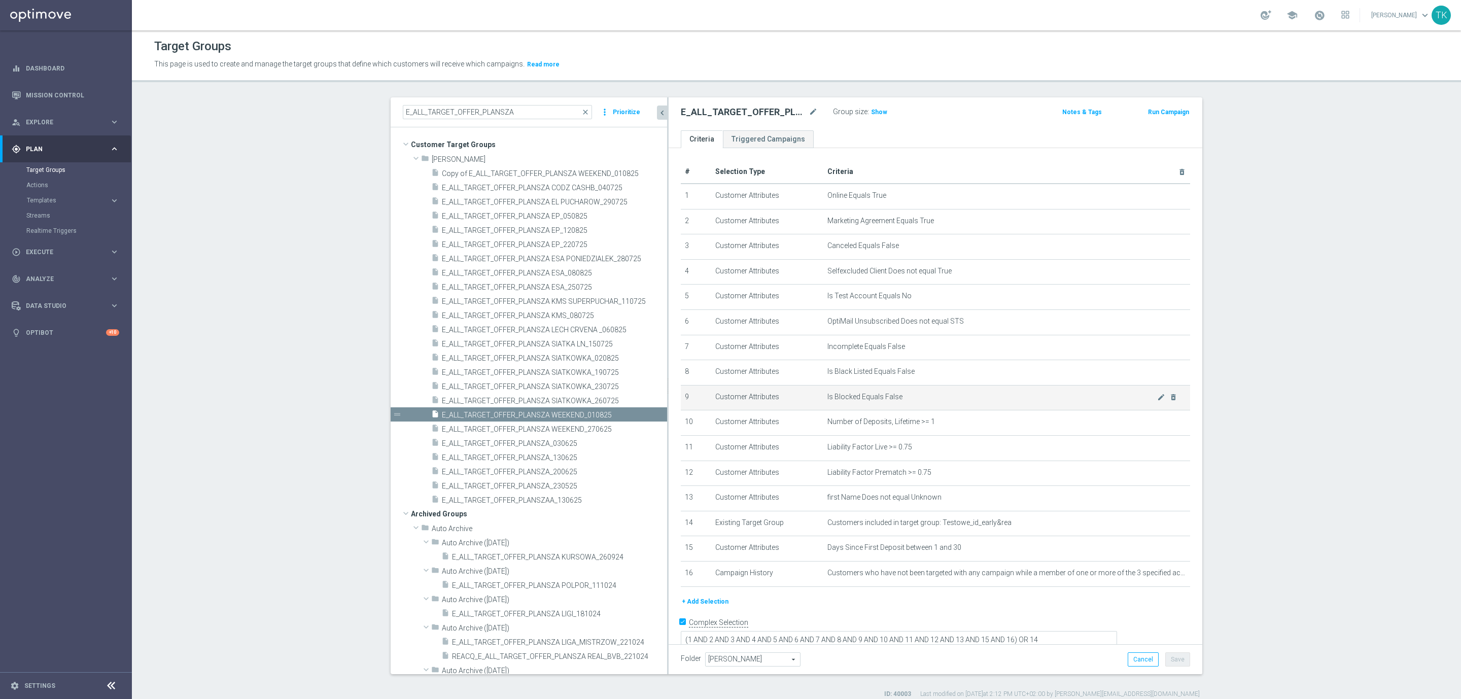
drag, startPoint x: 583, startPoint y: 381, endPoint x: 687, endPoint y: 387, distance: 104.2
click at [687, 387] on as-split "E_ALL_TARGET_OFFER_PLANSZA close more_vert Prioritize Customer Target Groups li…" at bounding box center [797, 385] width 812 height 577
click at [600, 215] on span "E_ALL_TARGET_OFFER_PLANSZA EP_050825" at bounding box center [542, 216] width 201 height 9
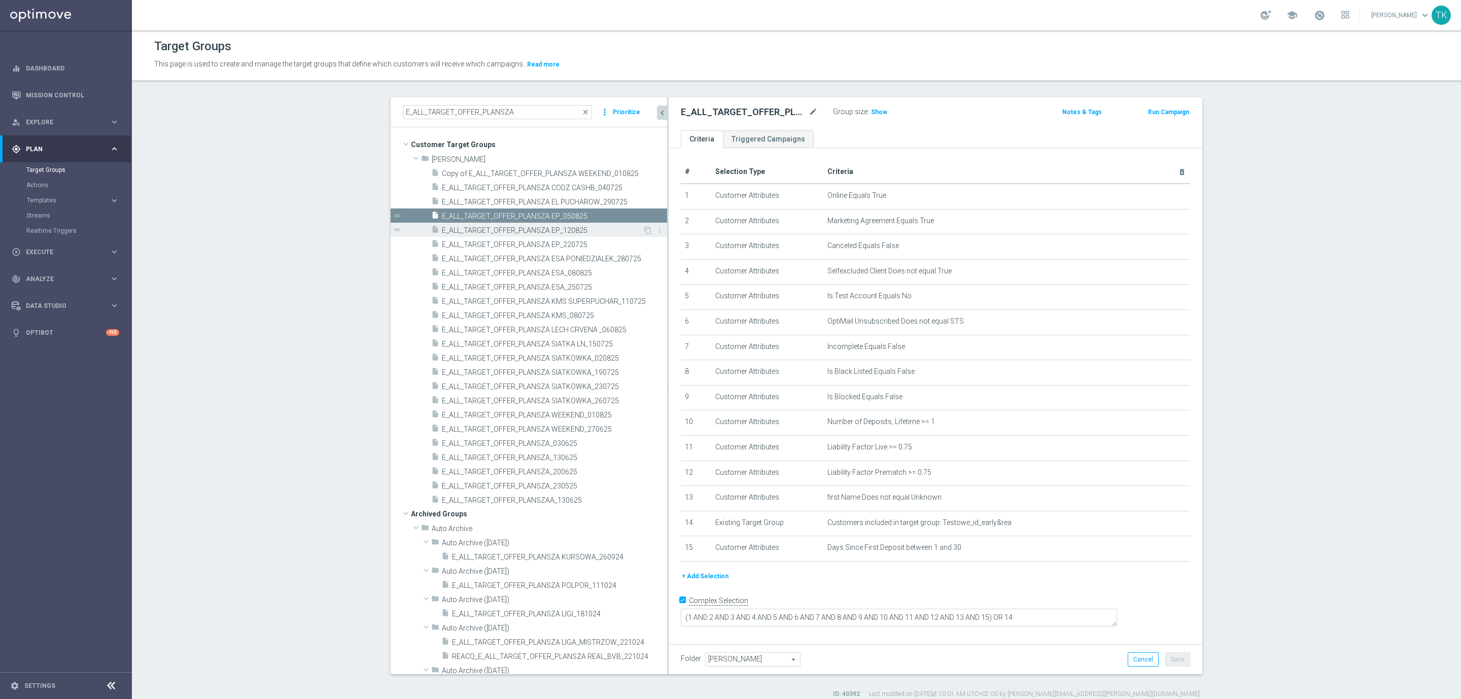
click at [591, 231] on span "E_ALL_TARGET_OFFER_PLANSZA EP_120825" at bounding box center [542, 230] width 201 height 9
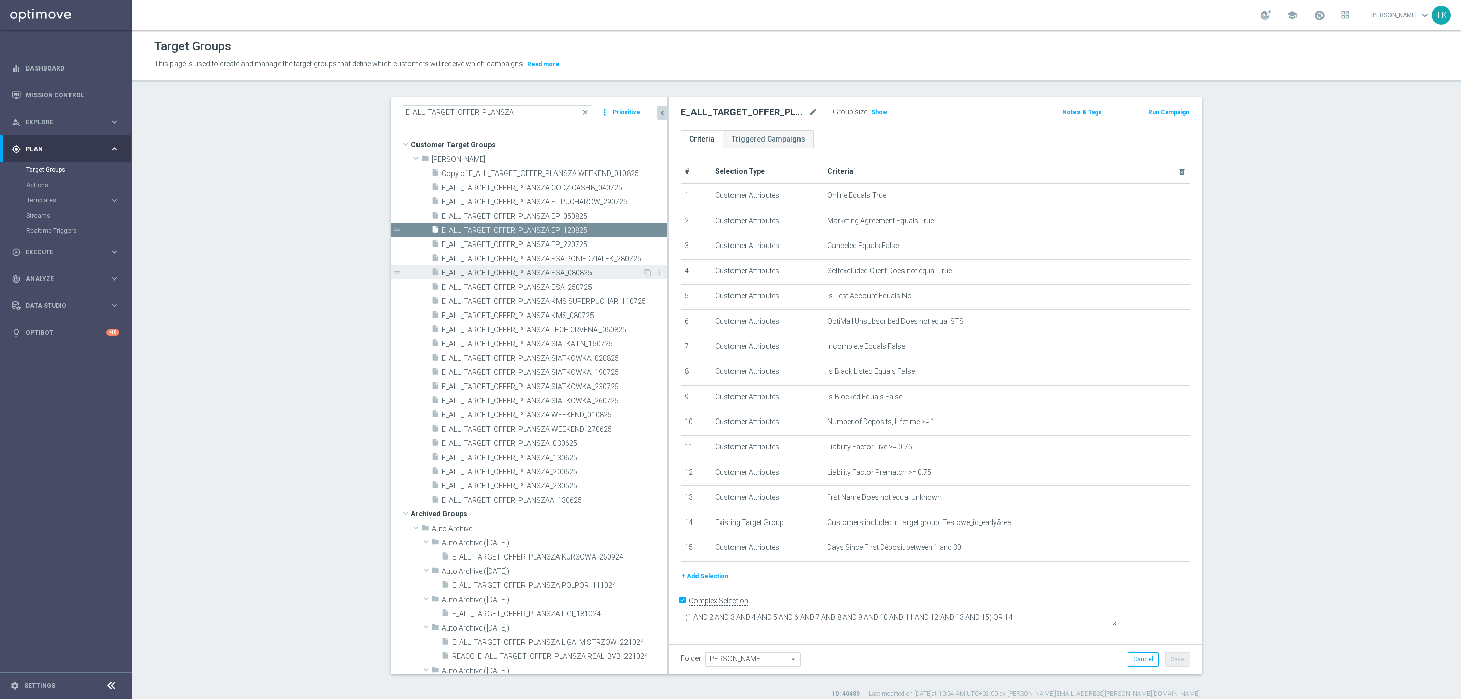
click at [578, 277] on span "E_ALL_TARGET_OFFER_PLANSZA ESA_080825" at bounding box center [542, 273] width 201 height 9
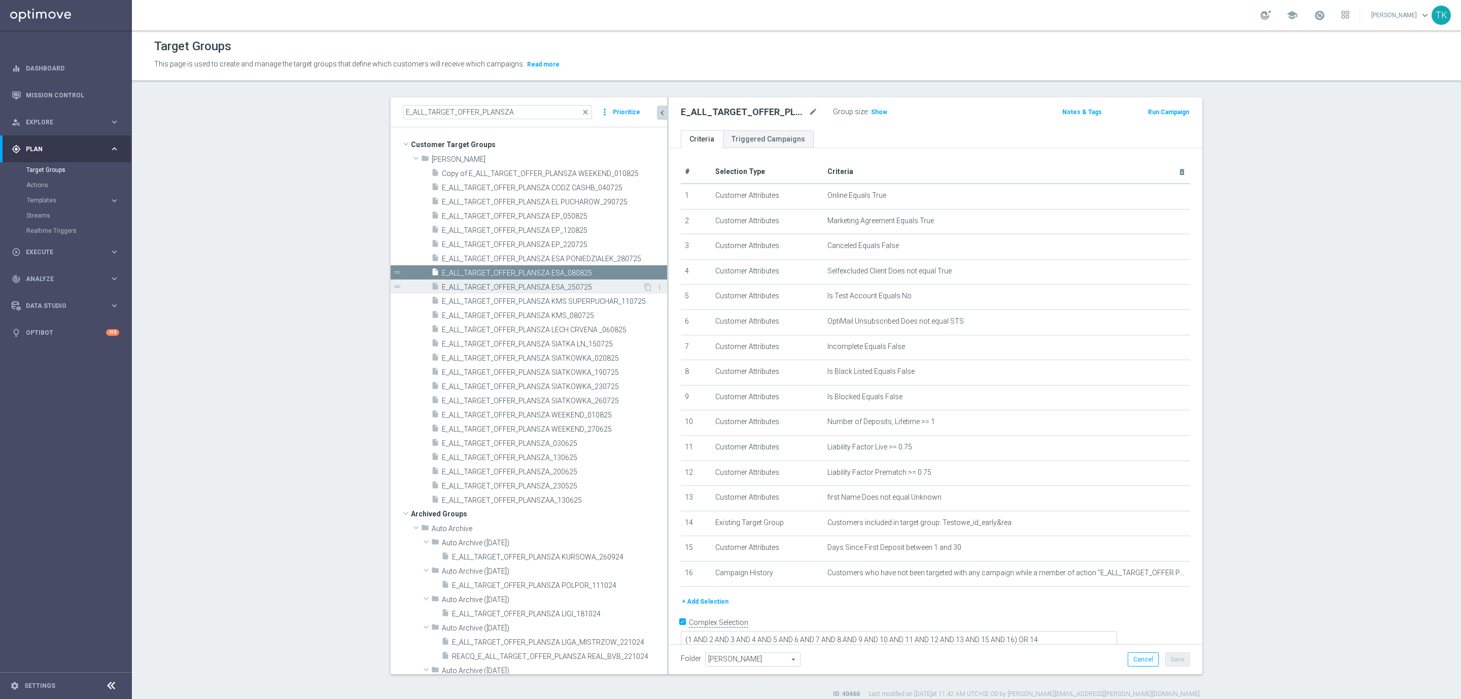
click at [569, 285] on span "E_ALL_TARGET_OFFER_PLANSZA ESA_250725" at bounding box center [542, 287] width 201 height 9
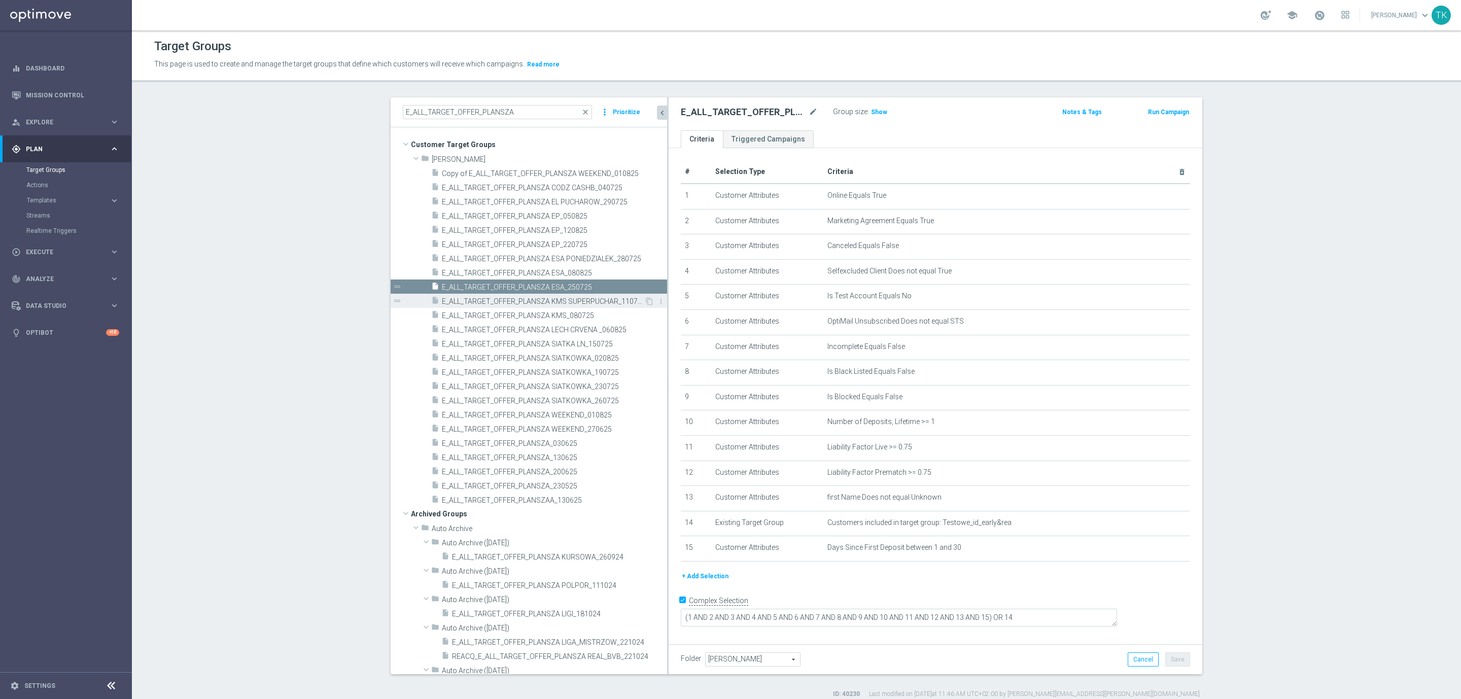
click at [576, 301] on span "E_ALL_TARGET_OFFER_PLANSZA KMS SUPERPUCHAR_110725" at bounding box center [543, 301] width 202 height 9
click at [576, 313] on span "E_ALL_TARGET_OFFER_PLANSZA KMS_080725" at bounding box center [542, 316] width 201 height 9
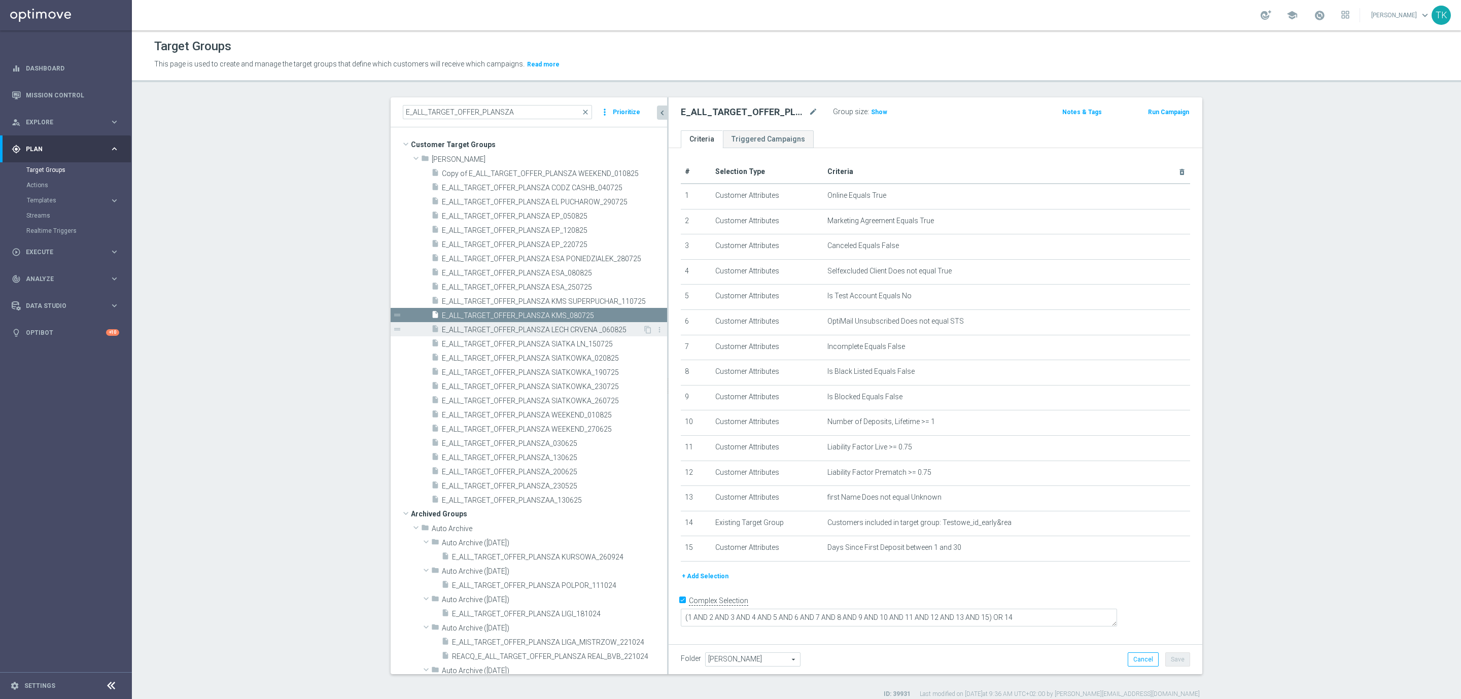
click at [579, 324] on div "insert_drive_file E_ALL_TARGET_OFFER_PLANSZA LECH CRVENA _060825" at bounding box center [537, 329] width 212 height 14
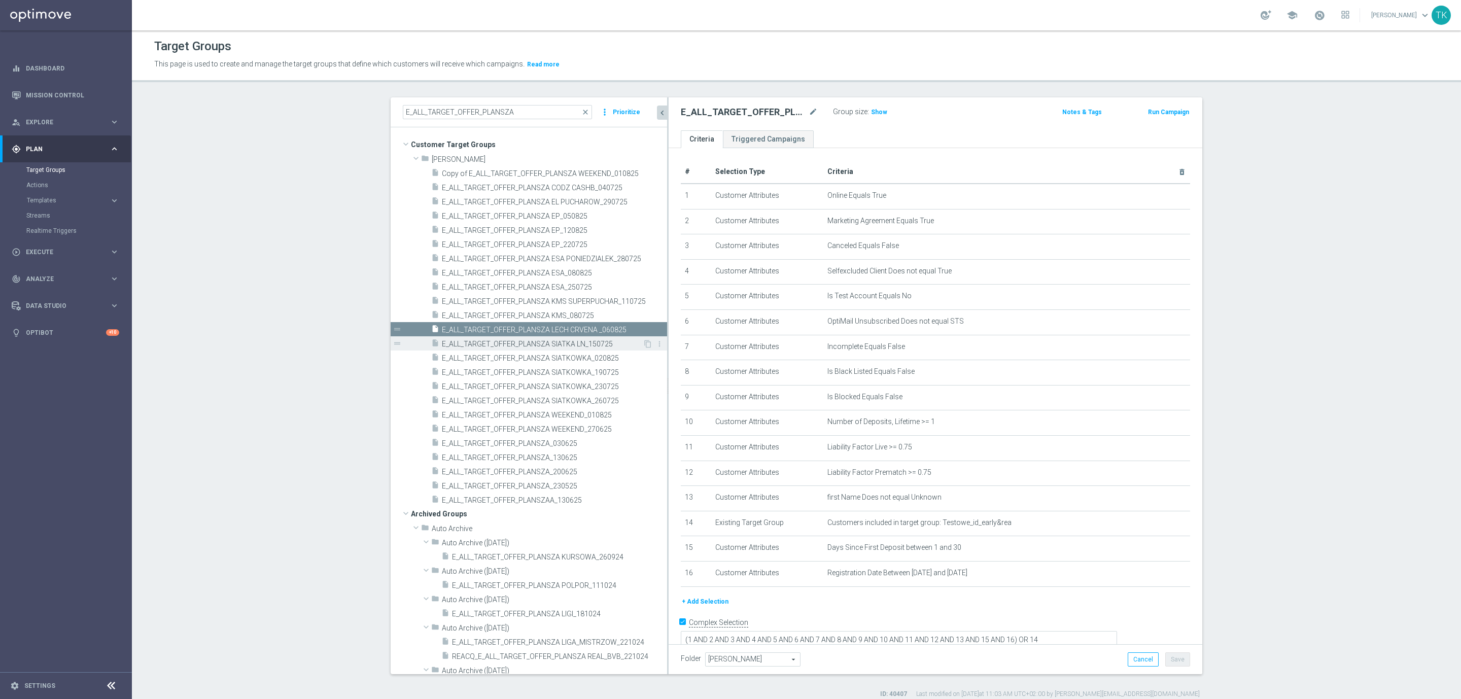
click at [579, 342] on span "E_ALL_TARGET_OFFER_PLANSZA SIATKA LN_150725" at bounding box center [542, 344] width 201 height 9
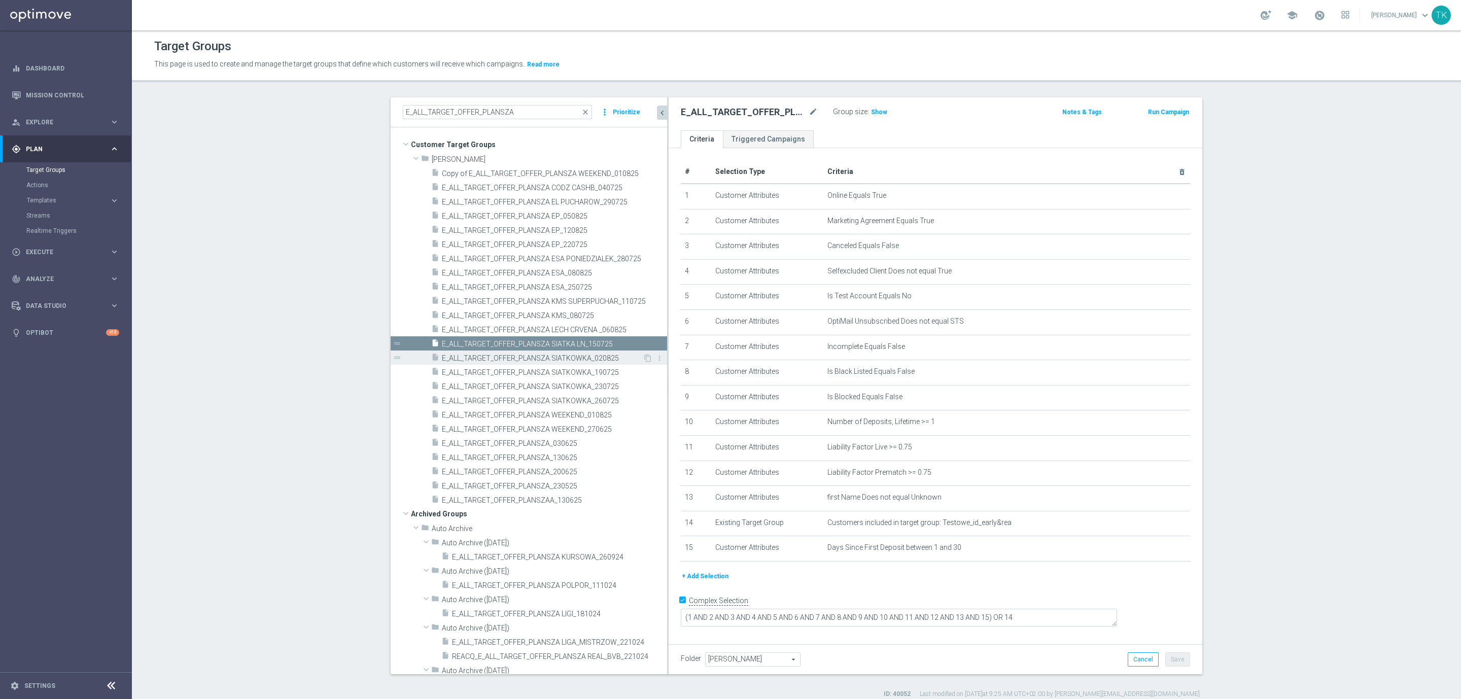
click at [581, 355] on span "E_ALL_TARGET_OFFER_PLANSZA SIATKOWKA_020825" at bounding box center [542, 358] width 201 height 9
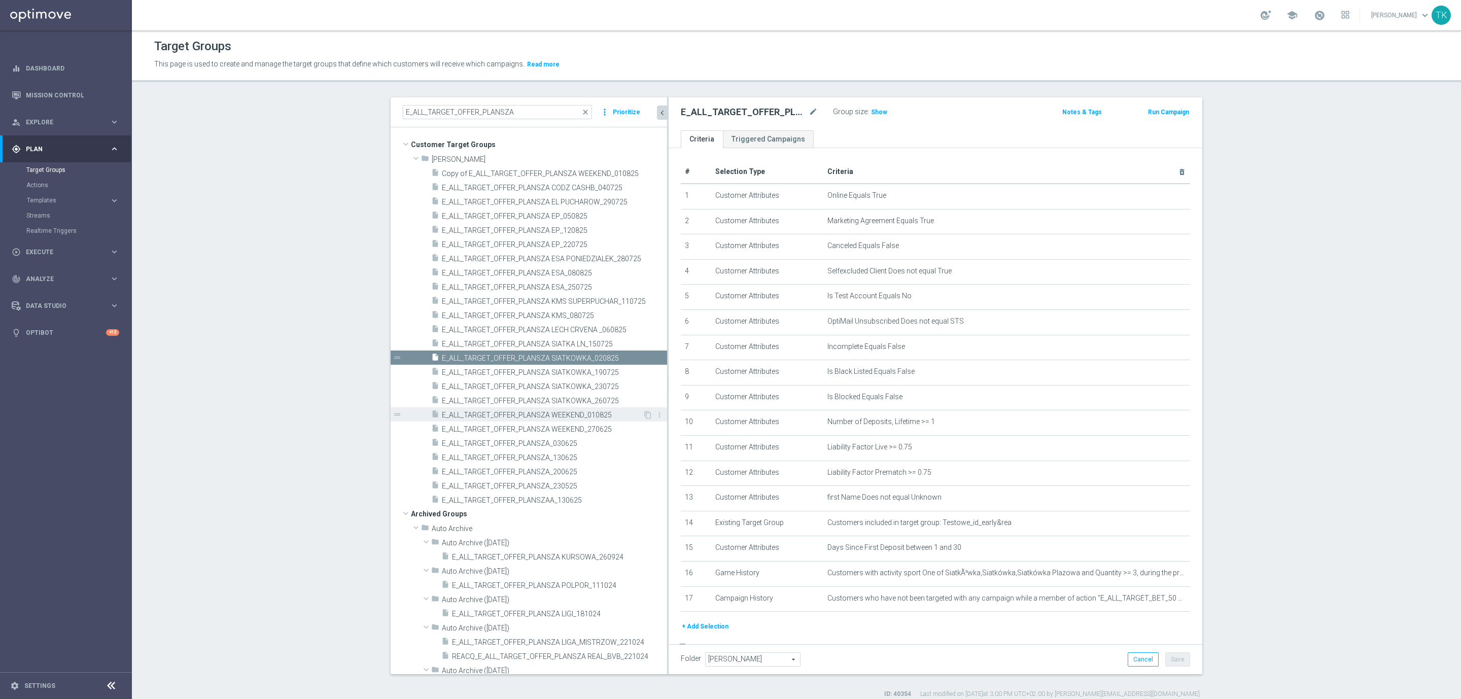
click at [542, 411] on span "E_ALL_TARGET_OFFER_PLANSZA WEEKEND_010825" at bounding box center [542, 415] width 201 height 9
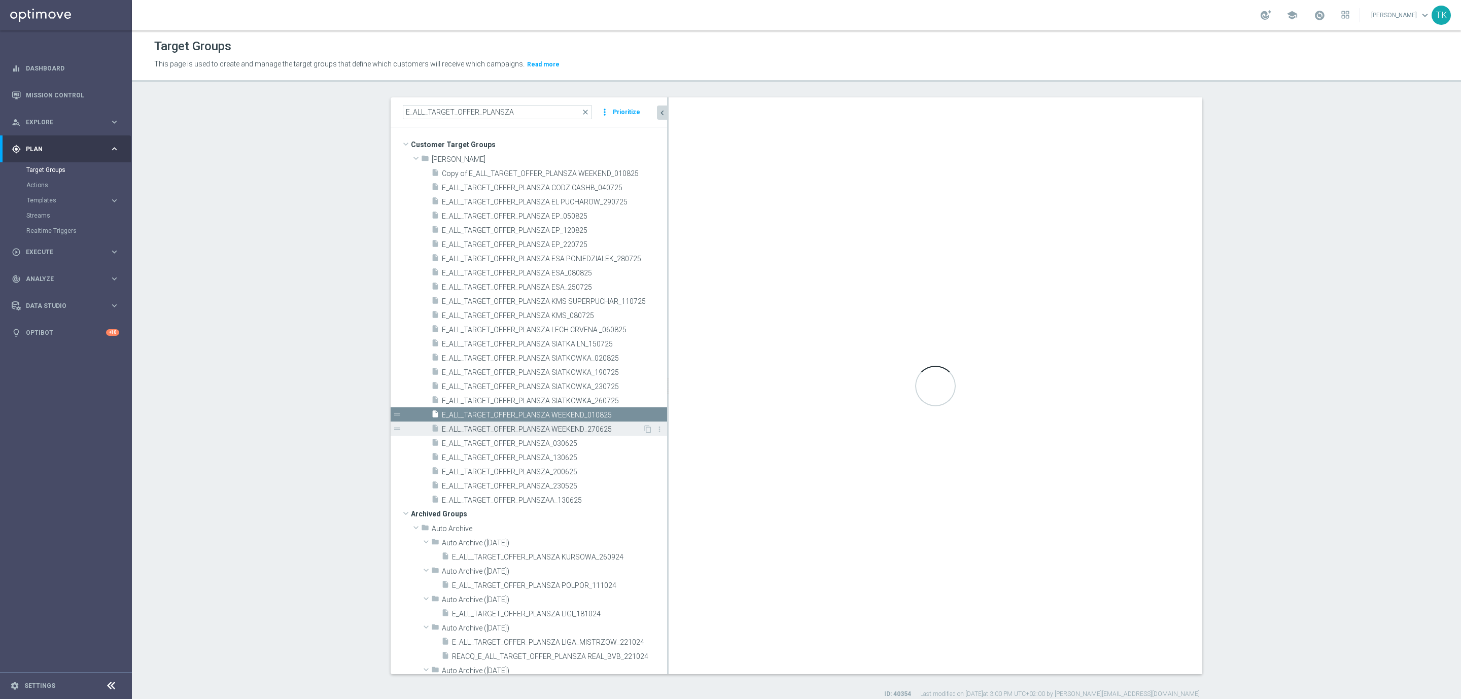
type textarea "(1 AND 2 AND 3 AND 4 AND 5 AND 6 AND 7 AND 8 AND 9 AND 10 AND 11 AND 12 AND 13 …"
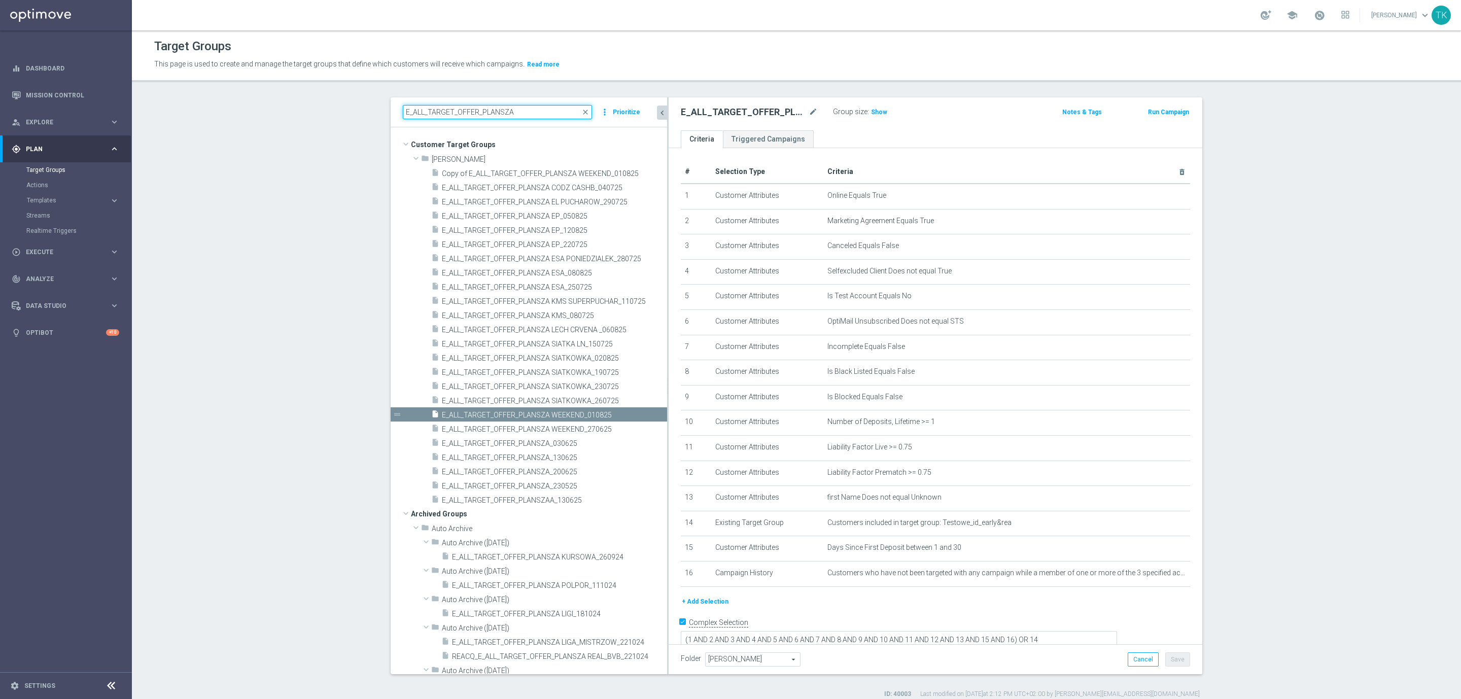
click at [512, 116] on input "E_ALL_TARGET_OFFER_PLANSZA" at bounding box center [497, 112] width 189 height 14
click at [542, 171] on span "Copy of E_ALL_TARGET_OFFER_PLANSZA WEEKEND_010825" at bounding box center [542, 173] width 201 height 9
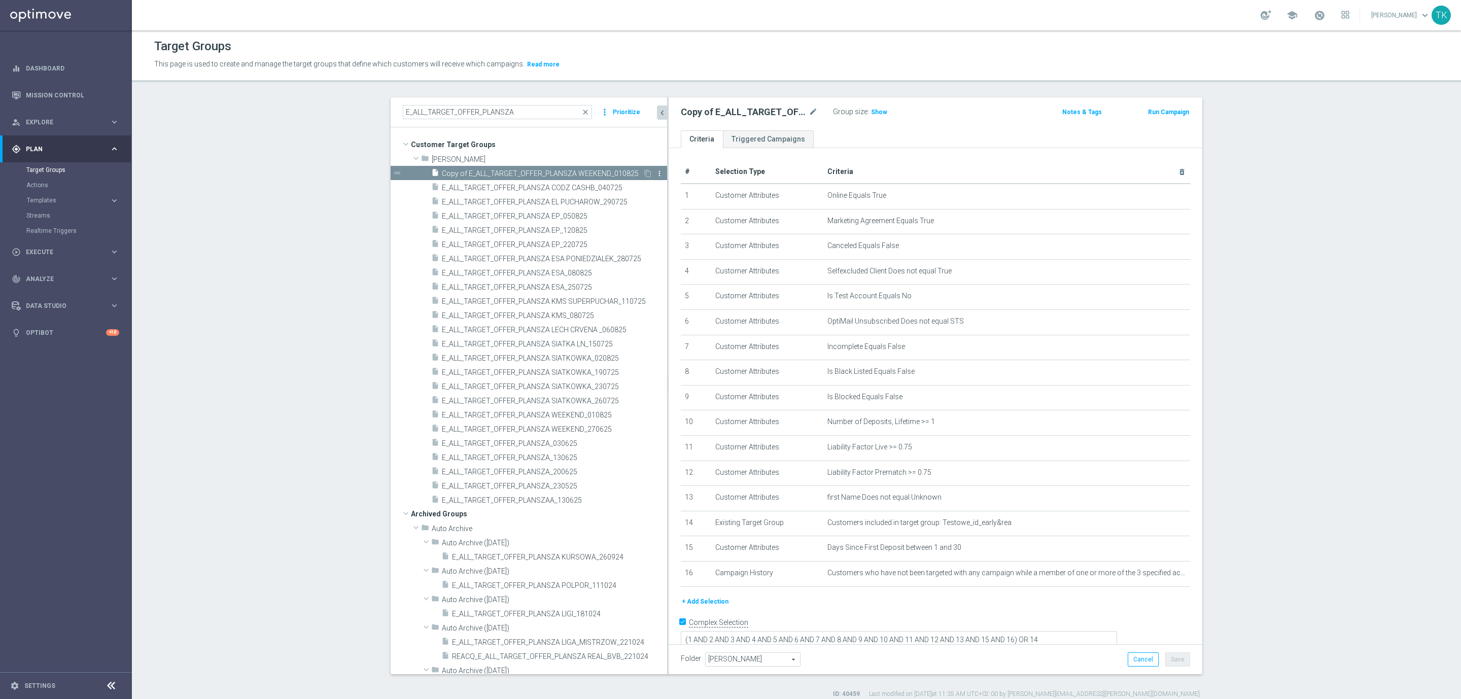
click at [655, 171] on icon "more_vert" at bounding box center [659, 173] width 8 height 8
click at [658, 200] on li "delete Delete" at bounding box center [668, 200] width 50 height 16
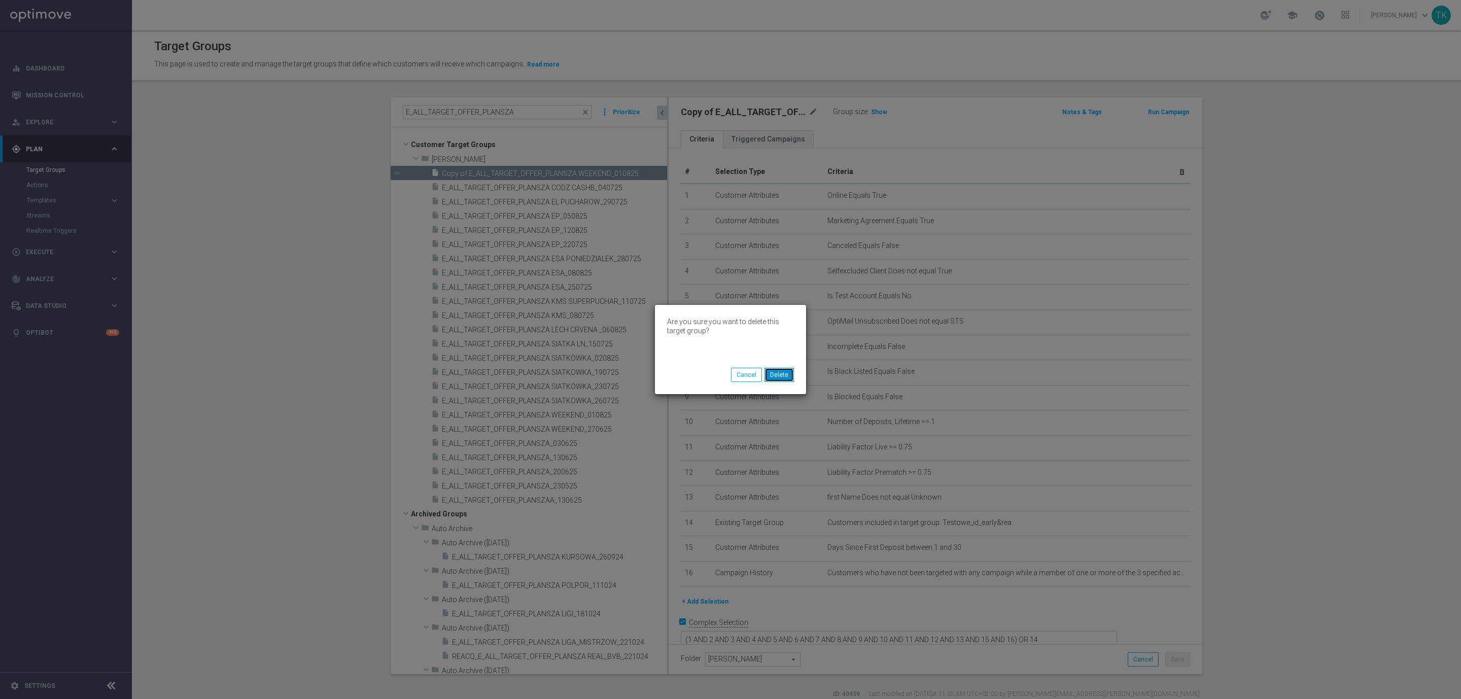
click at [773, 372] on button "Delete" at bounding box center [779, 375] width 29 height 14
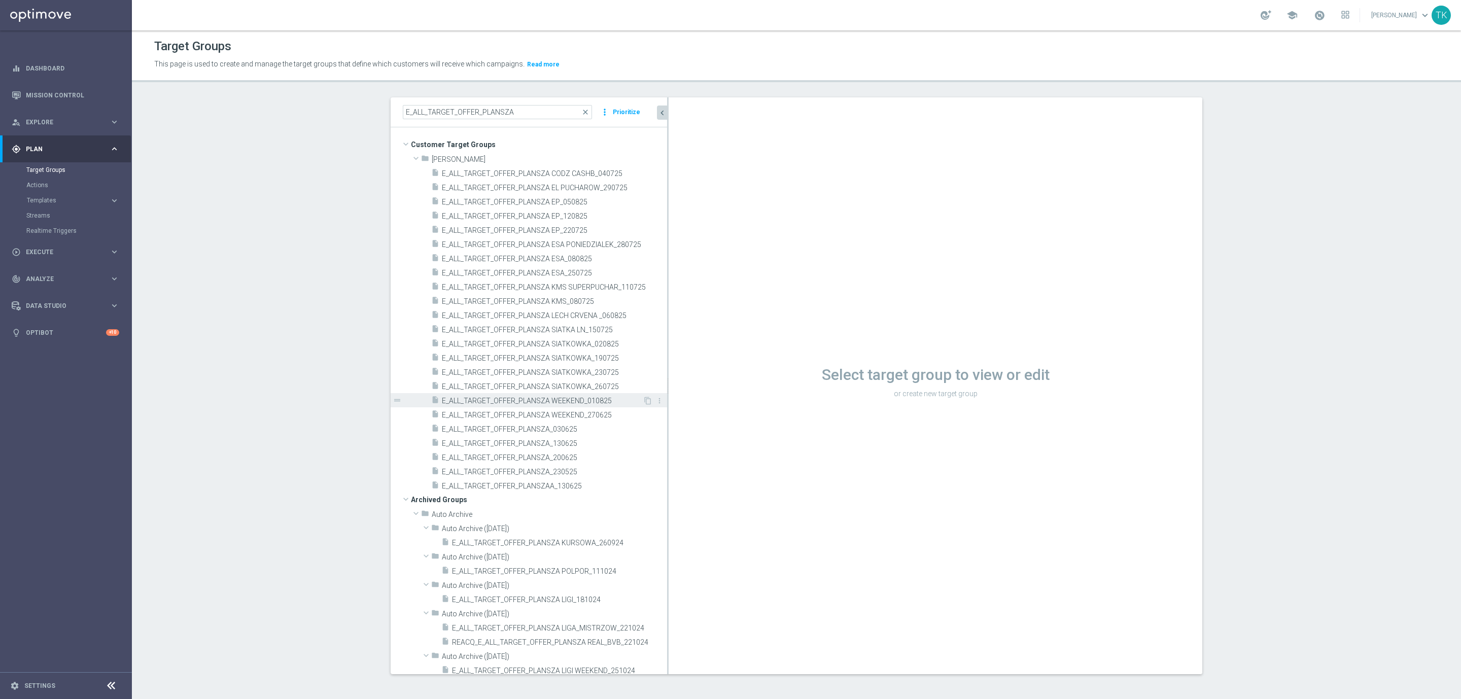
click at [577, 401] on span "E_ALL_TARGET_OFFER_PLANSZA WEEKEND_010825" at bounding box center [542, 401] width 201 height 9
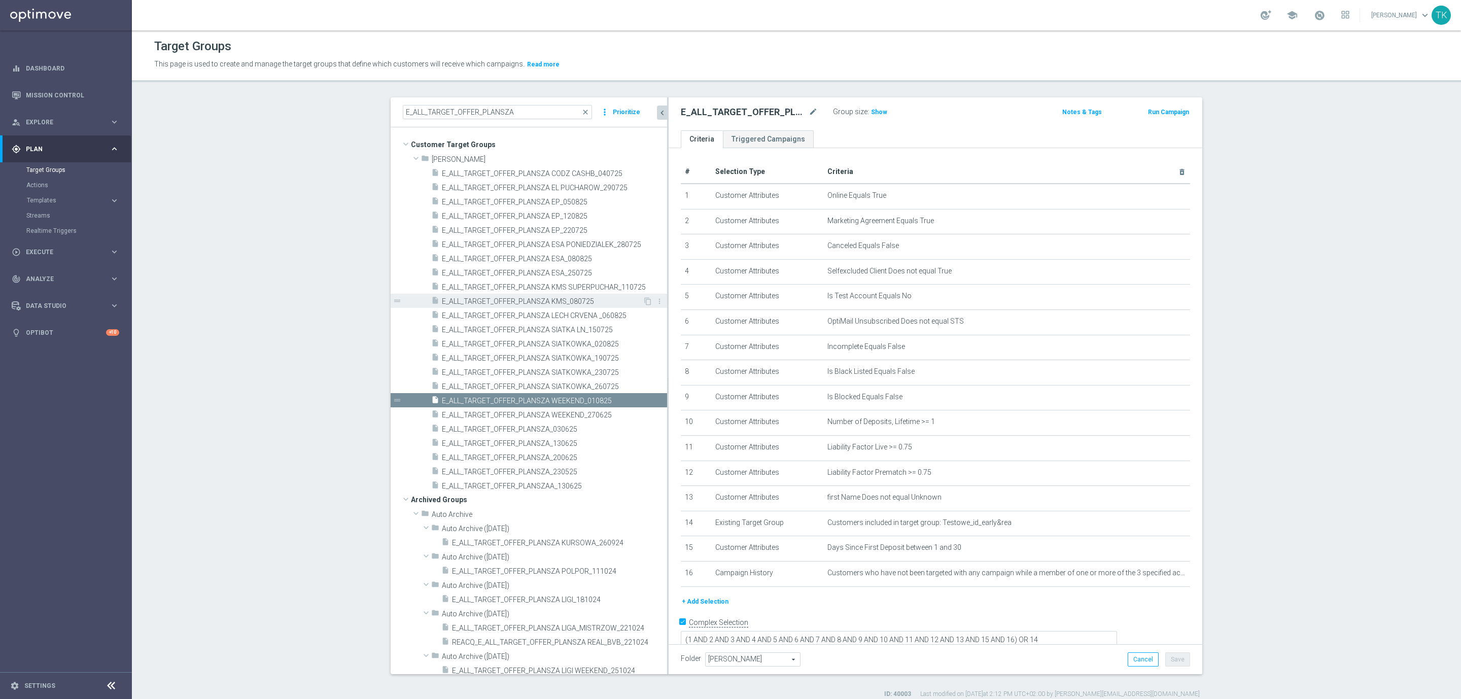
click at [586, 299] on span "E_ALL_TARGET_OFFER_PLANSZA KMS_080725" at bounding box center [542, 301] width 201 height 9
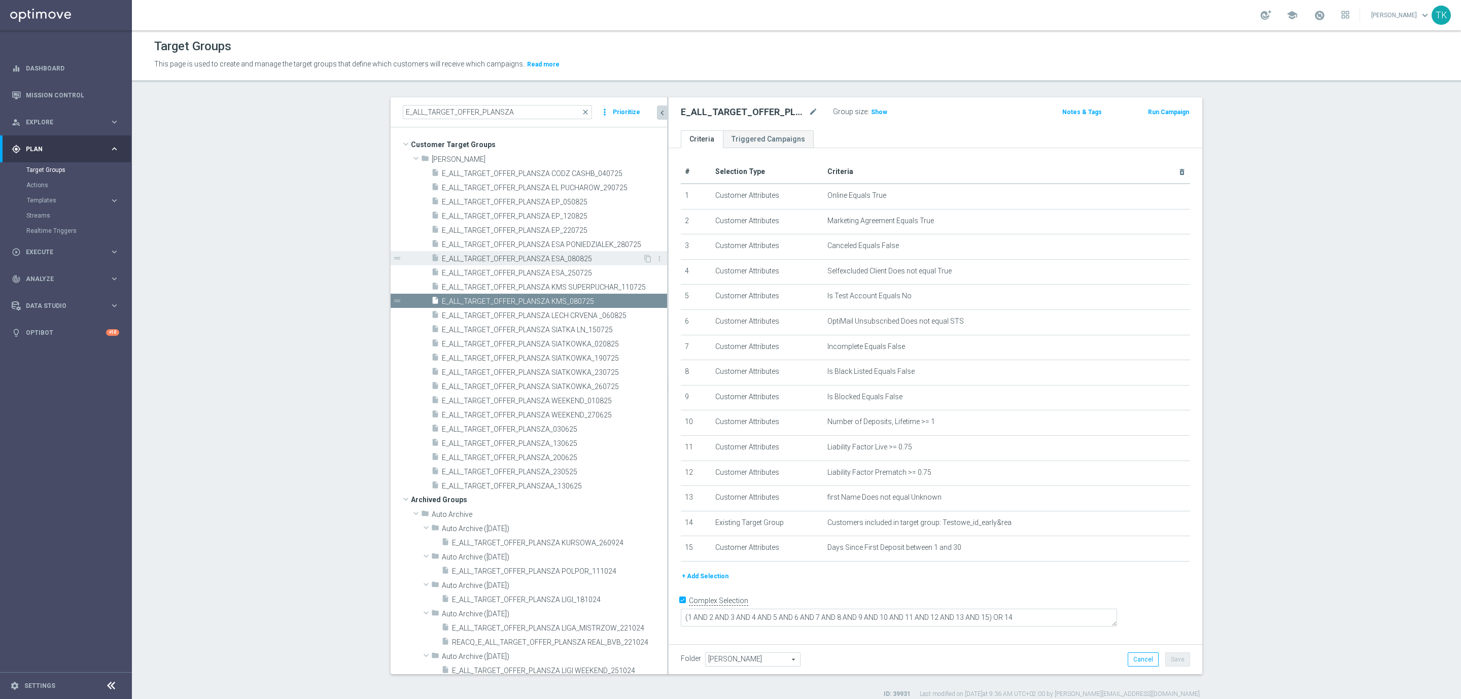
click at [584, 259] on span "E_ALL_TARGET_OFFER_PLANSZA ESA_080825" at bounding box center [542, 259] width 201 height 9
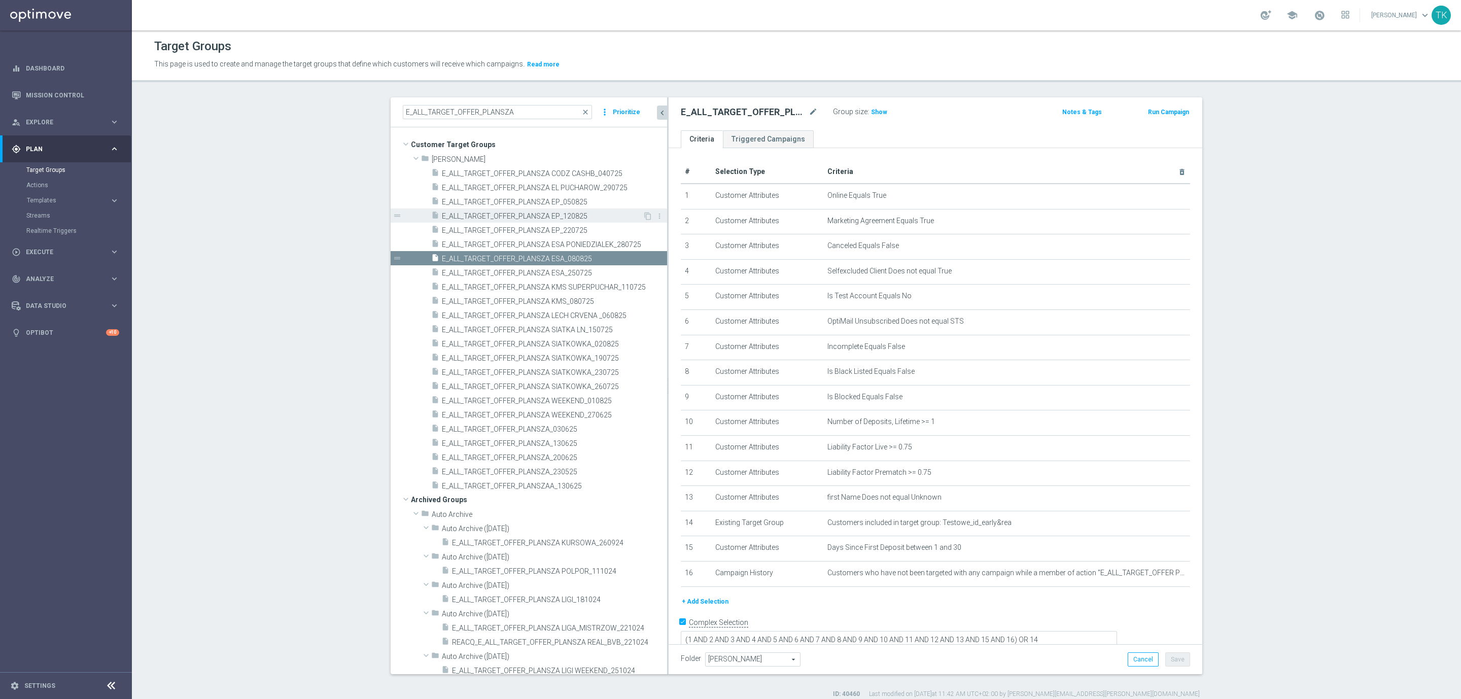
click at [575, 221] on div "insert_drive_file E_ALL_TARGET_OFFER_PLANSZA EP_120825" at bounding box center [537, 216] width 212 height 14
type textarea "(1 AND 2 AND 3 AND 4 AND 5 AND 6 AND 7 AND 8 AND 9 AND 10 AND 11 AND 12 AND 13 …"
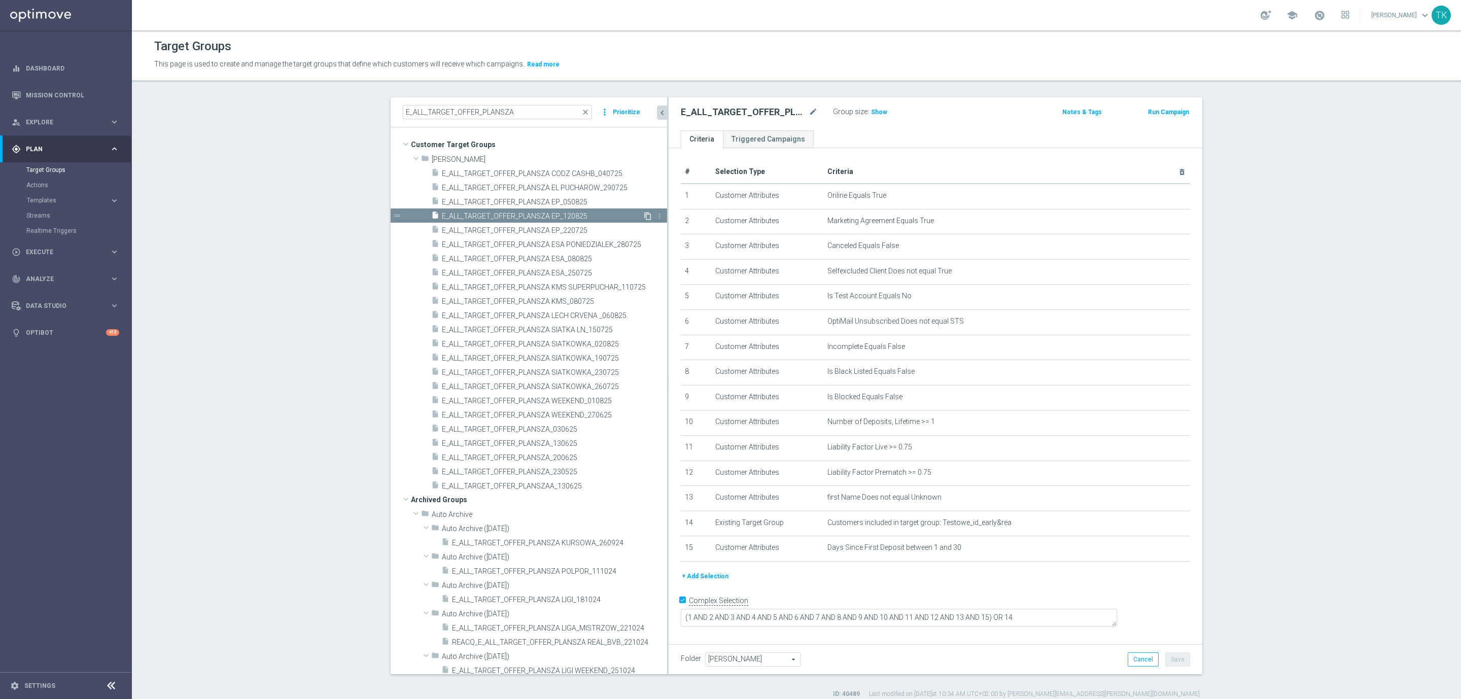
click at [644, 214] on icon "content_copy" at bounding box center [648, 216] width 8 height 8
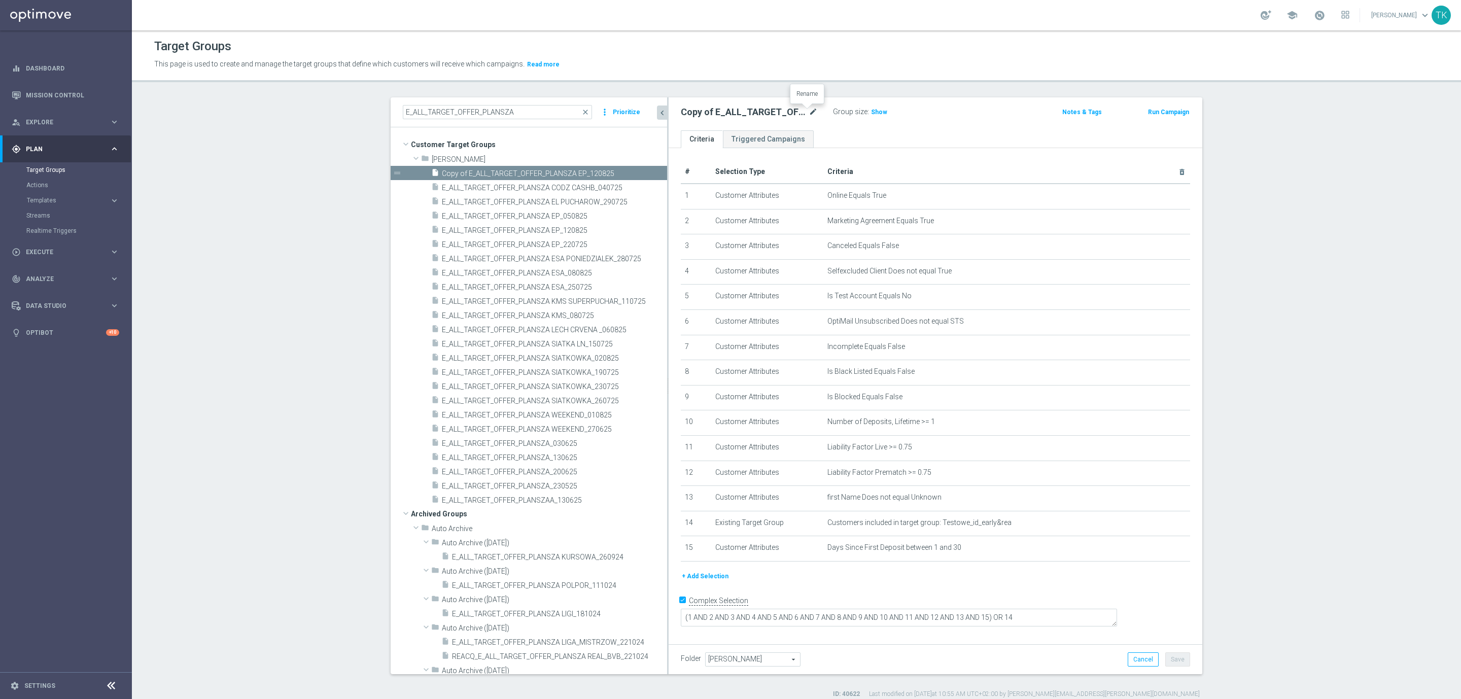
click at [809, 108] on icon "mode_edit" at bounding box center [813, 112] width 9 height 12
click at [740, 108] on input "Copy of E_ALL_TARGET_OFFER_PLANSZA EP_120825" at bounding box center [749, 113] width 137 height 14
click at [730, 109] on input "Copy of E_ALL_TARGET_OFFER_PLANSZA EP_120825" at bounding box center [749, 113] width 137 height 14
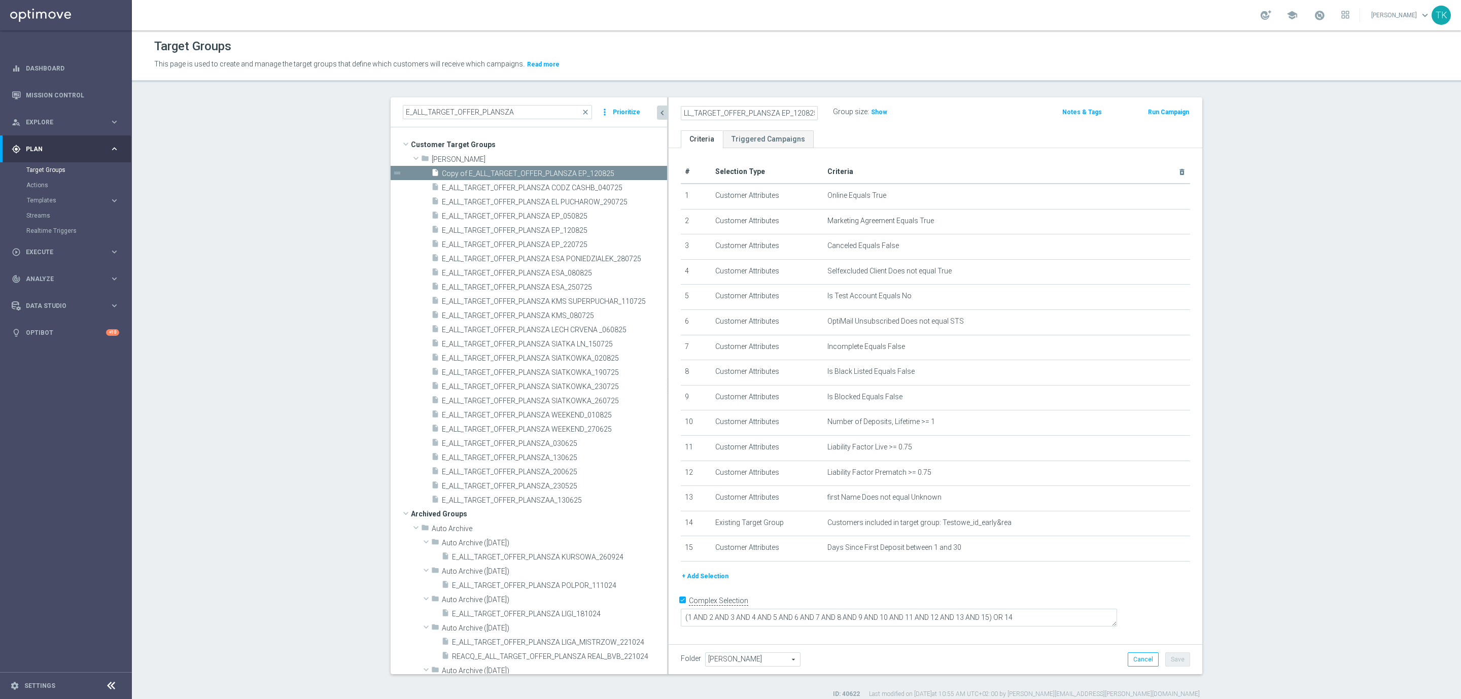
click at [730, 109] on input "Copy of E_ALL_TARGET_OFFER_PLANSZA EP_120825" at bounding box center [749, 113] width 137 height 14
type input "E_ALL_TARGET_OFFER_PLANSZA EP_190825"
click at [909, 121] on div "E_ALL_TARGET_OFFER_PLANSZA EP_190825 Group size : Show Notes & Tags Run Campaign" at bounding box center [936, 113] width 534 height 33
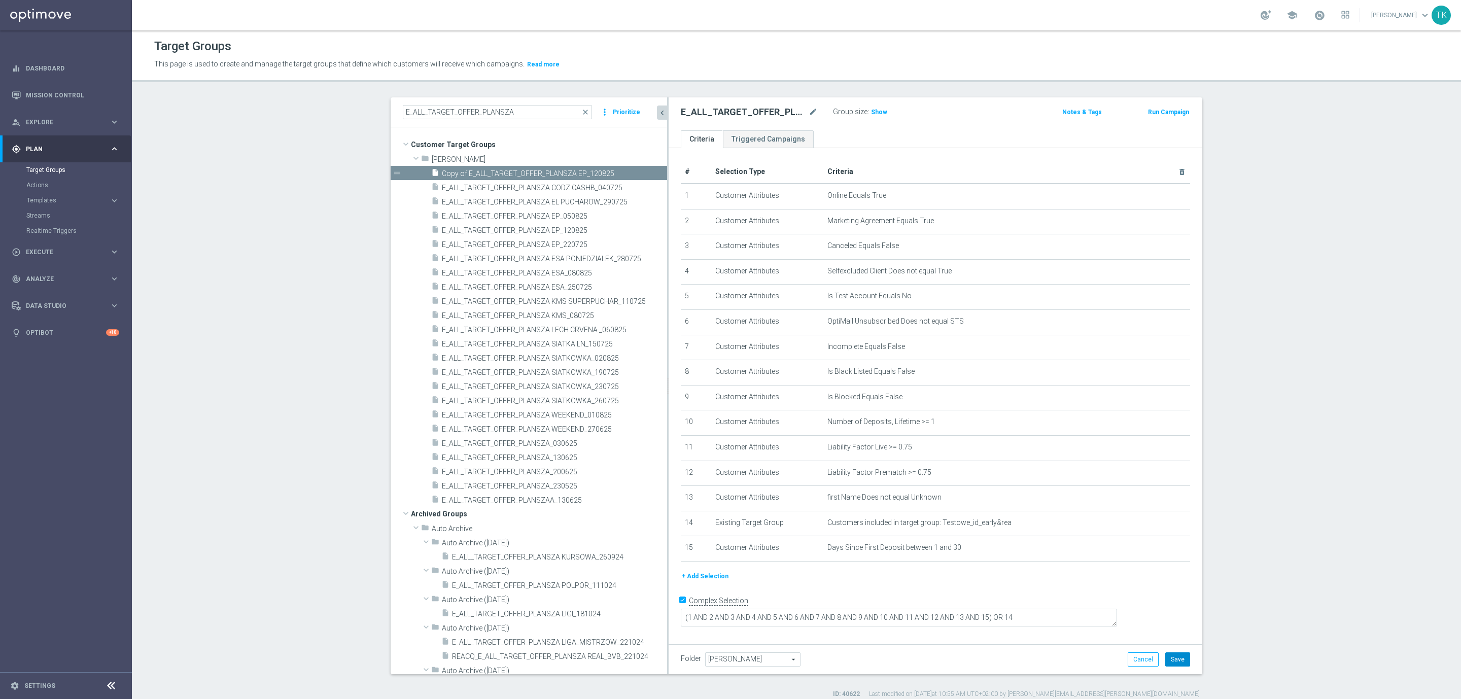
click at [1171, 662] on button "Save" at bounding box center [1177, 659] width 25 height 14
click at [809, 110] on icon "mode_edit" at bounding box center [813, 112] width 9 height 12
click at [878, 109] on span "Show" at bounding box center [879, 112] width 16 height 7
